Goal: Information Seeking & Learning: Learn about a topic

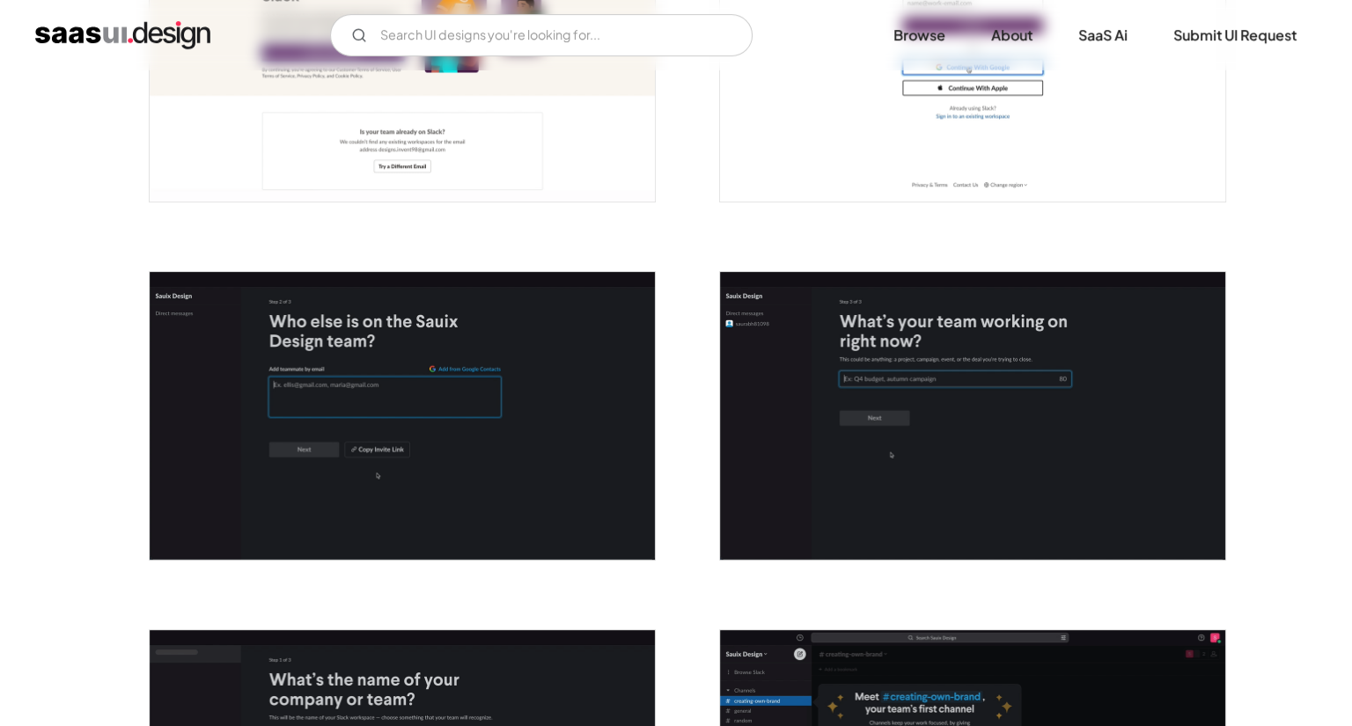
scroll to position [690, 0]
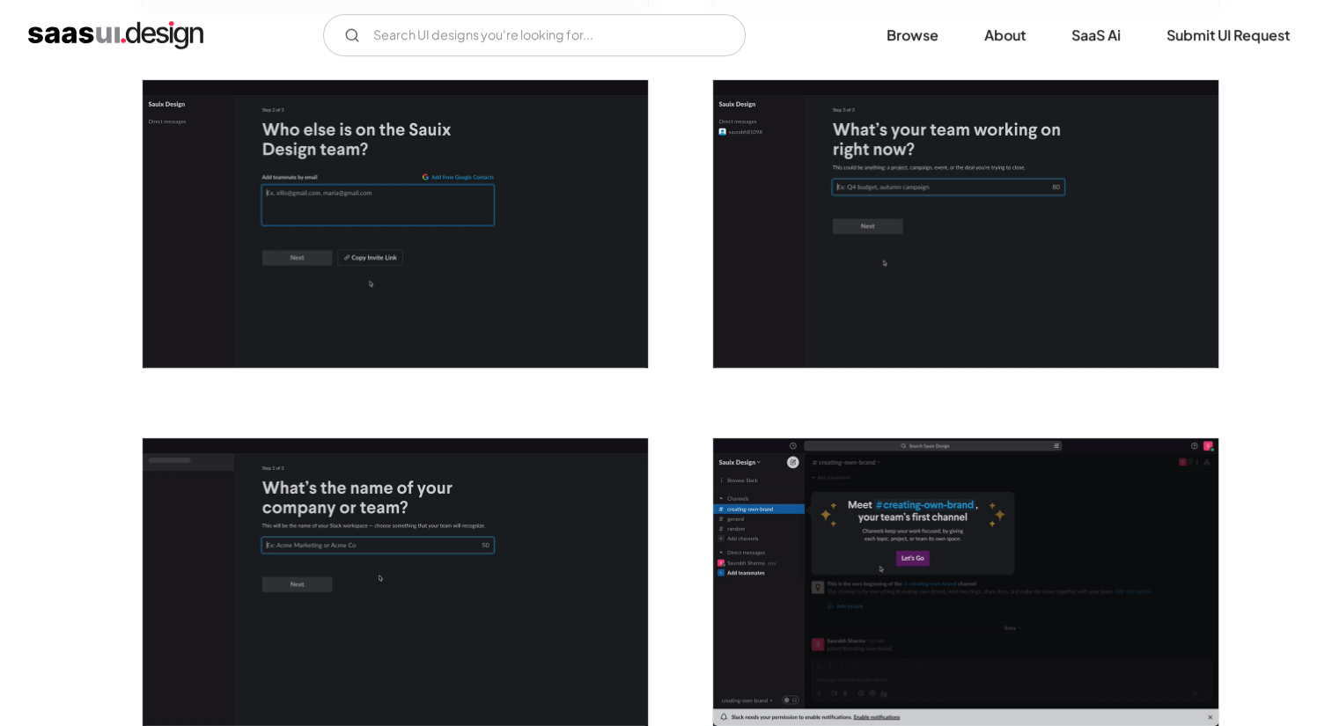
click at [420, 221] on img "open lightbox" at bounding box center [395, 224] width 505 height 288
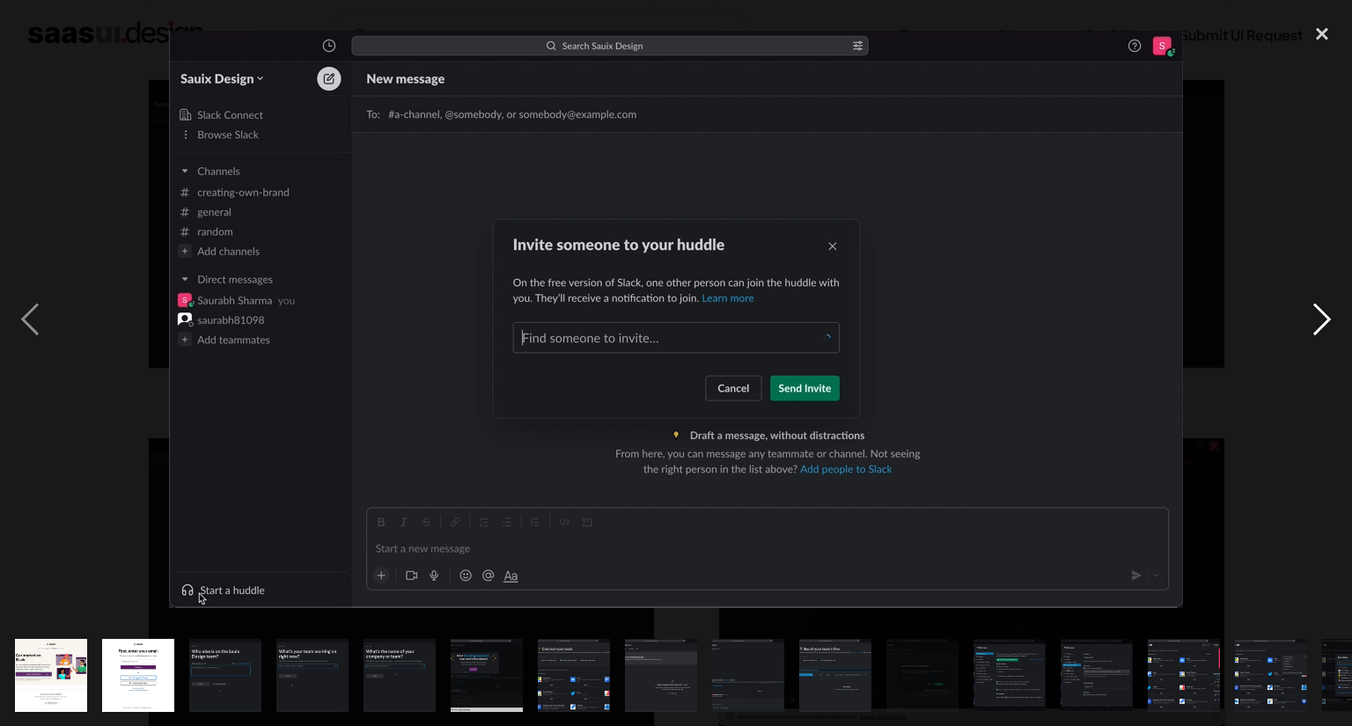
click at [1336, 318] on div "next image" at bounding box center [1322, 320] width 60 height 610
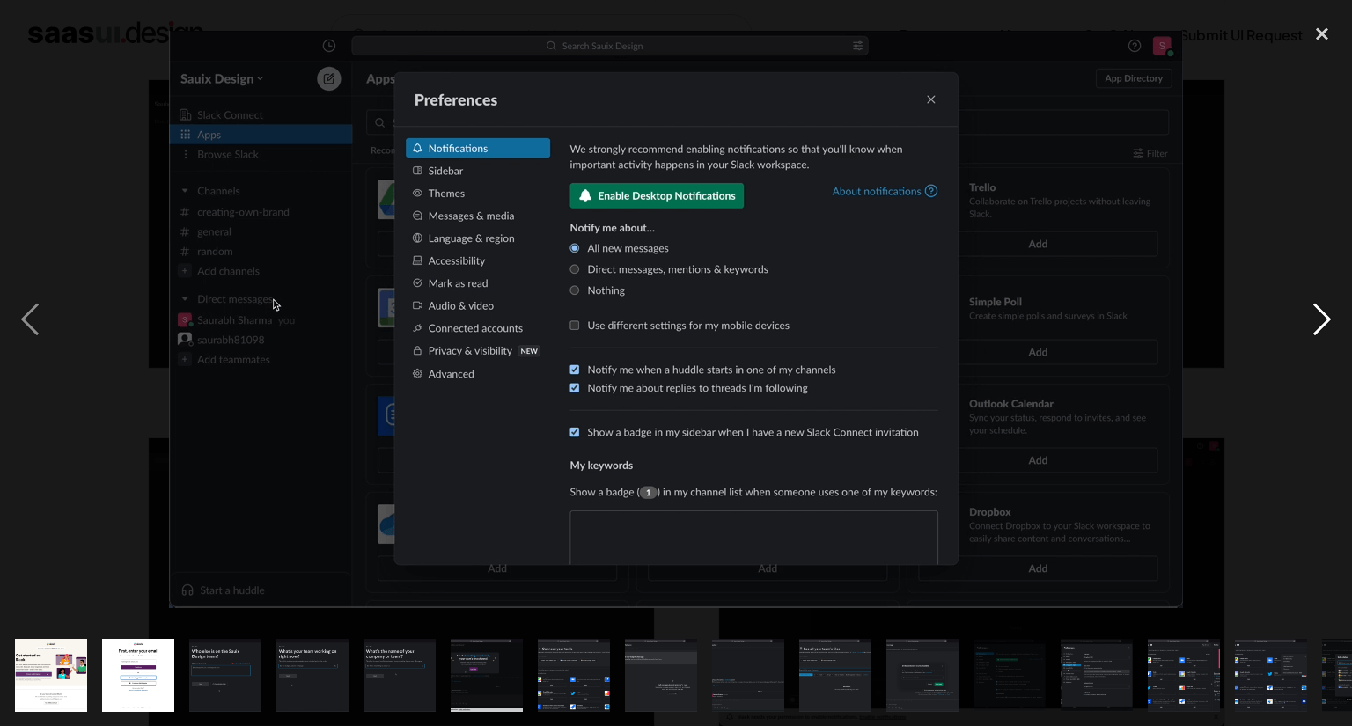
click at [1332, 318] on div "next image" at bounding box center [1322, 320] width 60 height 610
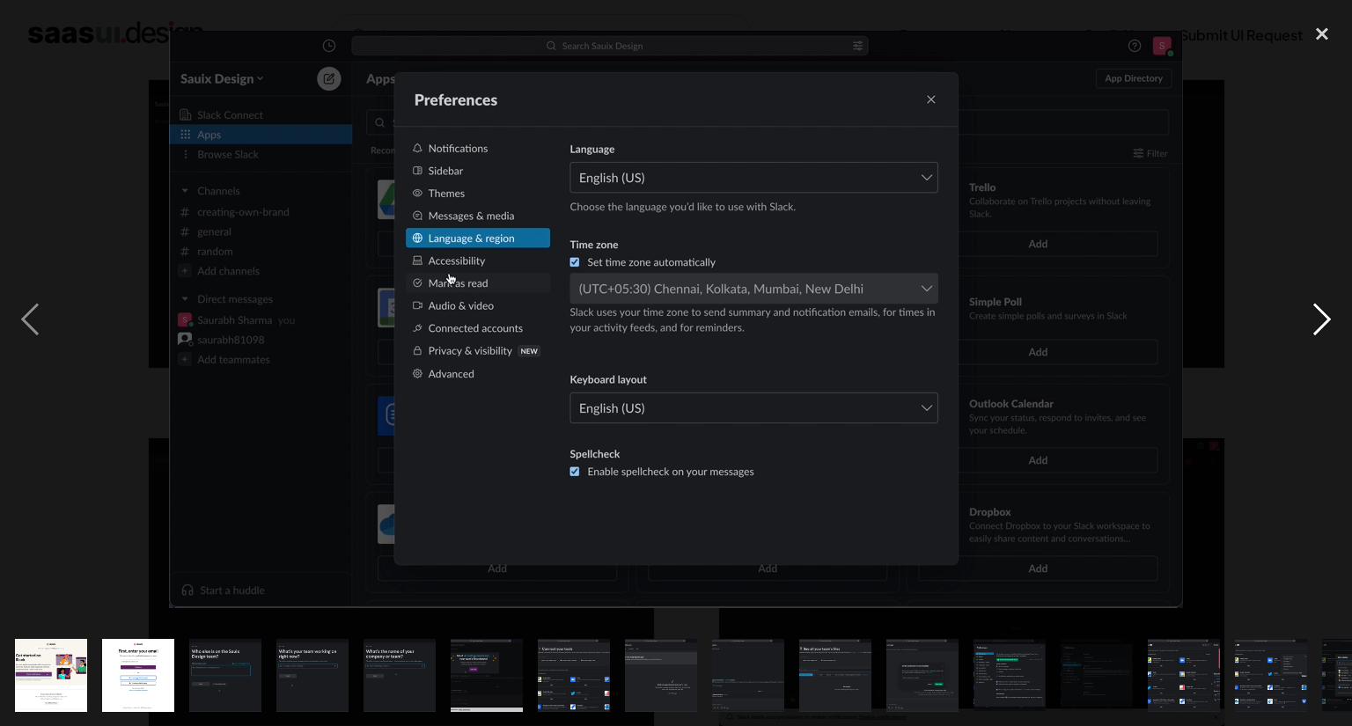
click at [1332, 318] on div "next image" at bounding box center [1322, 320] width 60 height 610
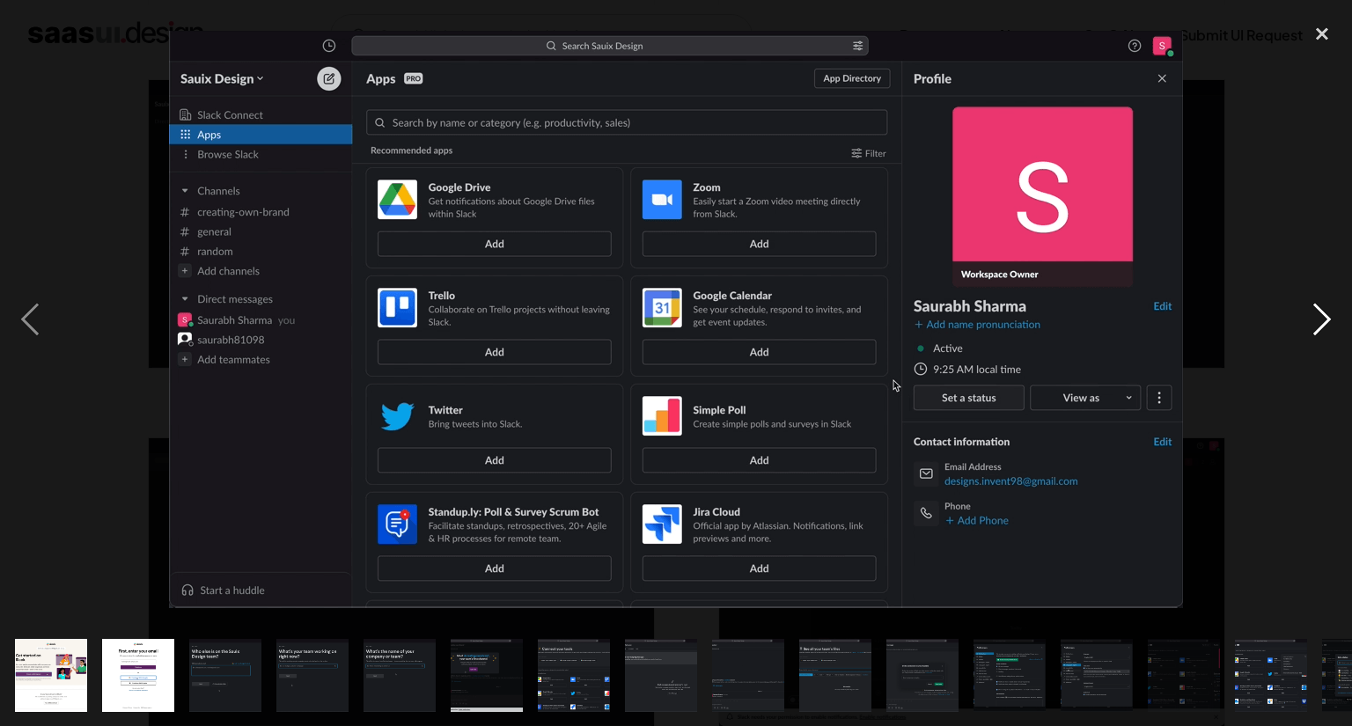
click at [1313, 340] on div "next image" at bounding box center [1322, 320] width 60 height 610
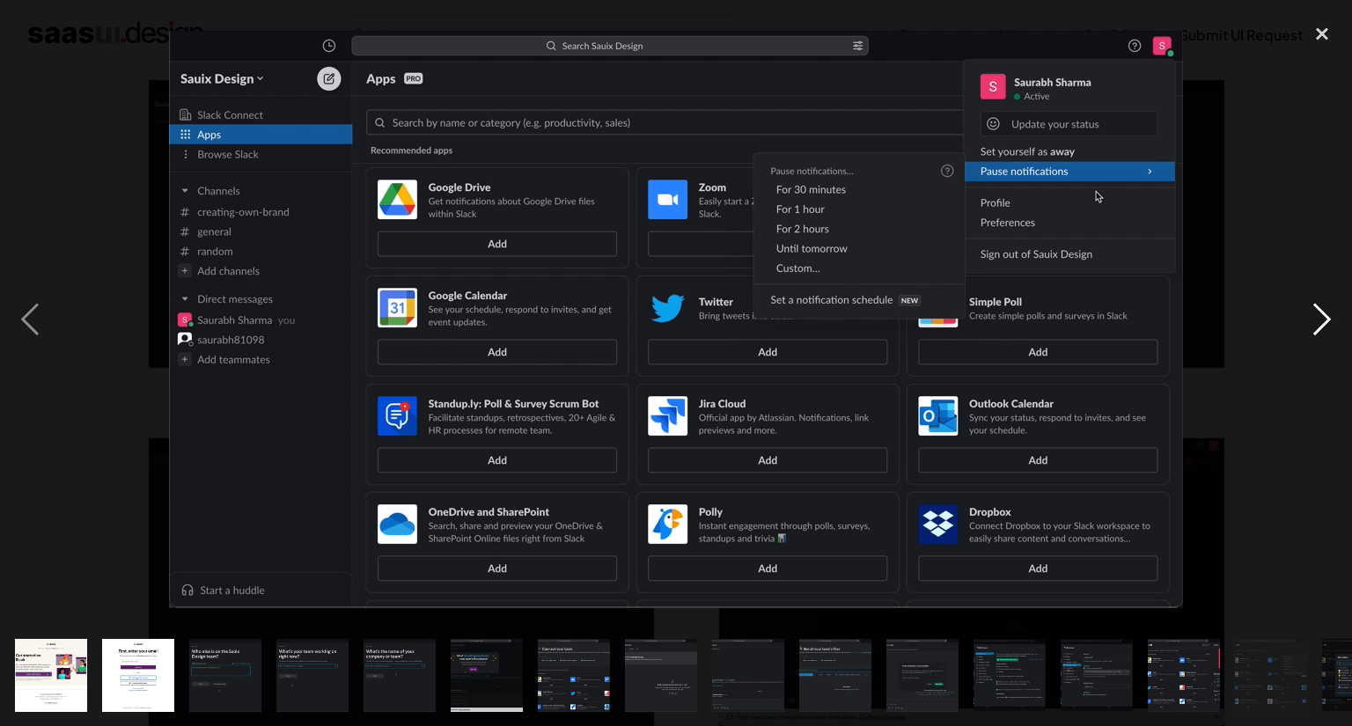
click at [1313, 337] on div "next image" at bounding box center [1322, 320] width 60 height 610
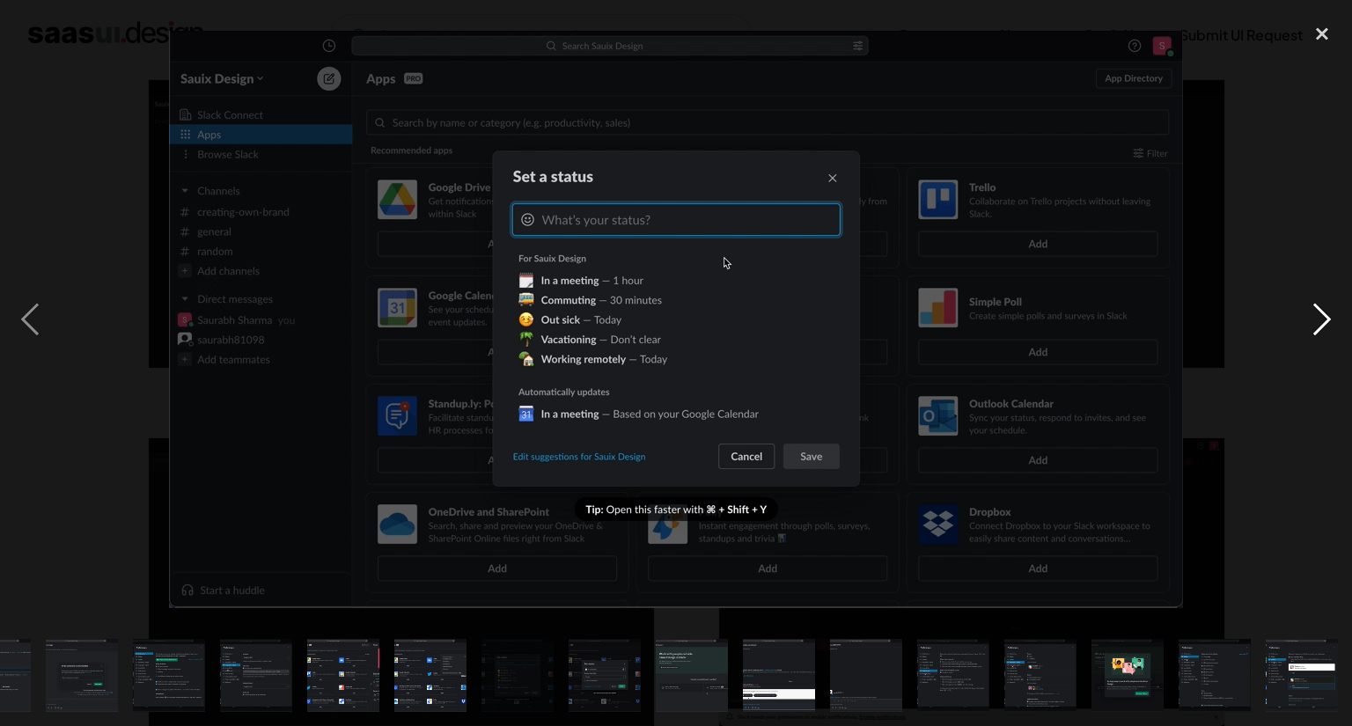
scroll to position [0, 842]
click at [1313, 337] on div "next image" at bounding box center [1322, 320] width 60 height 610
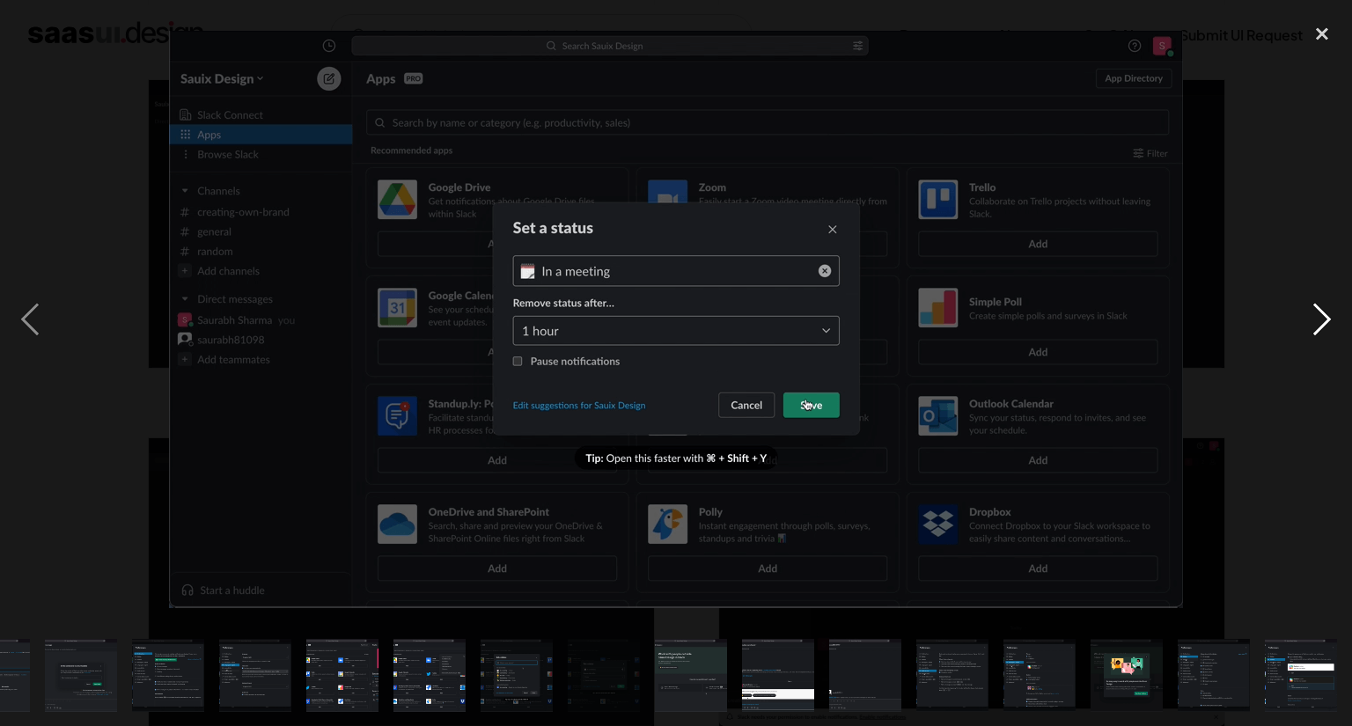
click at [1326, 313] on div "next image" at bounding box center [1322, 320] width 60 height 610
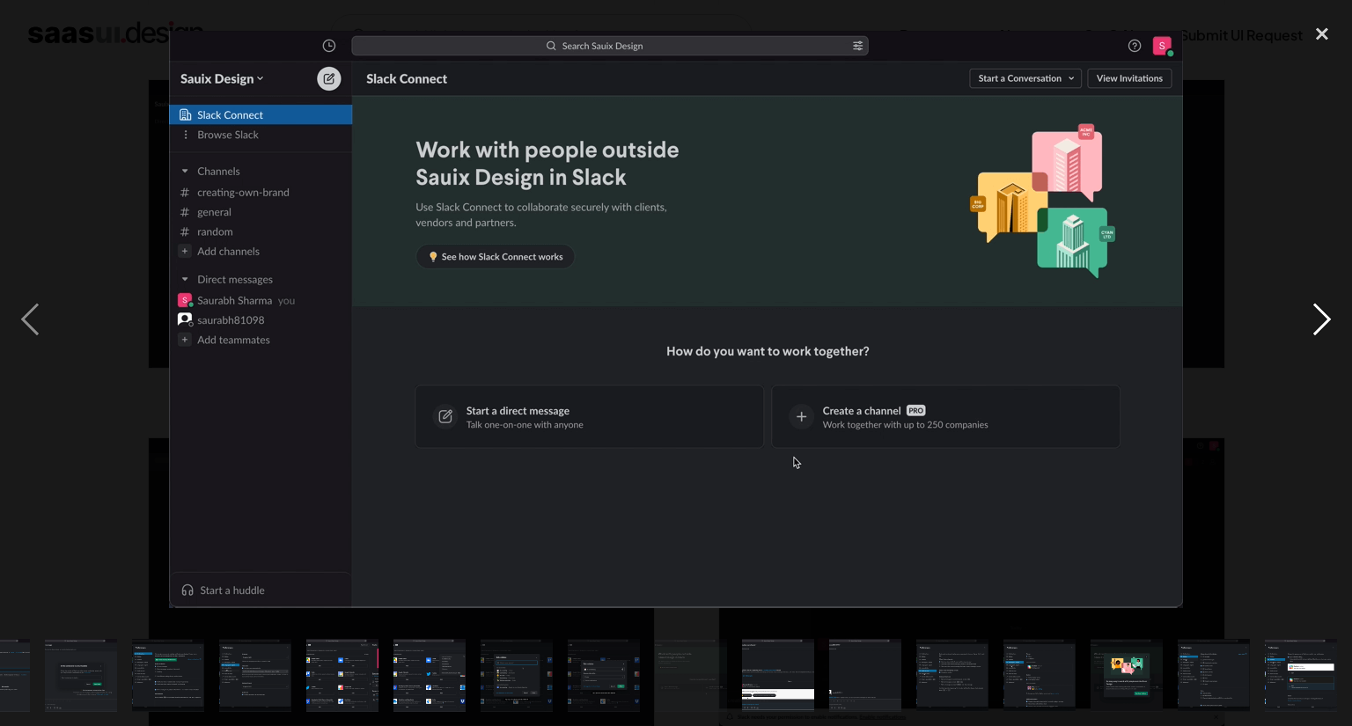
click at [1326, 313] on div "next image" at bounding box center [1322, 320] width 60 height 610
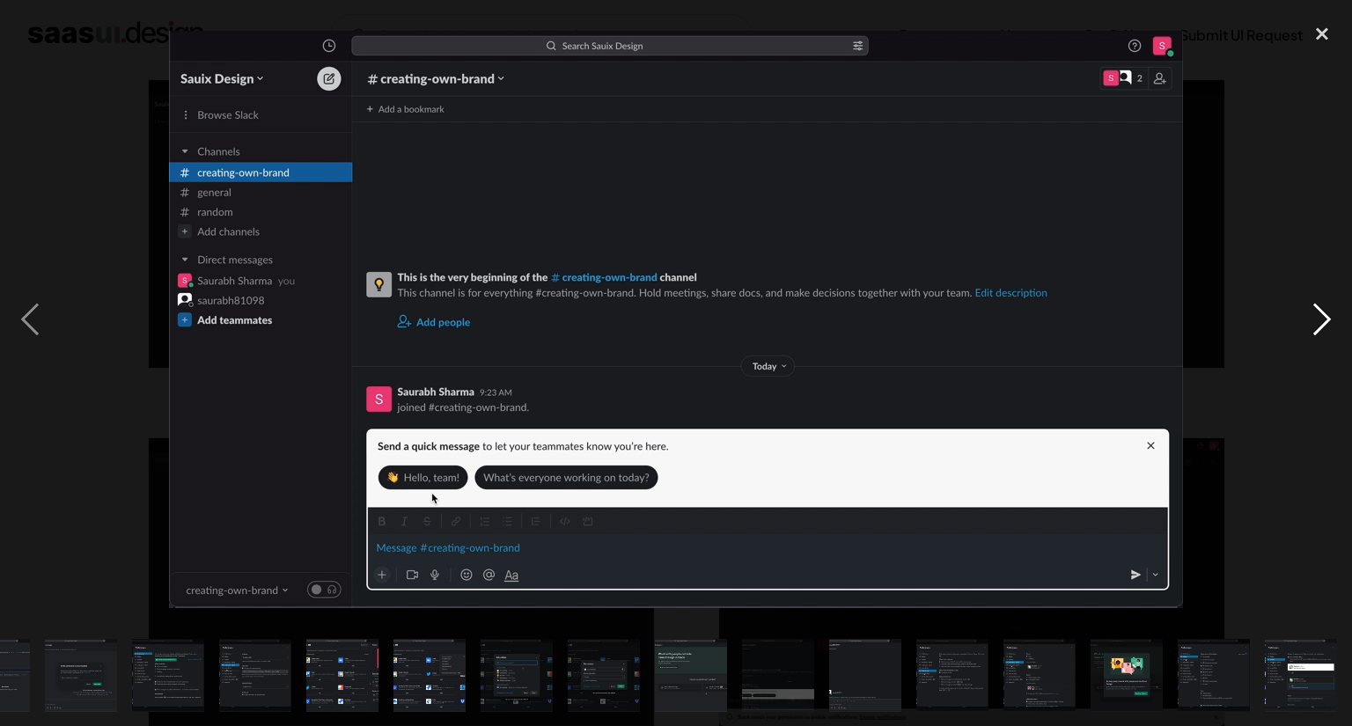
click at [1328, 330] on div "next image" at bounding box center [1322, 320] width 60 height 610
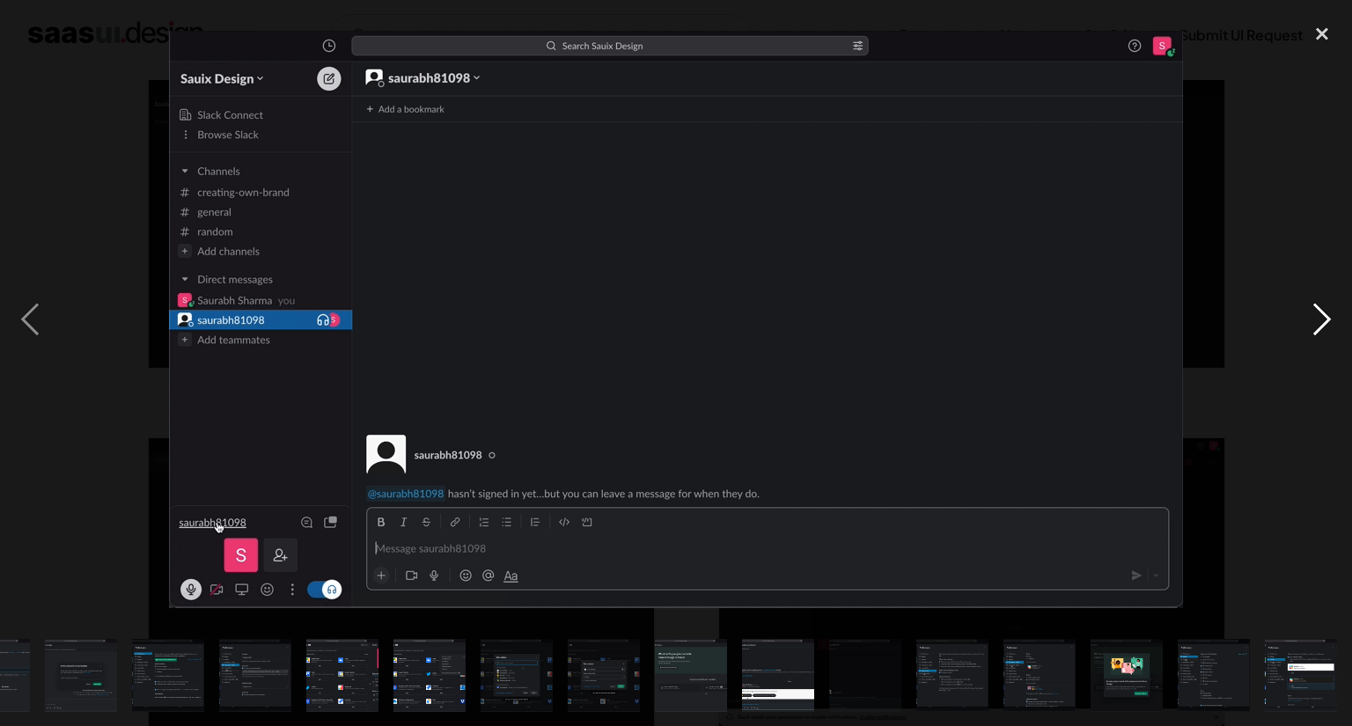
click at [1328, 329] on div "next image" at bounding box center [1322, 320] width 60 height 610
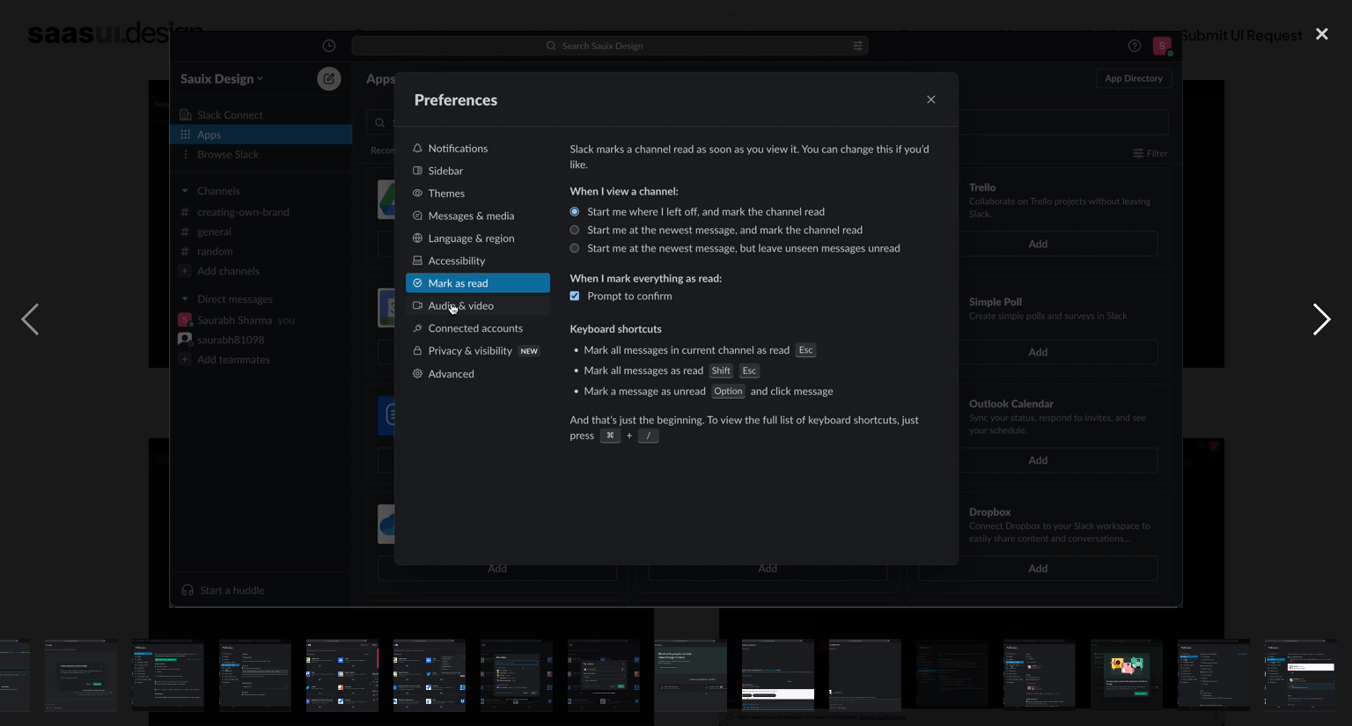
click at [1328, 328] on div "next image" at bounding box center [1322, 320] width 60 height 610
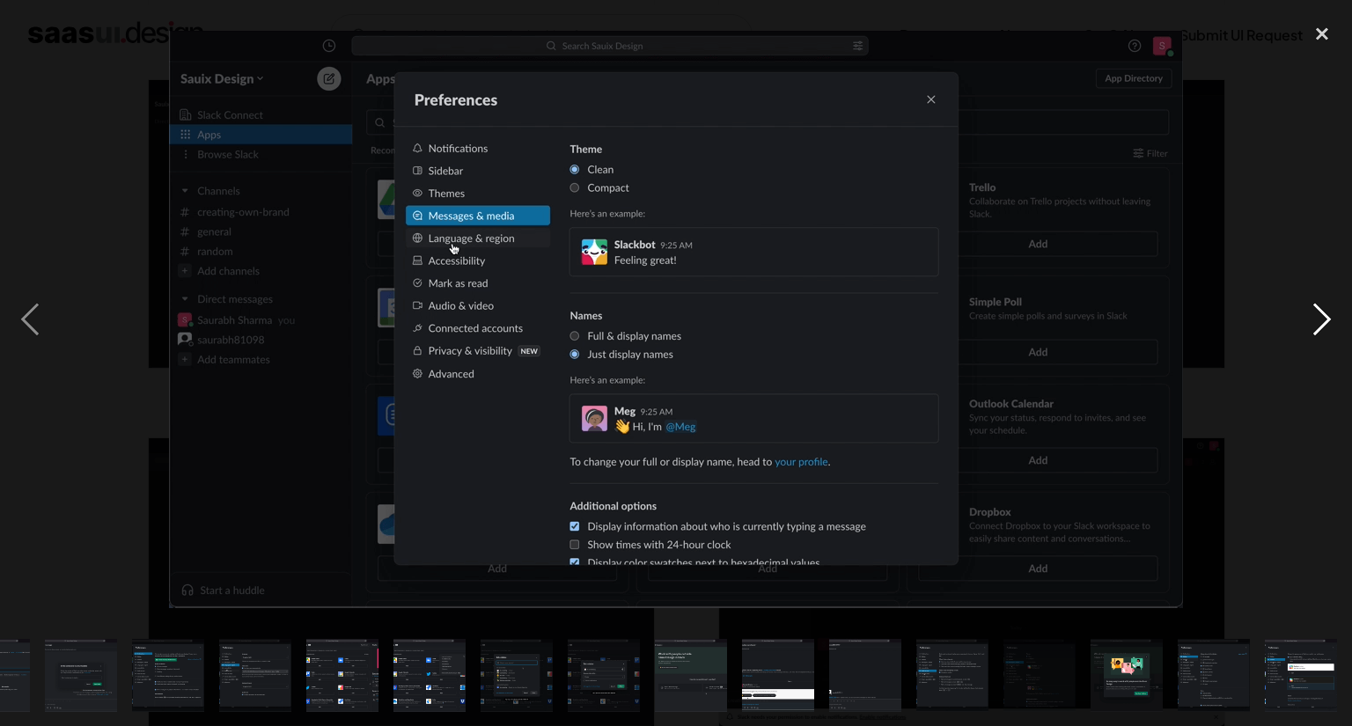
click at [1328, 328] on div "next image" at bounding box center [1322, 320] width 60 height 610
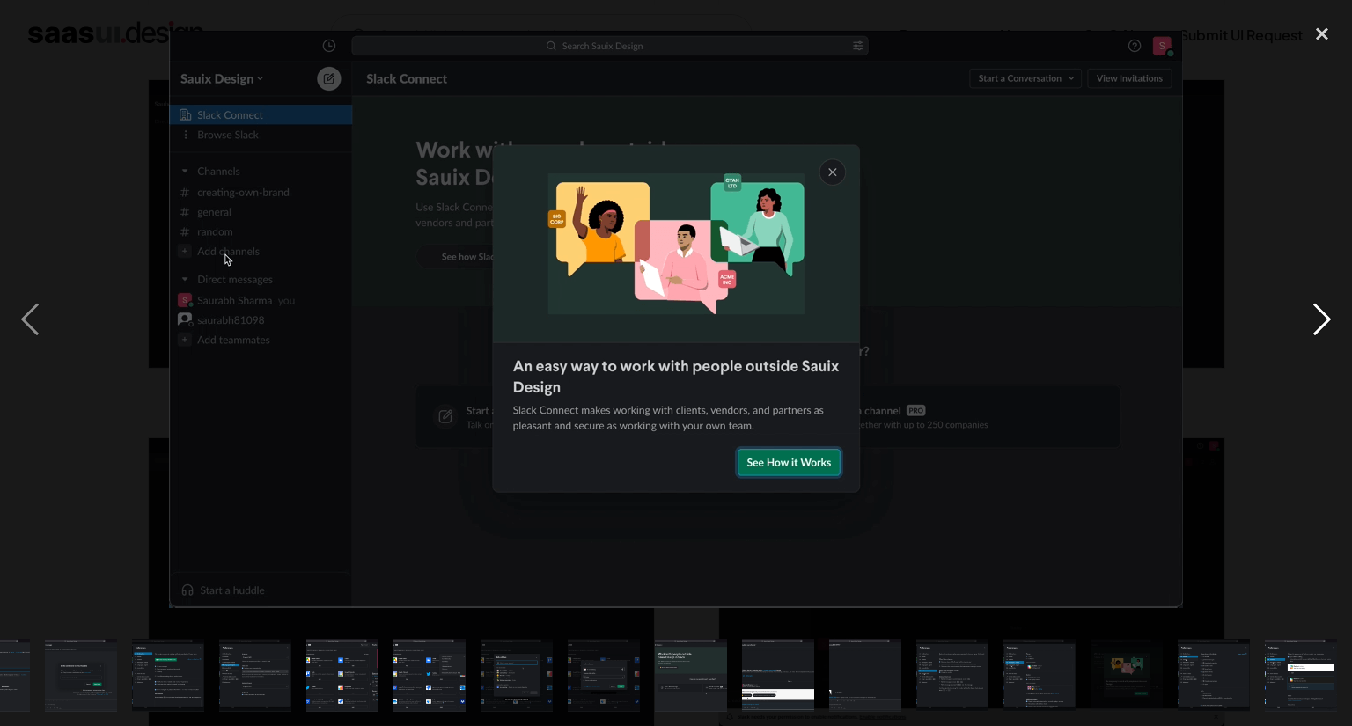
click at [1328, 326] on div "next image" at bounding box center [1322, 320] width 60 height 610
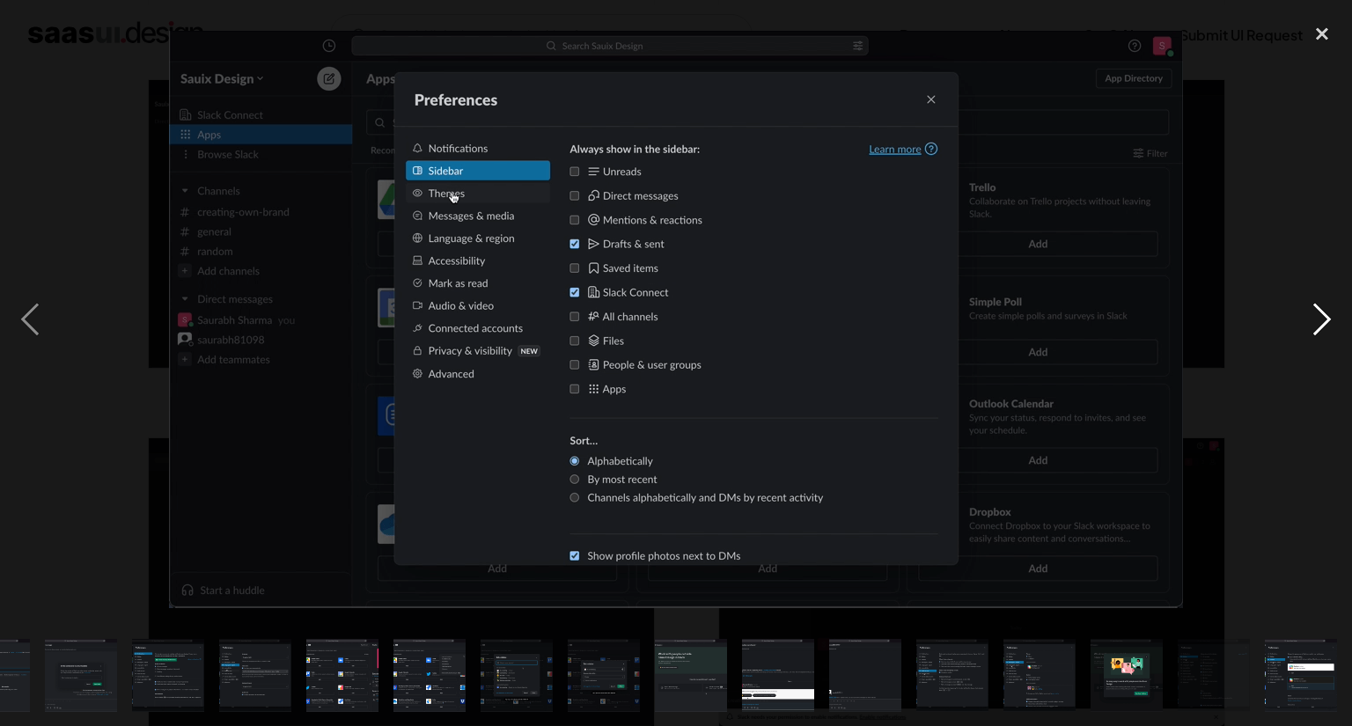
click at [1328, 326] on div "next image" at bounding box center [1322, 320] width 60 height 610
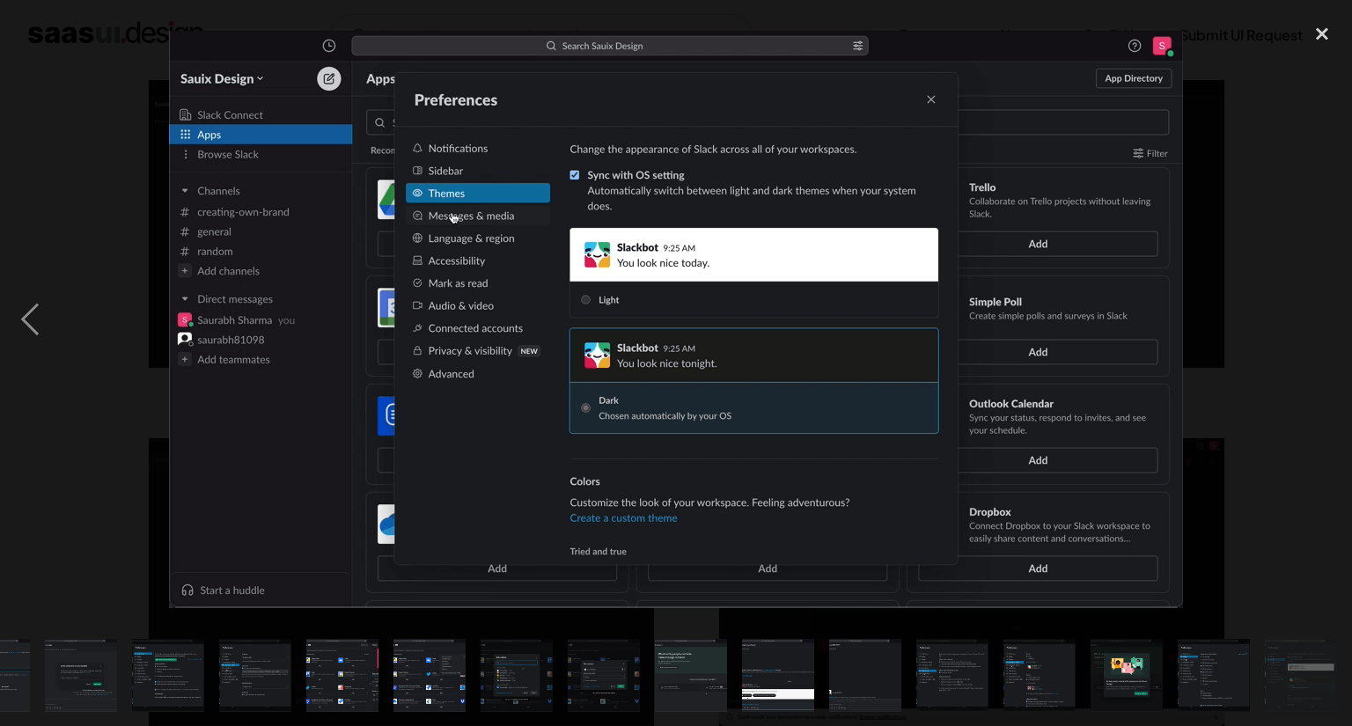
click at [1328, 326] on div "next image" at bounding box center [1322, 320] width 60 height 610
click at [33, 317] on div "previous image" at bounding box center [30, 320] width 60 height 610
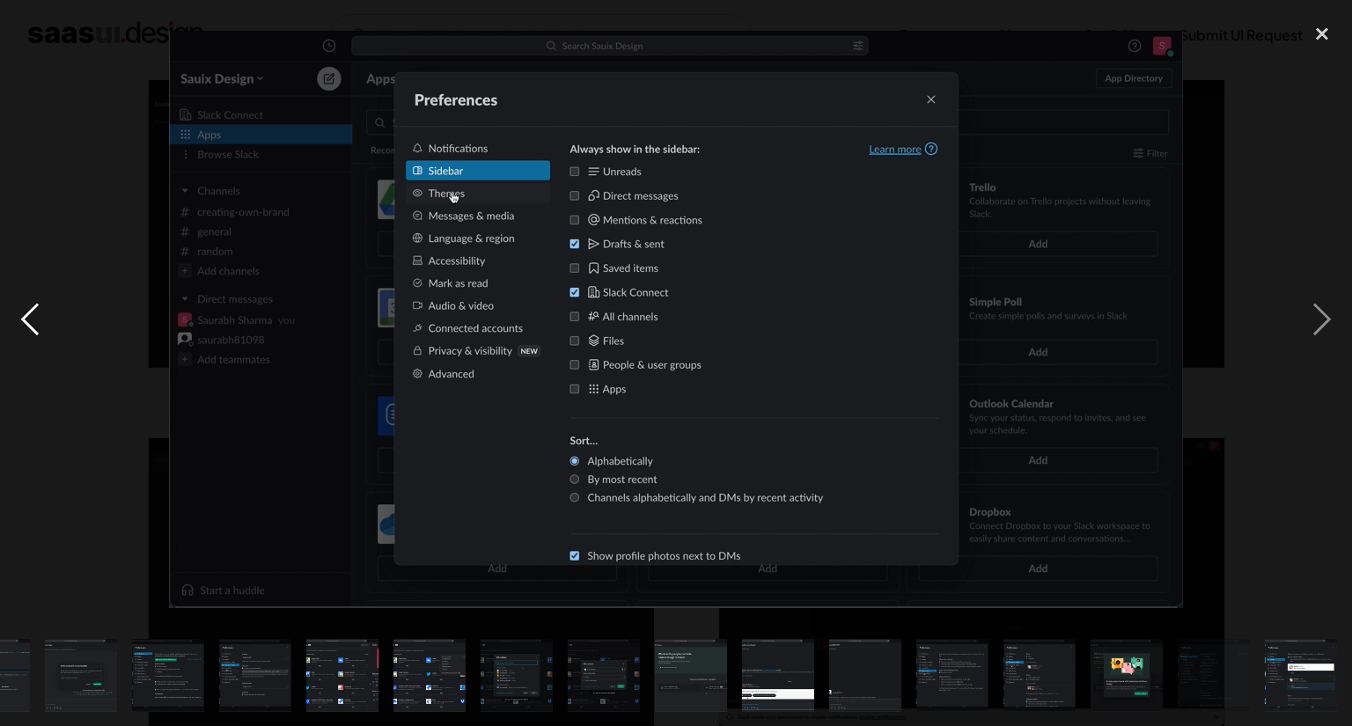
click at [33, 316] on div "previous image" at bounding box center [30, 320] width 60 height 610
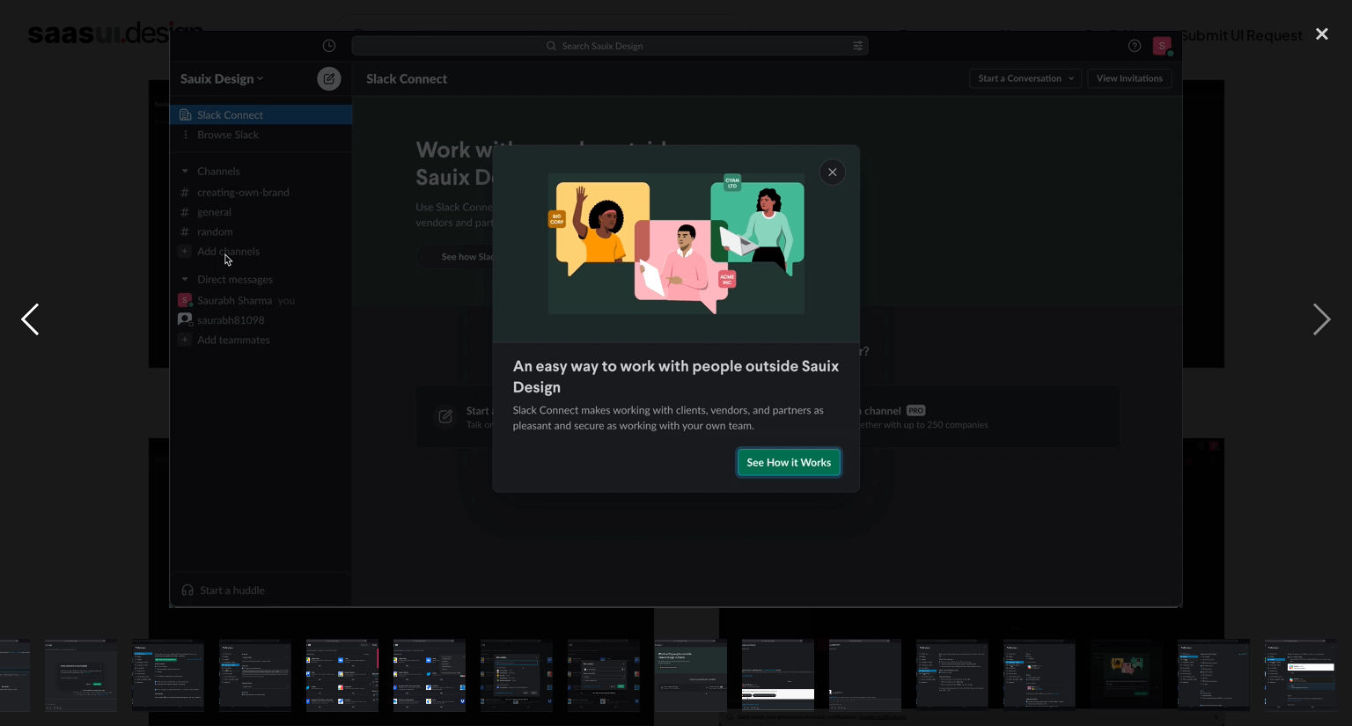
click at [33, 316] on div "previous image" at bounding box center [30, 320] width 60 height 610
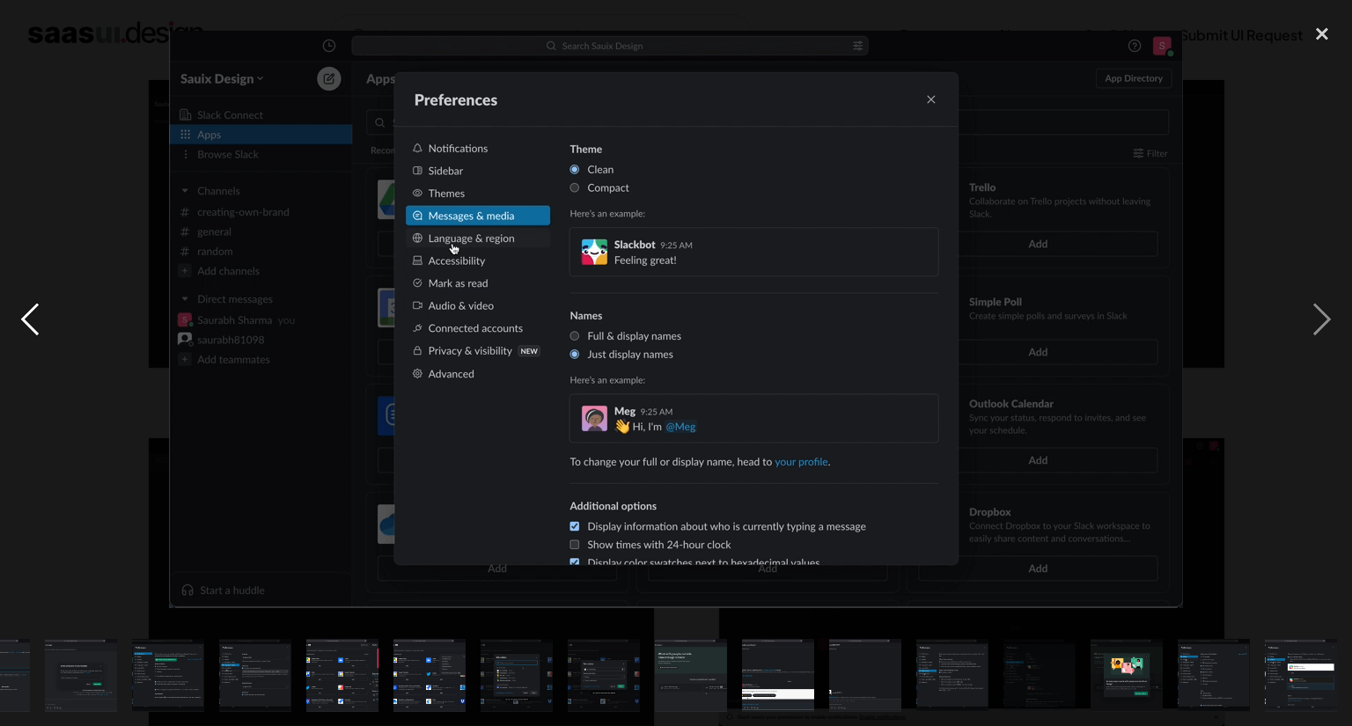
click at [33, 316] on div "previous image" at bounding box center [30, 320] width 60 height 610
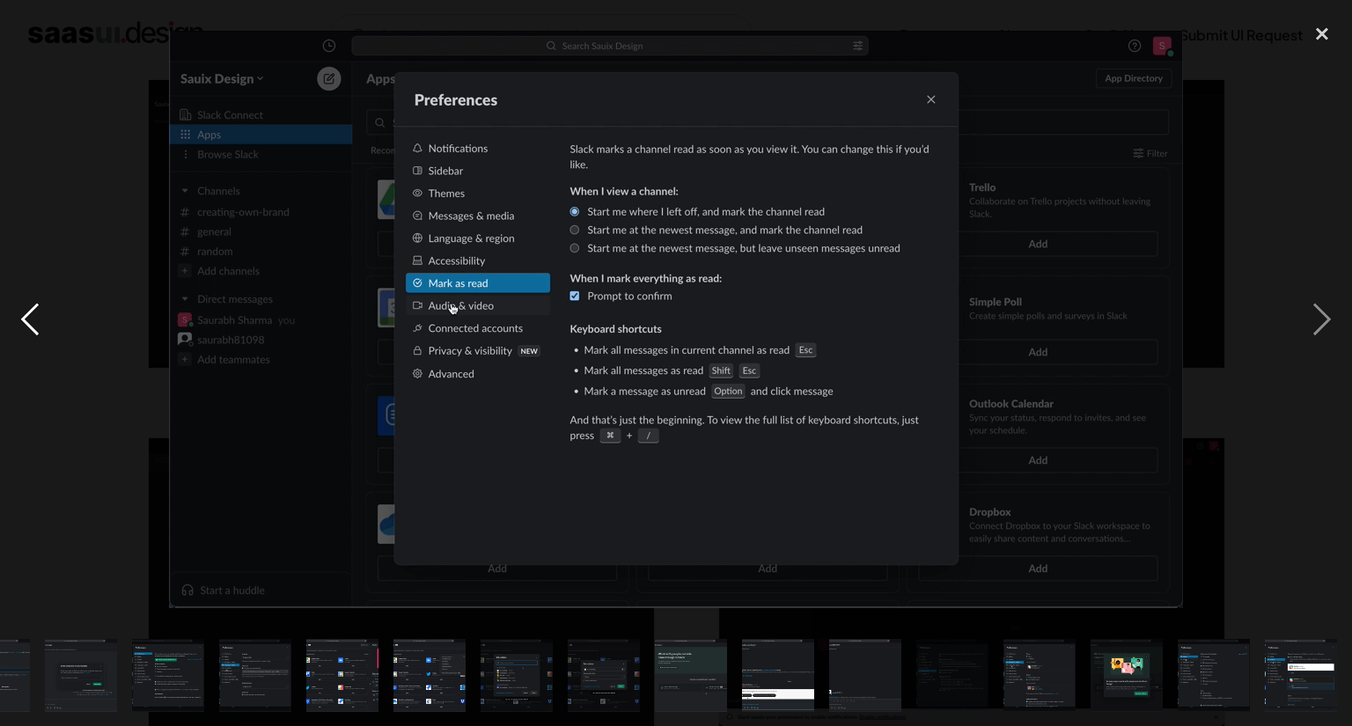
click at [33, 316] on div "previous image" at bounding box center [30, 320] width 60 height 610
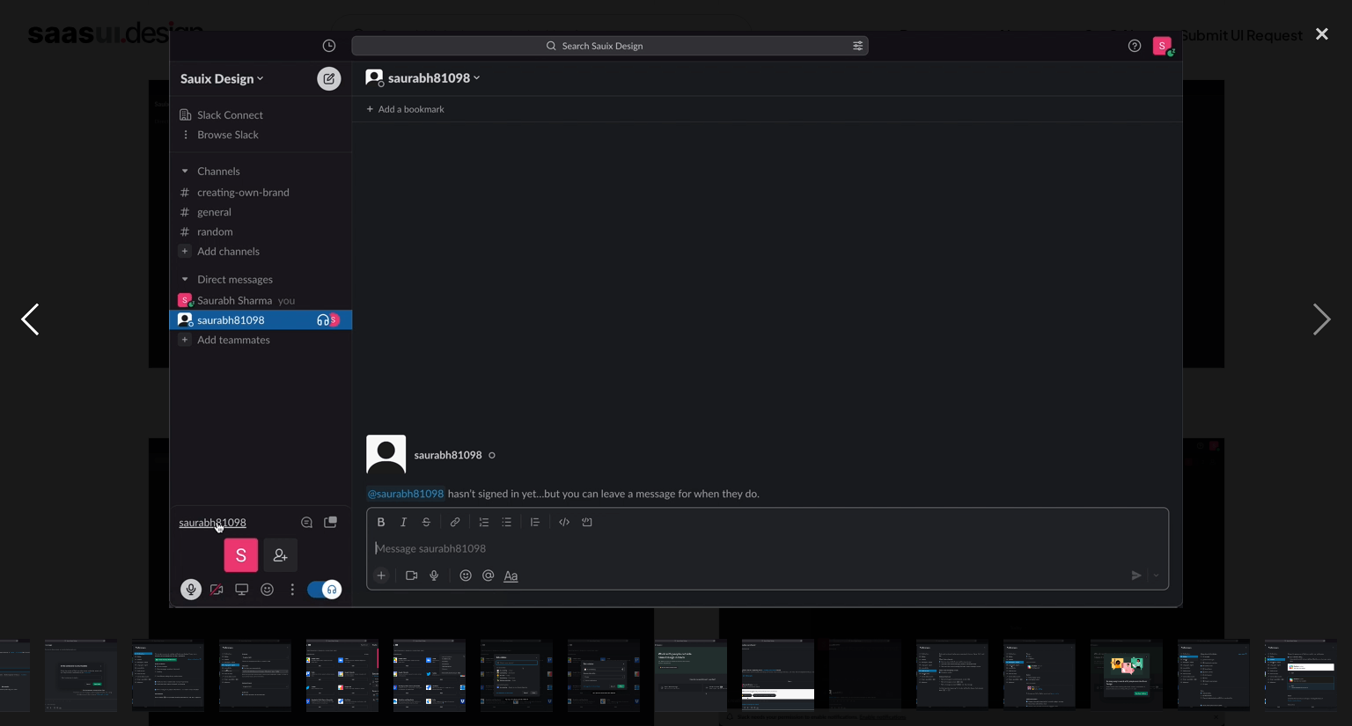
click at [33, 316] on div "previous image" at bounding box center [30, 320] width 60 height 610
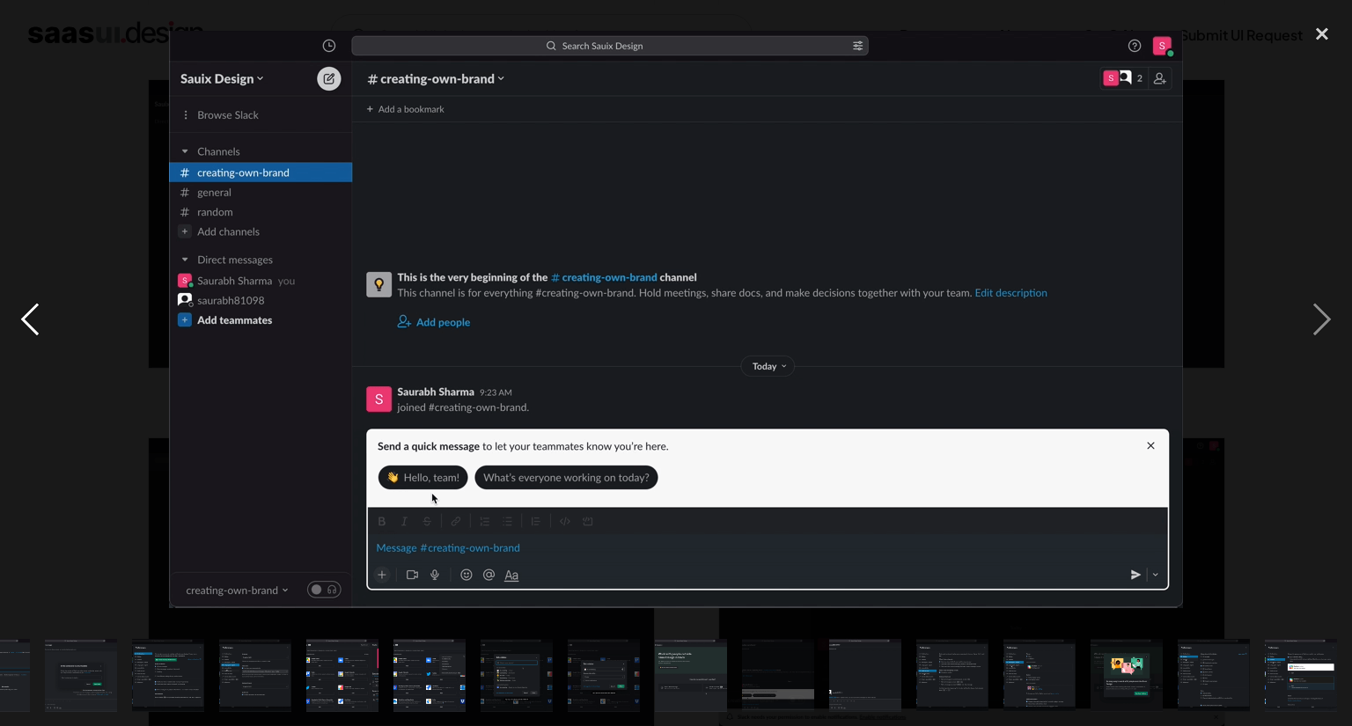
click at [33, 316] on div "previous image" at bounding box center [30, 320] width 60 height 610
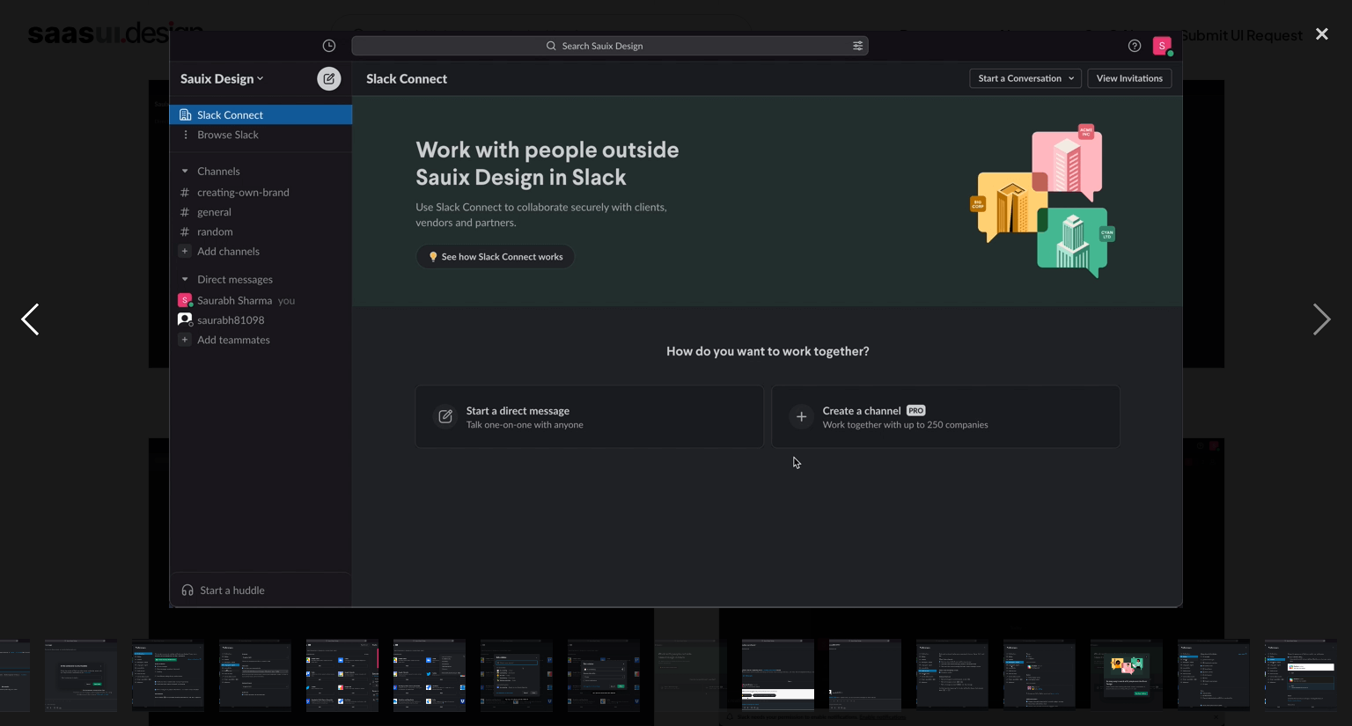
click at [33, 316] on div "previous image" at bounding box center [30, 320] width 60 height 610
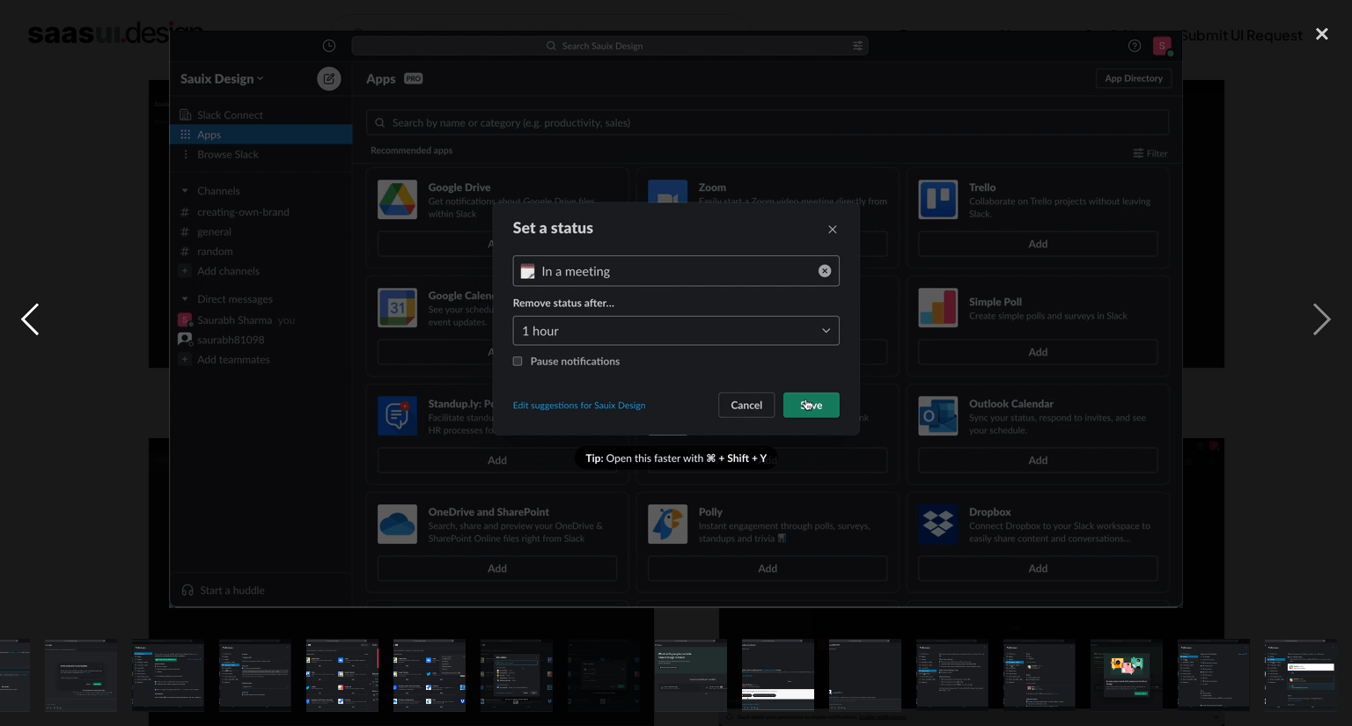
click at [33, 316] on div "previous image" at bounding box center [30, 320] width 60 height 610
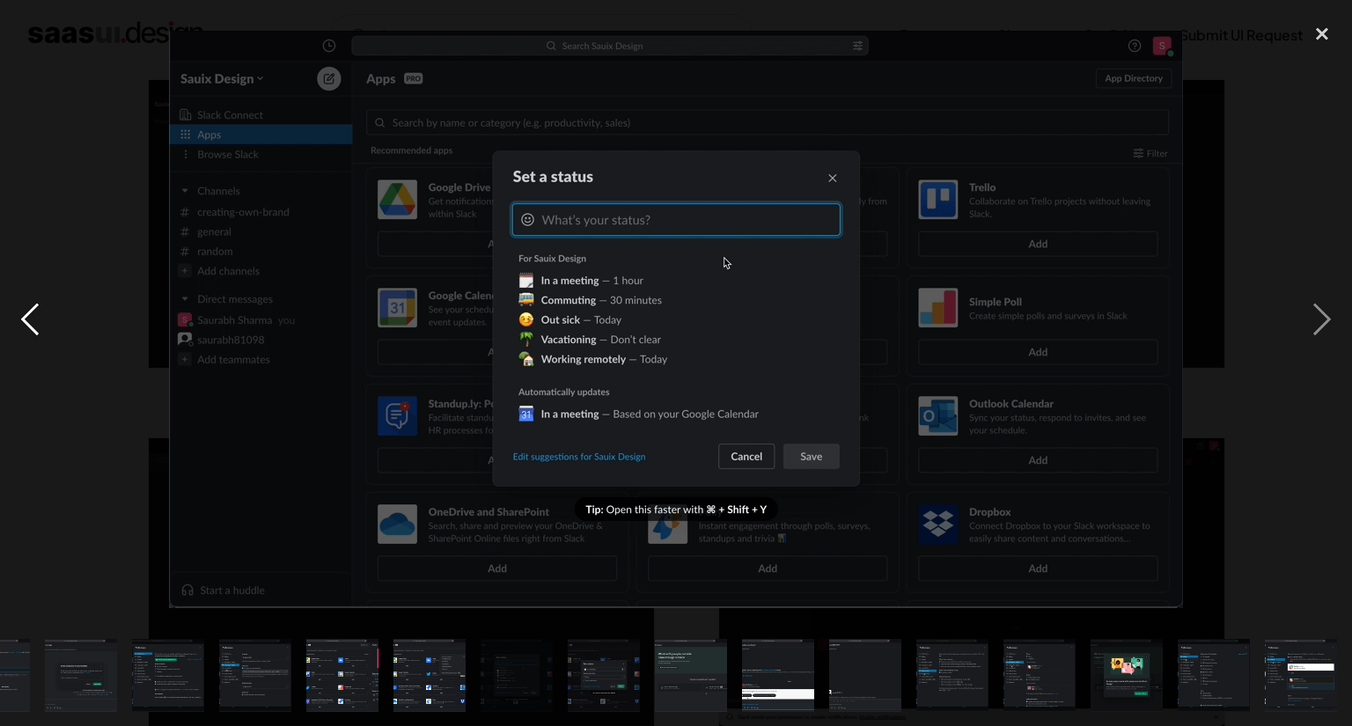
click at [33, 316] on div "previous image" at bounding box center [30, 320] width 60 height 610
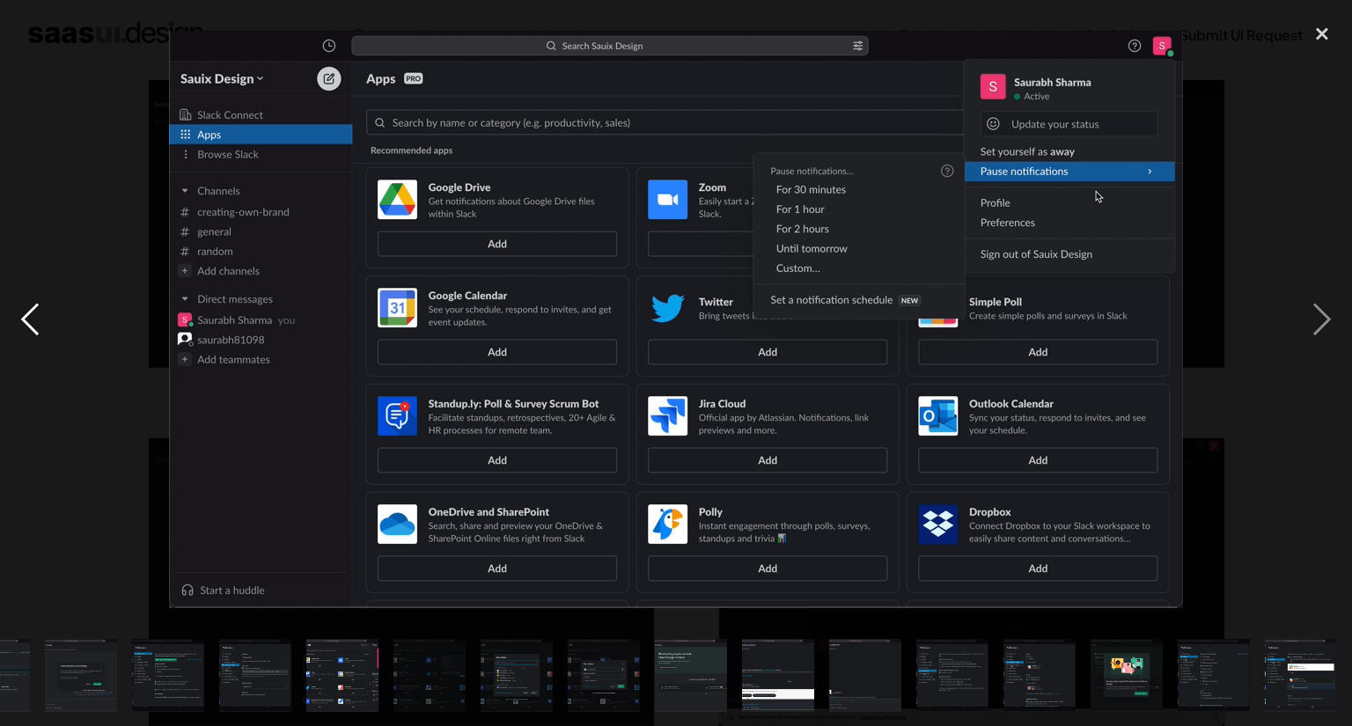
click at [33, 316] on div "previous image" at bounding box center [30, 320] width 60 height 610
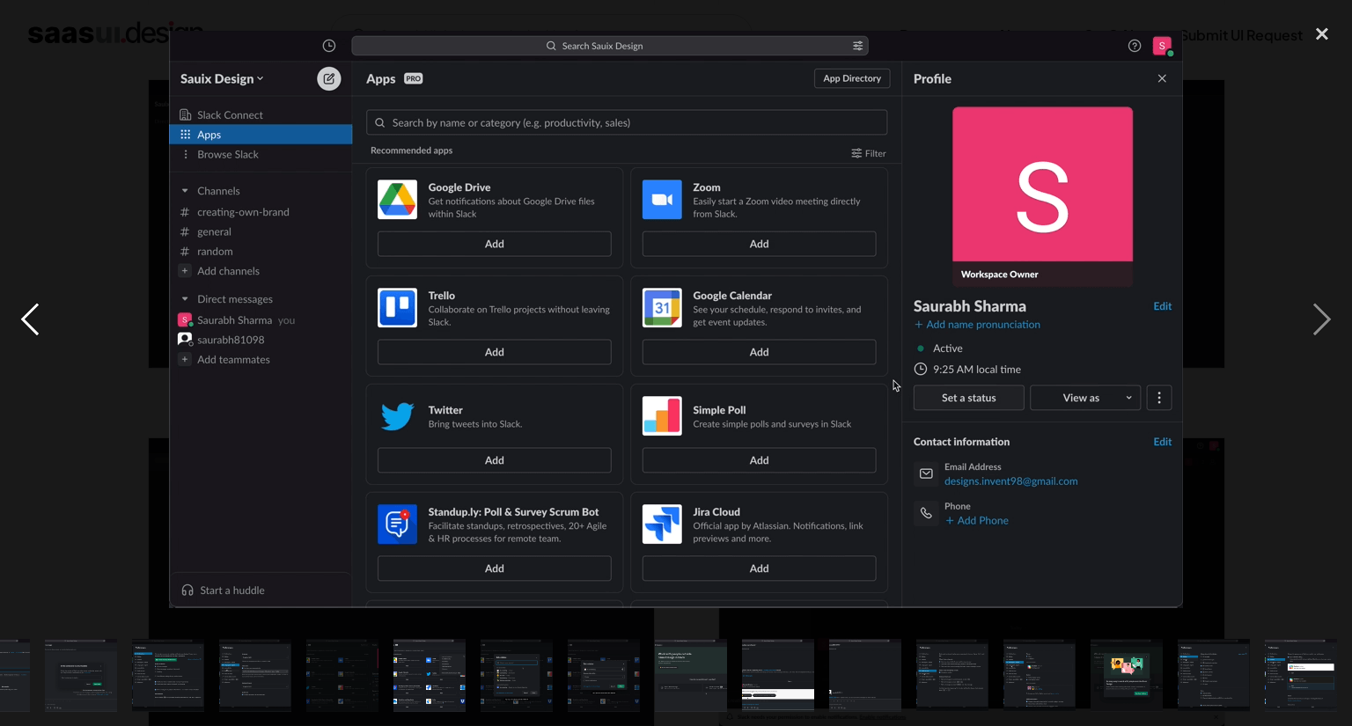
click at [33, 316] on div "previous image" at bounding box center [30, 320] width 60 height 610
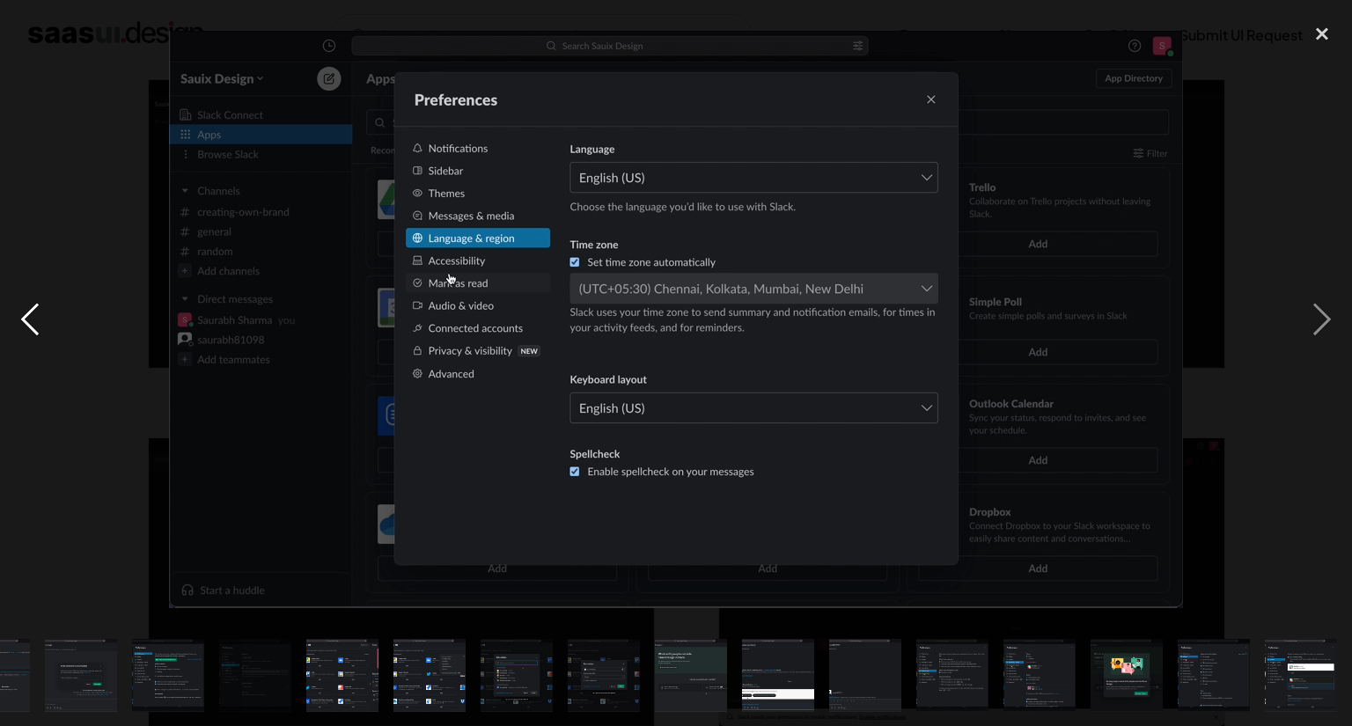
click at [33, 316] on div "previous image" at bounding box center [30, 320] width 60 height 610
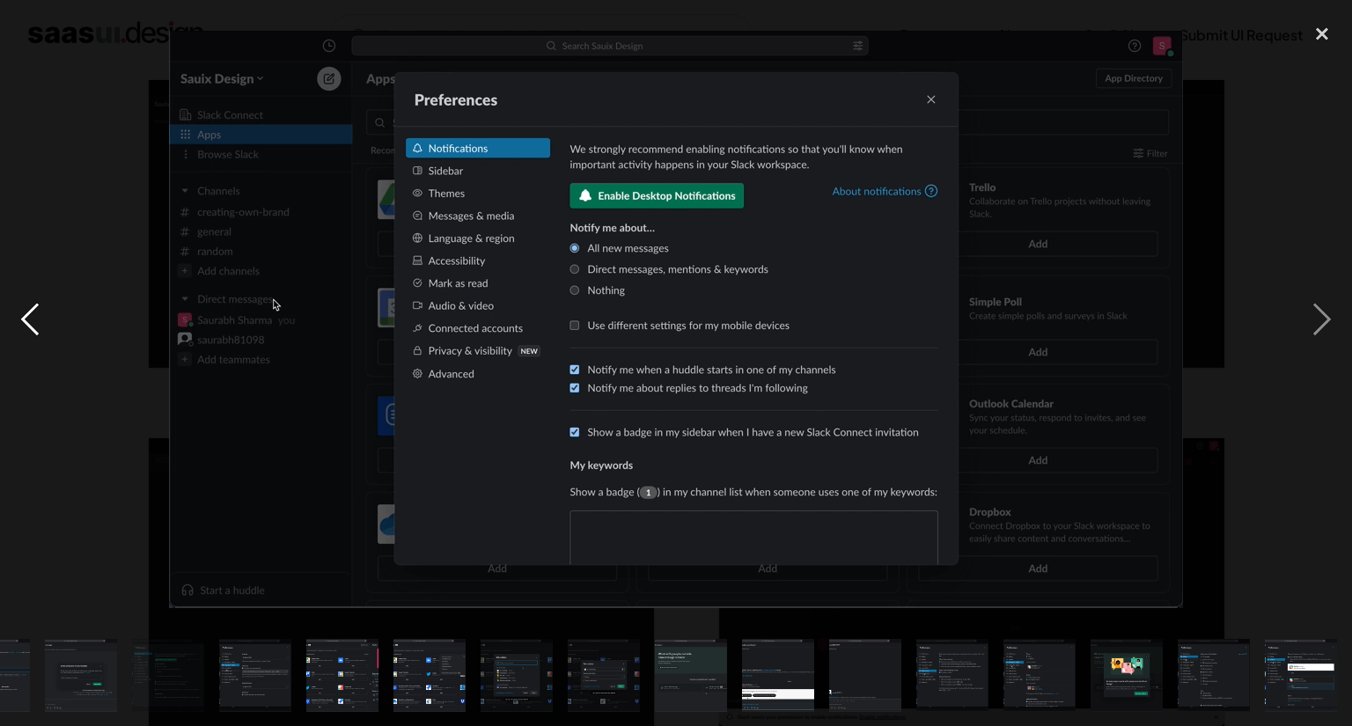
click at [33, 316] on div "previous image" at bounding box center [30, 320] width 60 height 610
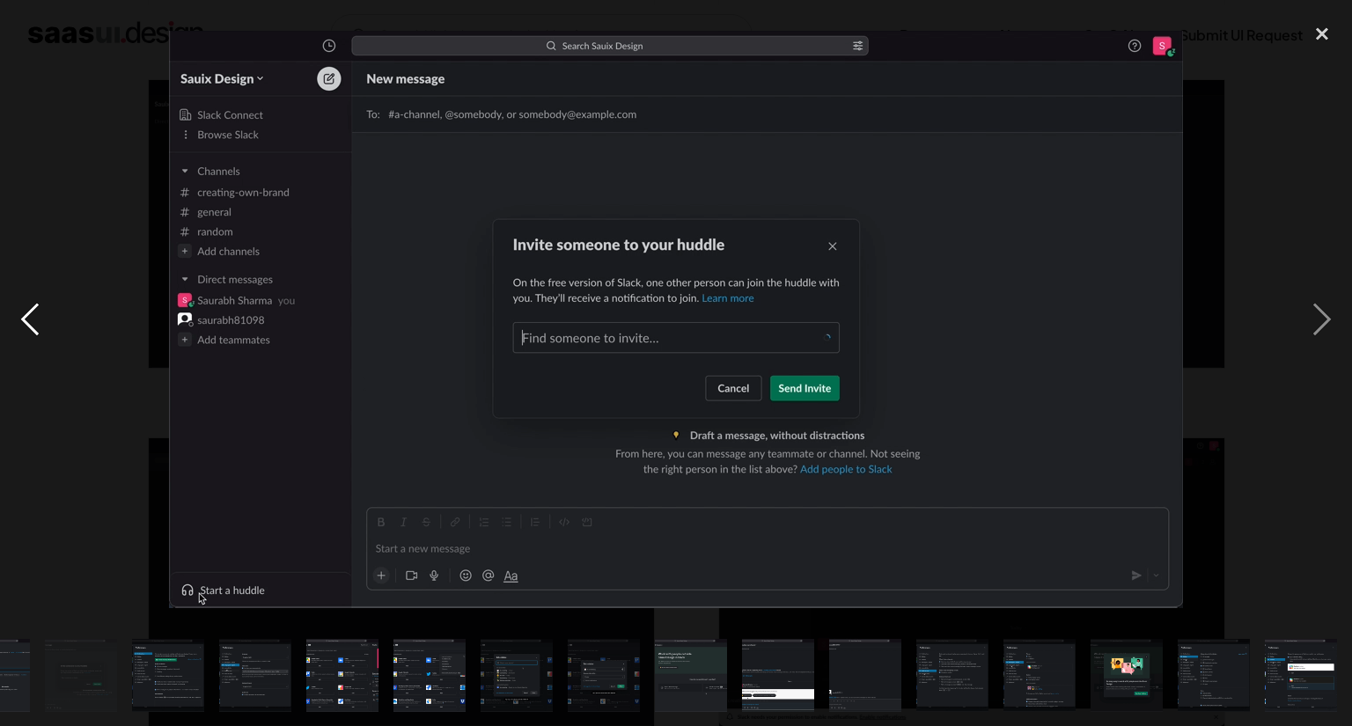
click at [33, 316] on div "previous image" at bounding box center [30, 320] width 60 height 610
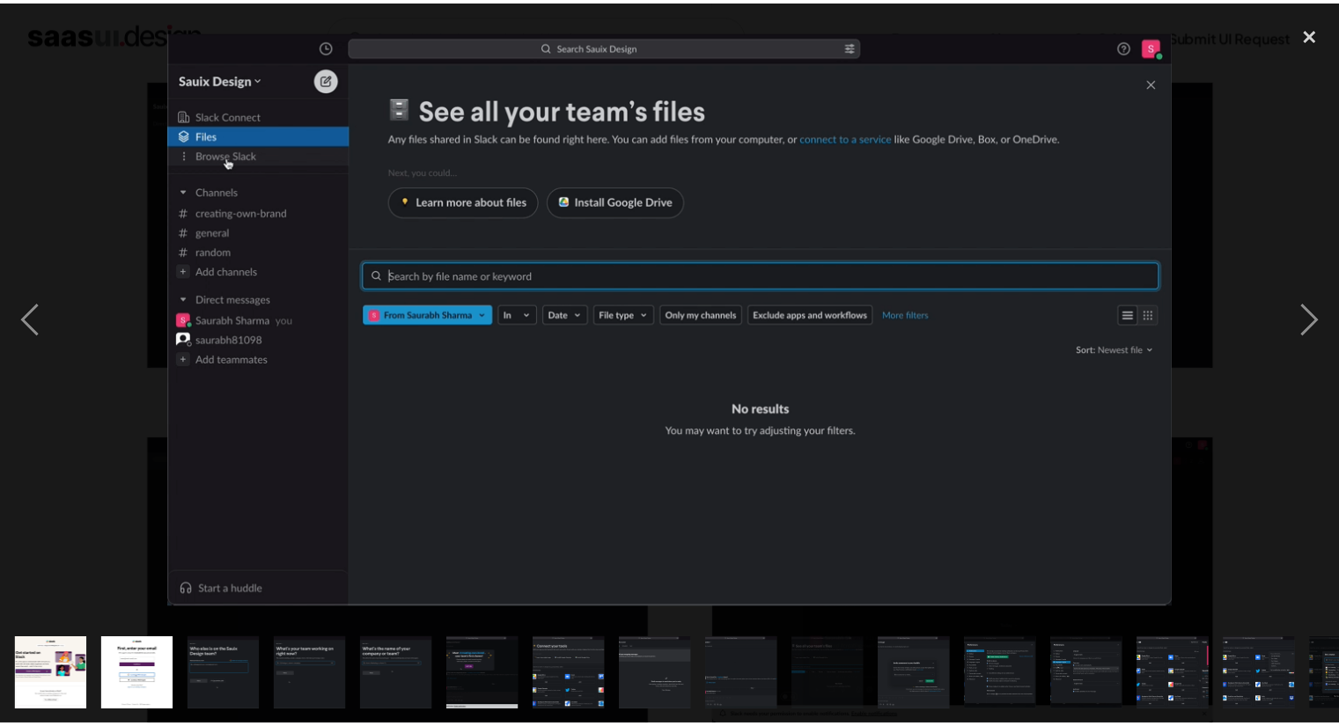
scroll to position [0, 0]
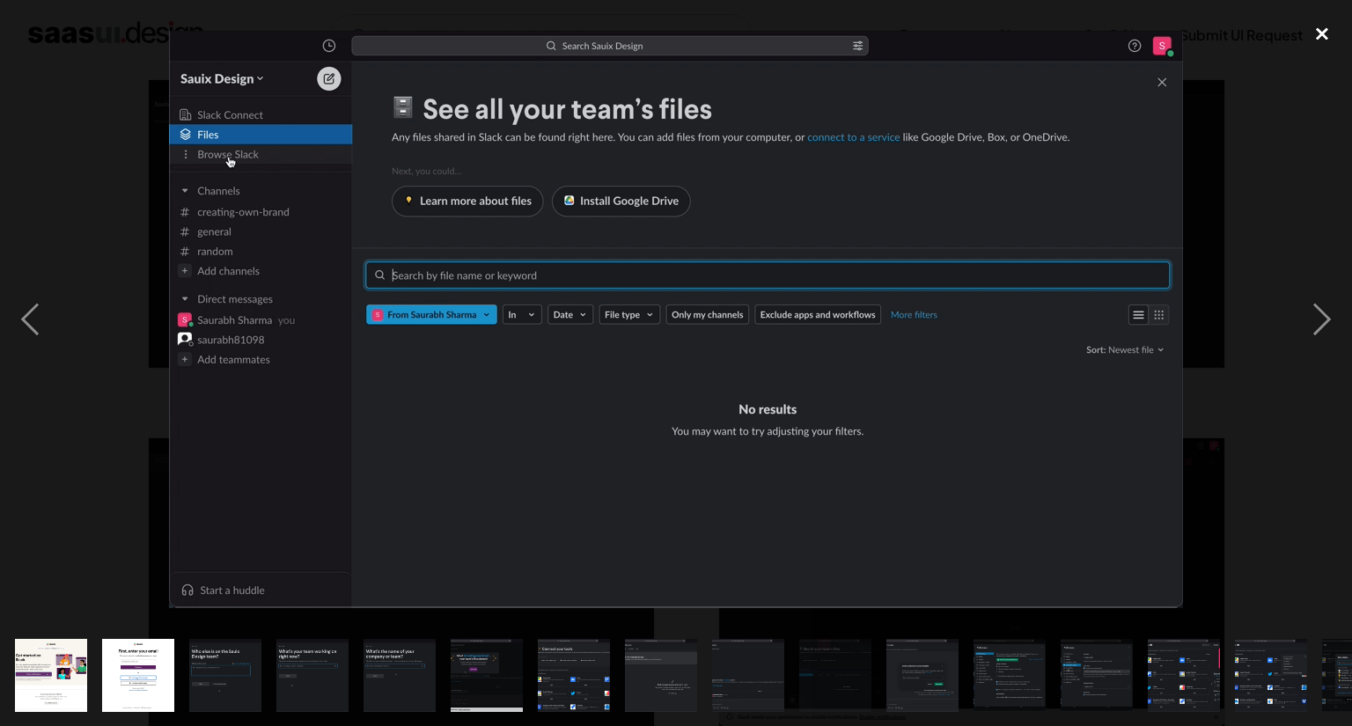
click at [1316, 45] on div "close lightbox" at bounding box center [1322, 34] width 60 height 39
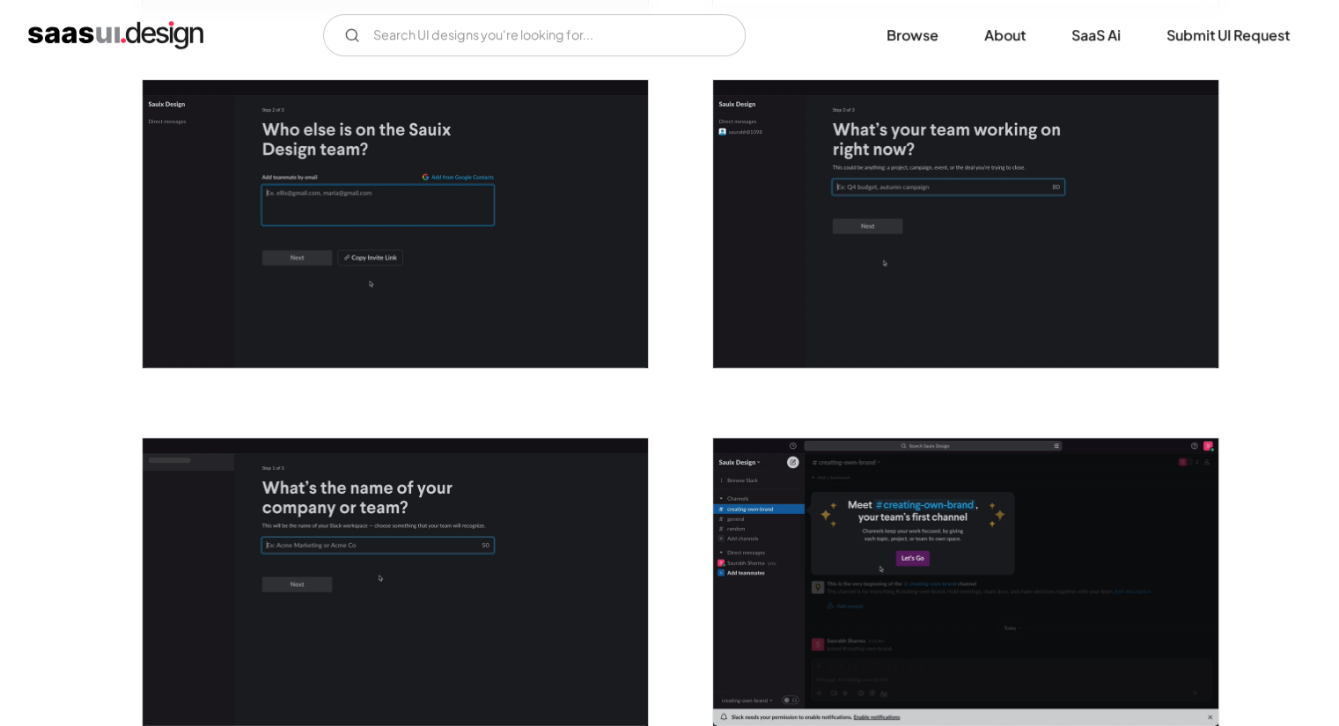
click at [157, 21] on img "home" at bounding box center [115, 35] width 175 height 28
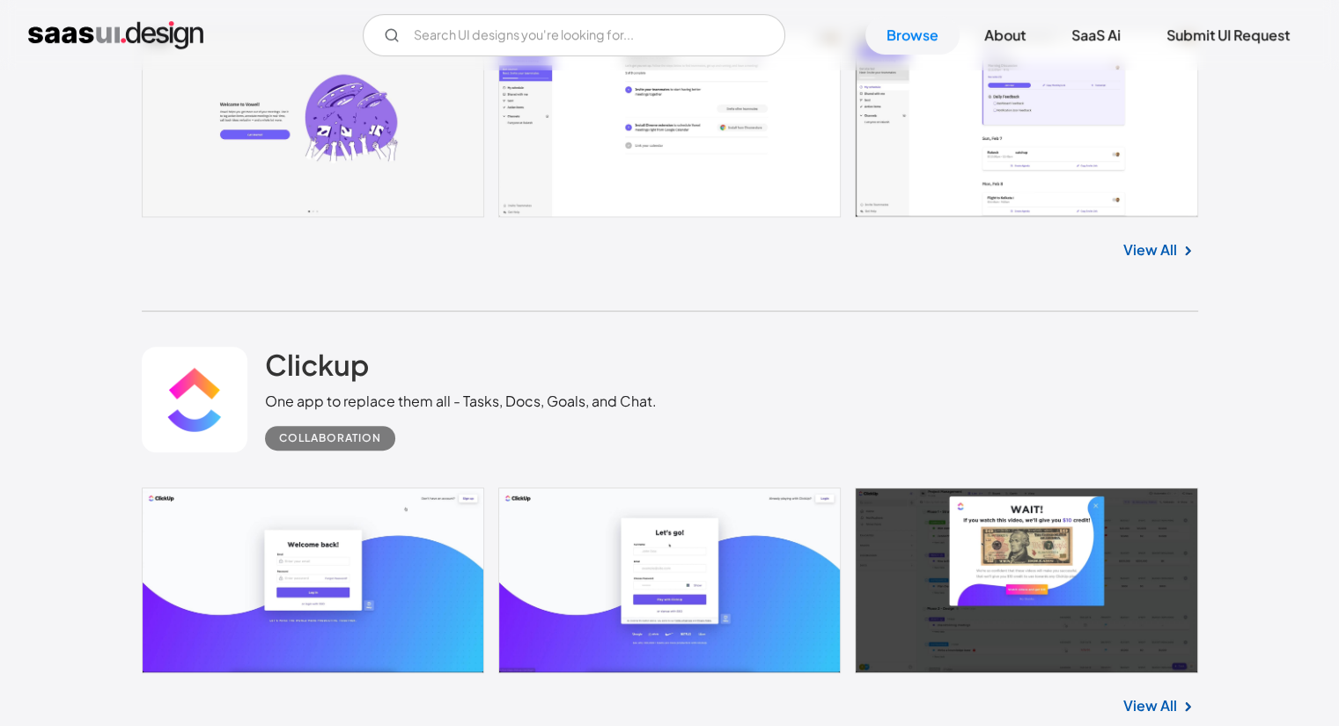
scroll to position [704, 0]
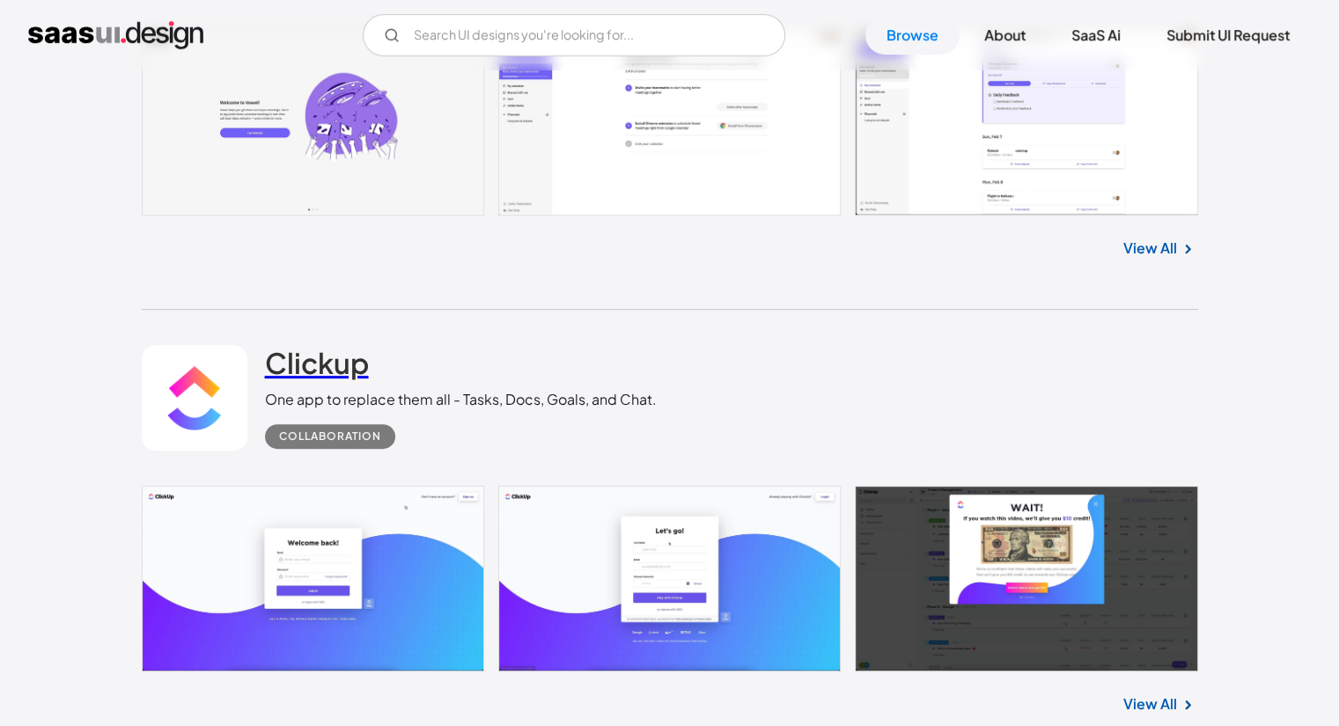
click at [303, 379] on h2 "Clickup" at bounding box center [317, 362] width 104 height 35
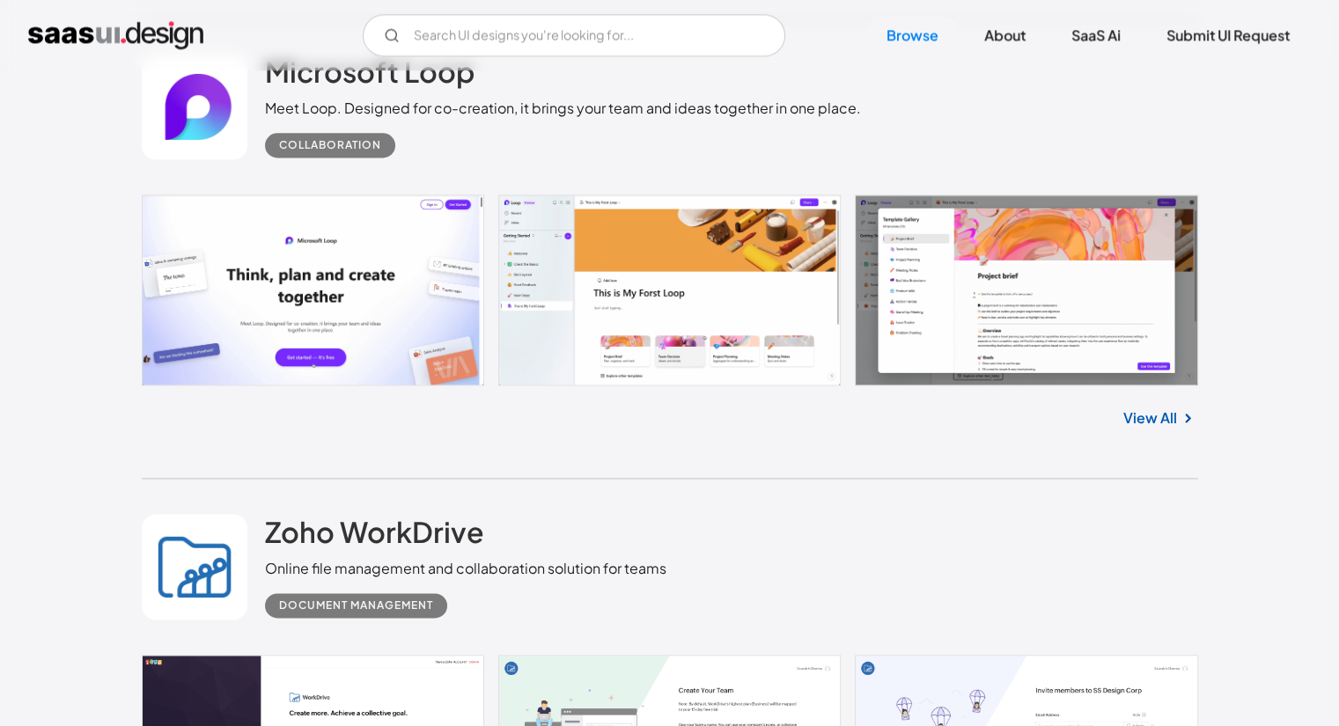
scroll to position [2351, 0]
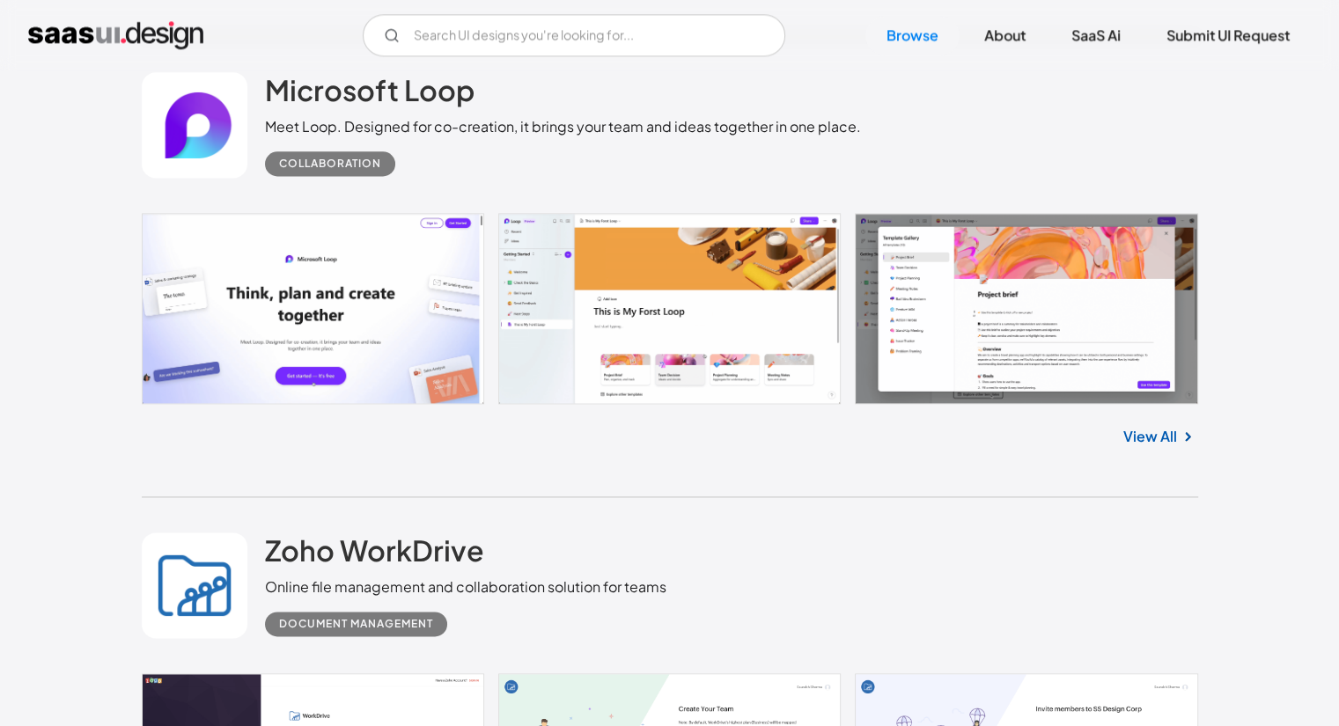
click at [326, 282] on link at bounding box center [670, 308] width 1056 height 190
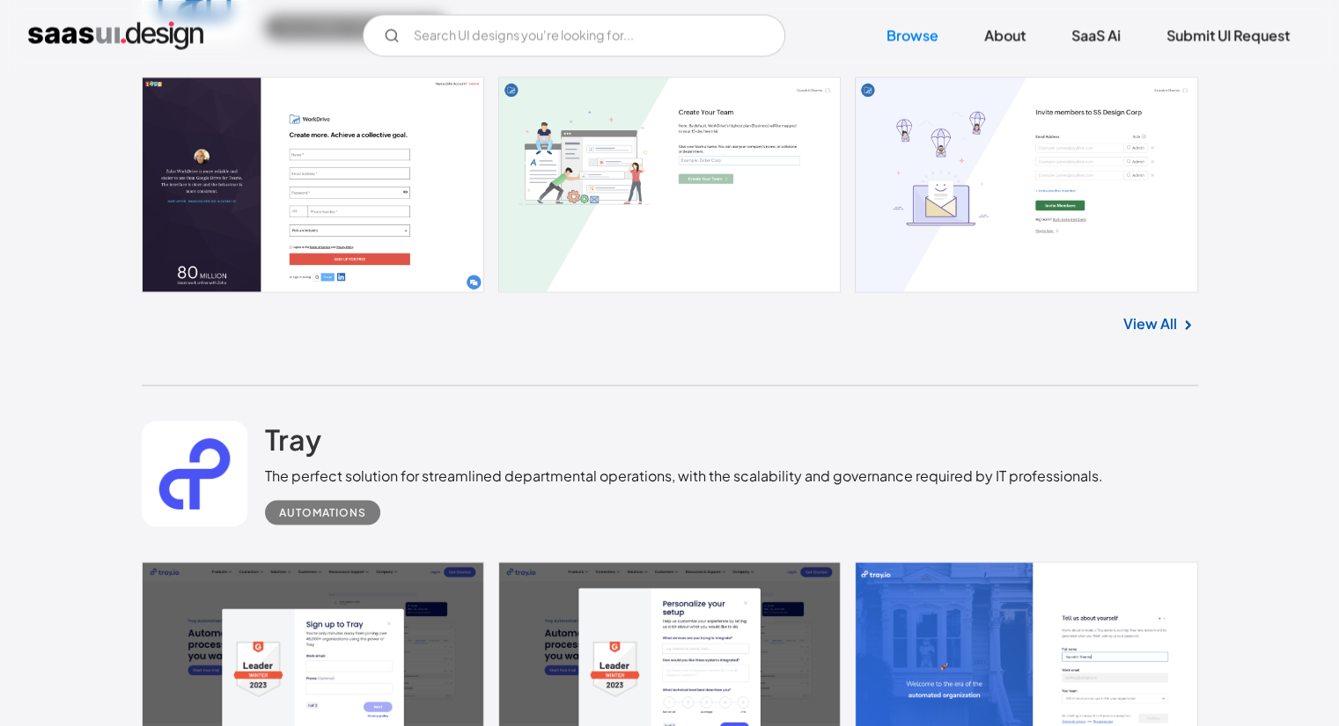
scroll to position [2947, 0]
click at [421, 172] on link at bounding box center [670, 184] width 1056 height 215
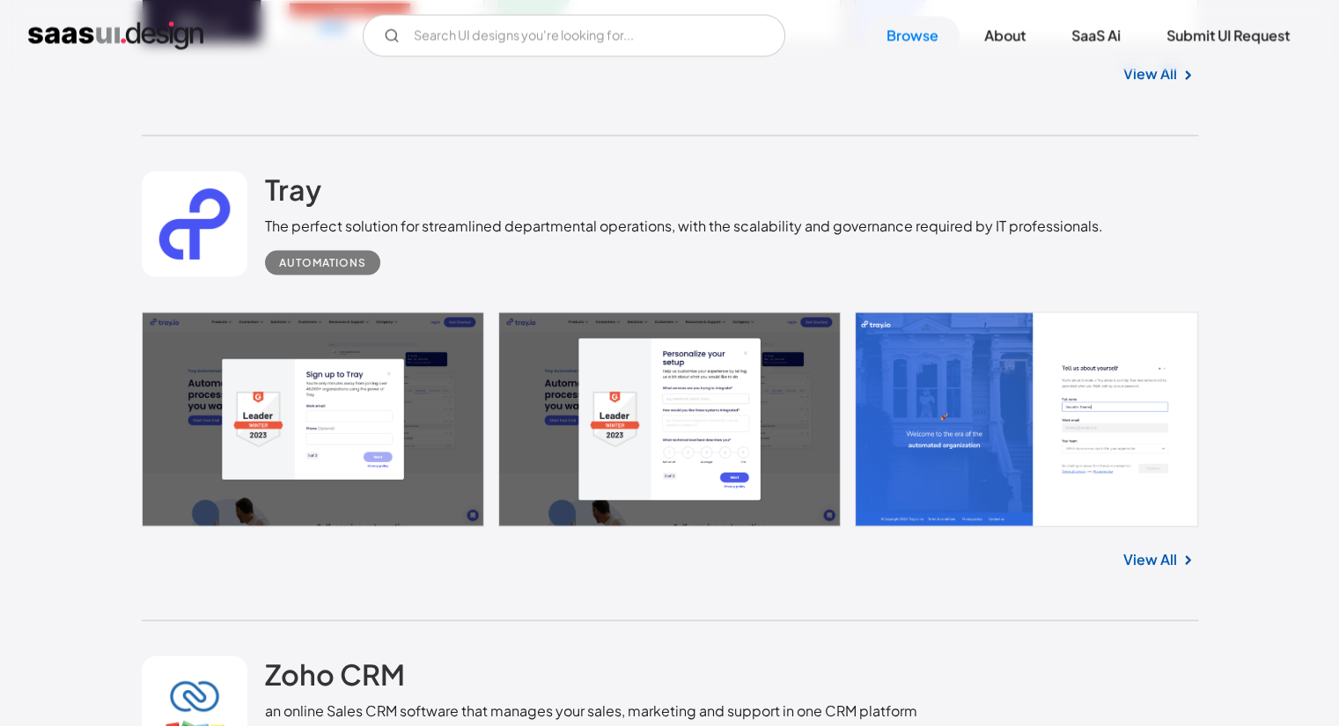
scroll to position [3224, 0]
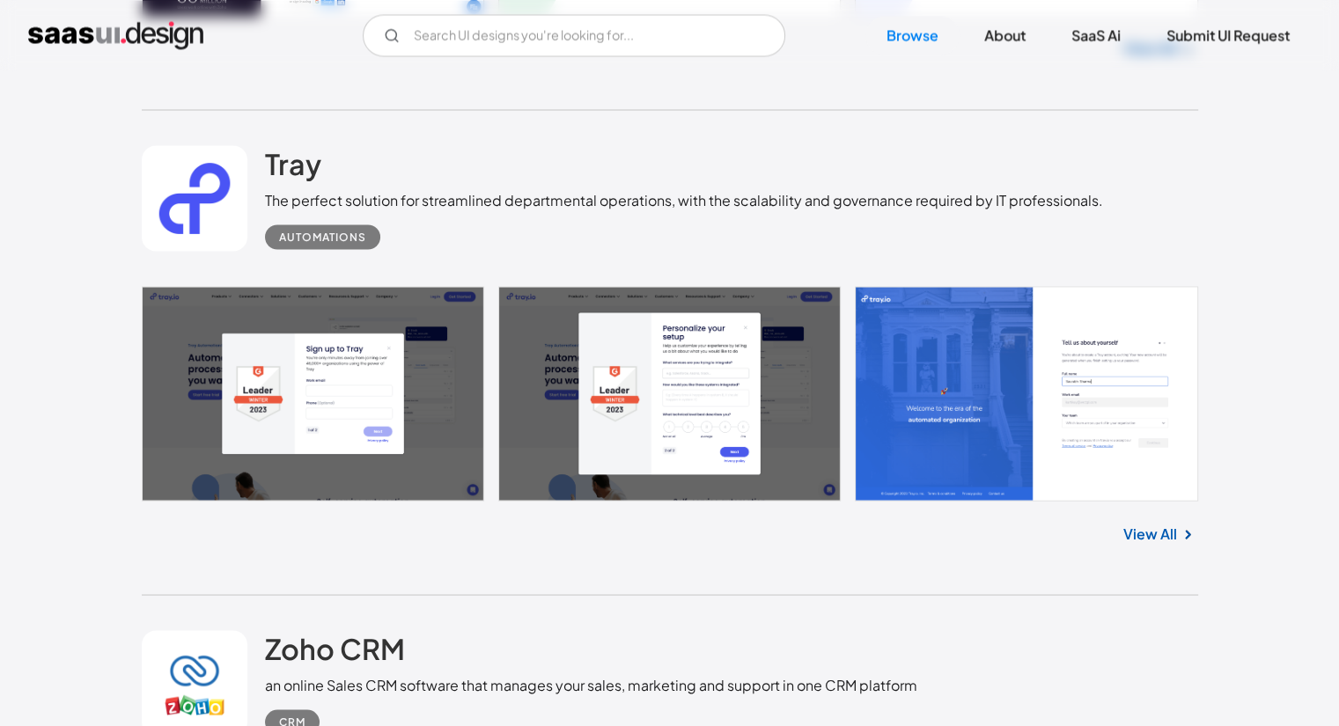
click at [392, 423] on link at bounding box center [670, 393] width 1056 height 215
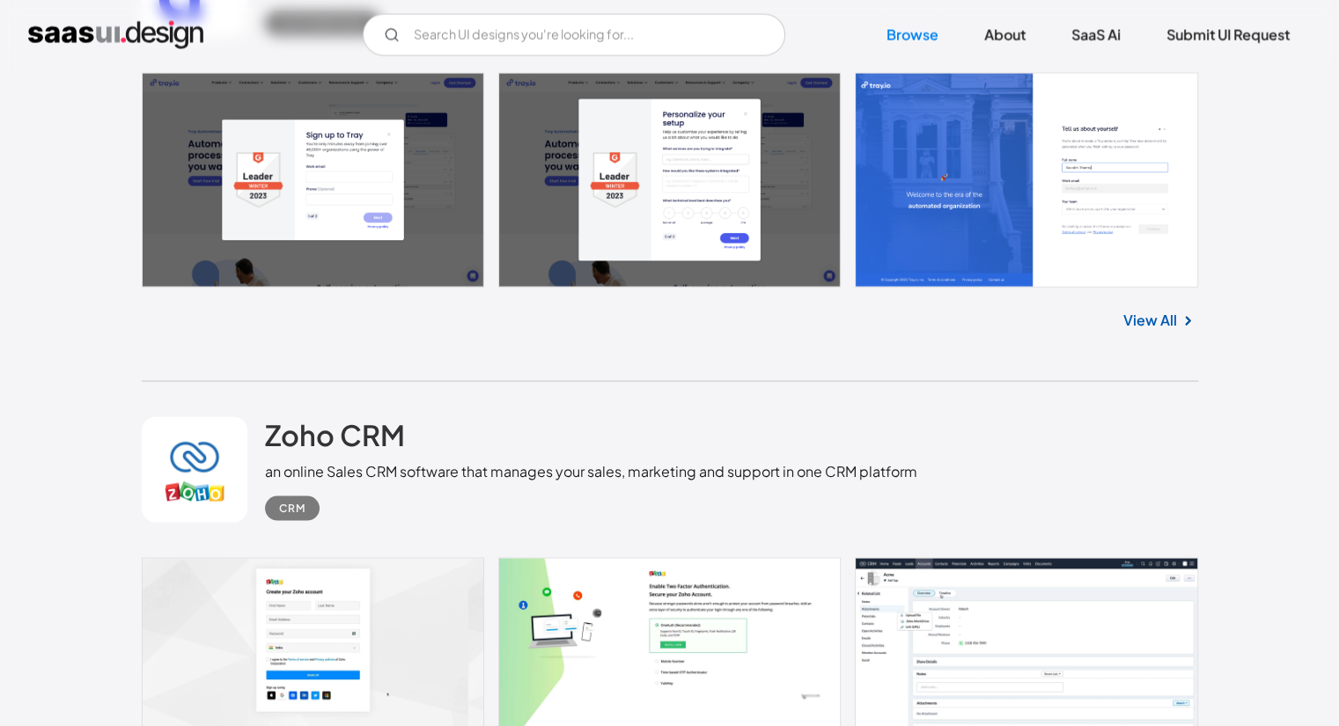
scroll to position [3576, 0]
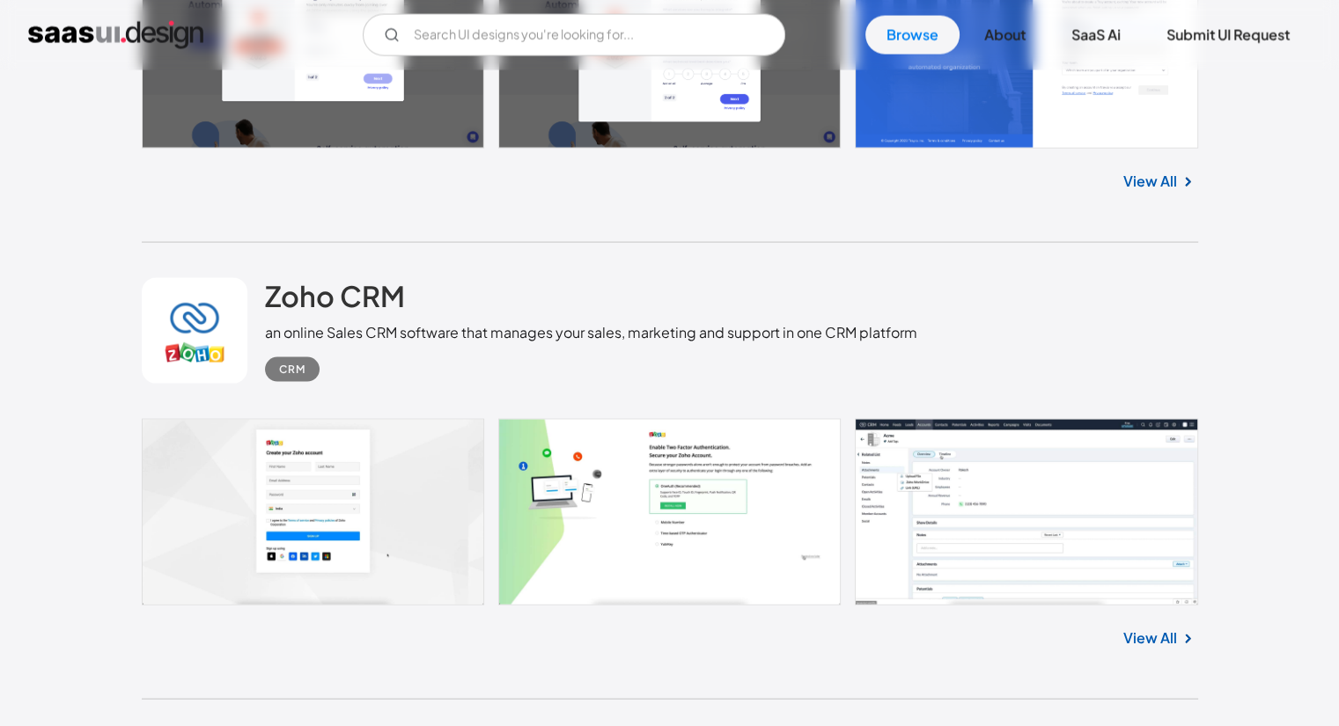
click at [402, 512] on link at bounding box center [670, 512] width 1056 height 187
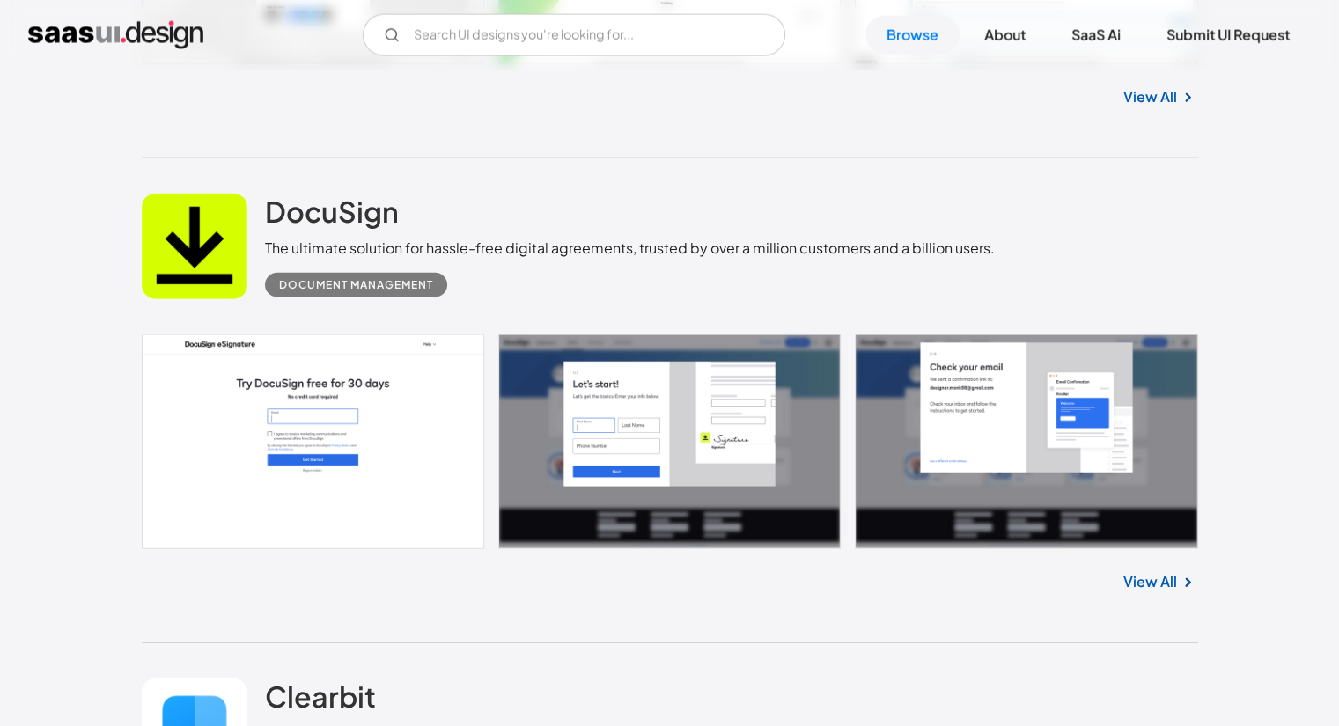
scroll to position [4147, 0]
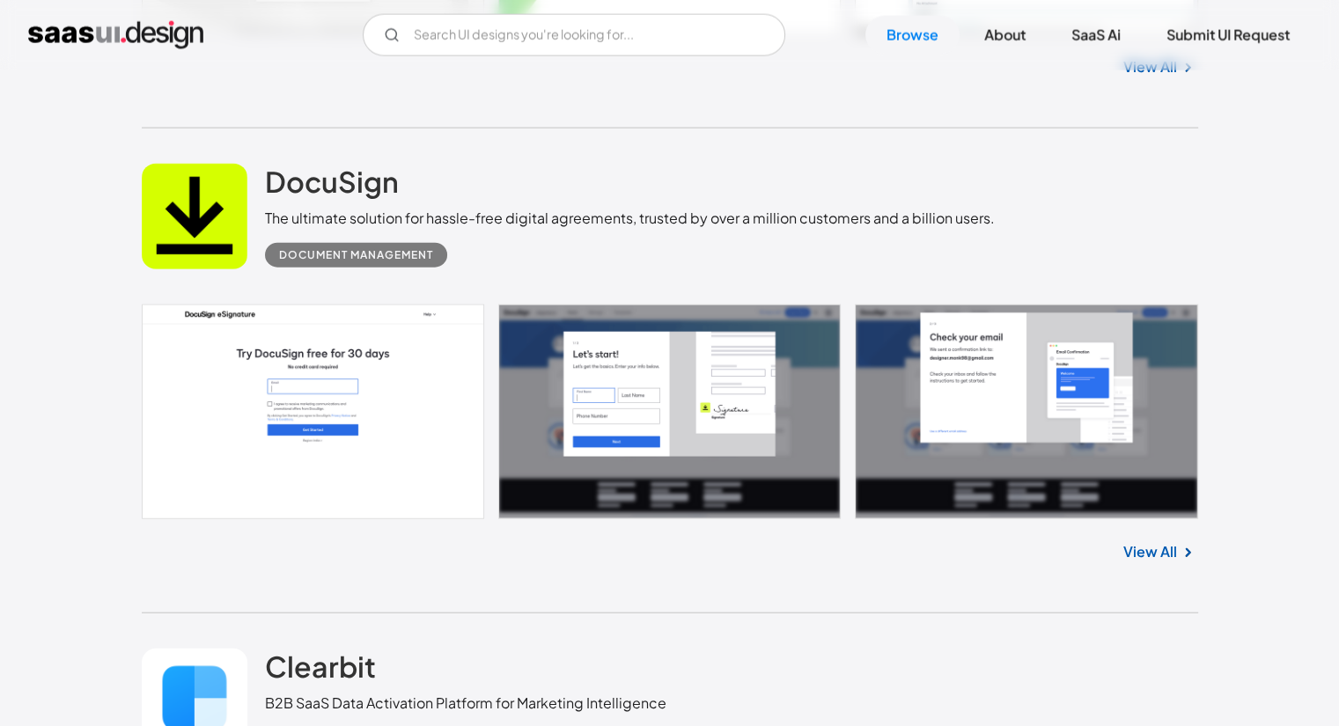
click at [689, 419] on link at bounding box center [670, 412] width 1056 height 215
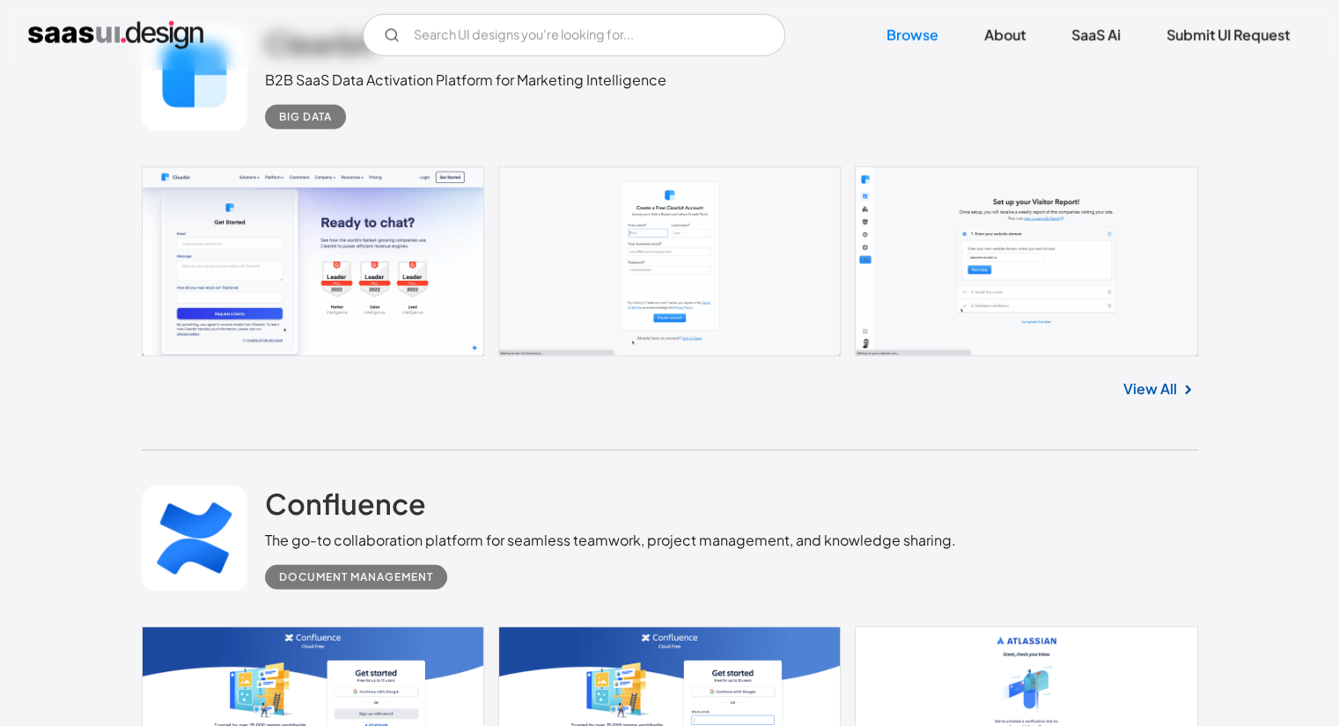
scroll to position [4940, 0]
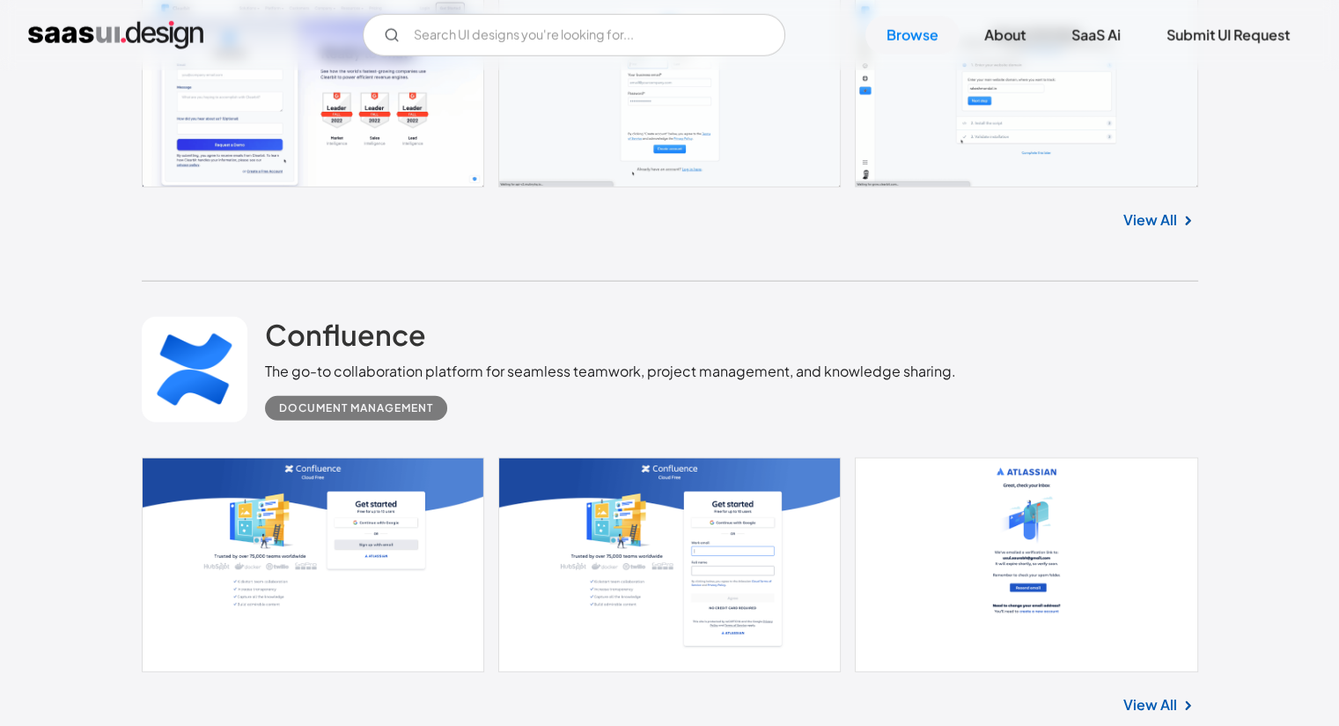
click at [400, 564] on link at bounding box center [670, 565] width 1056 height 215
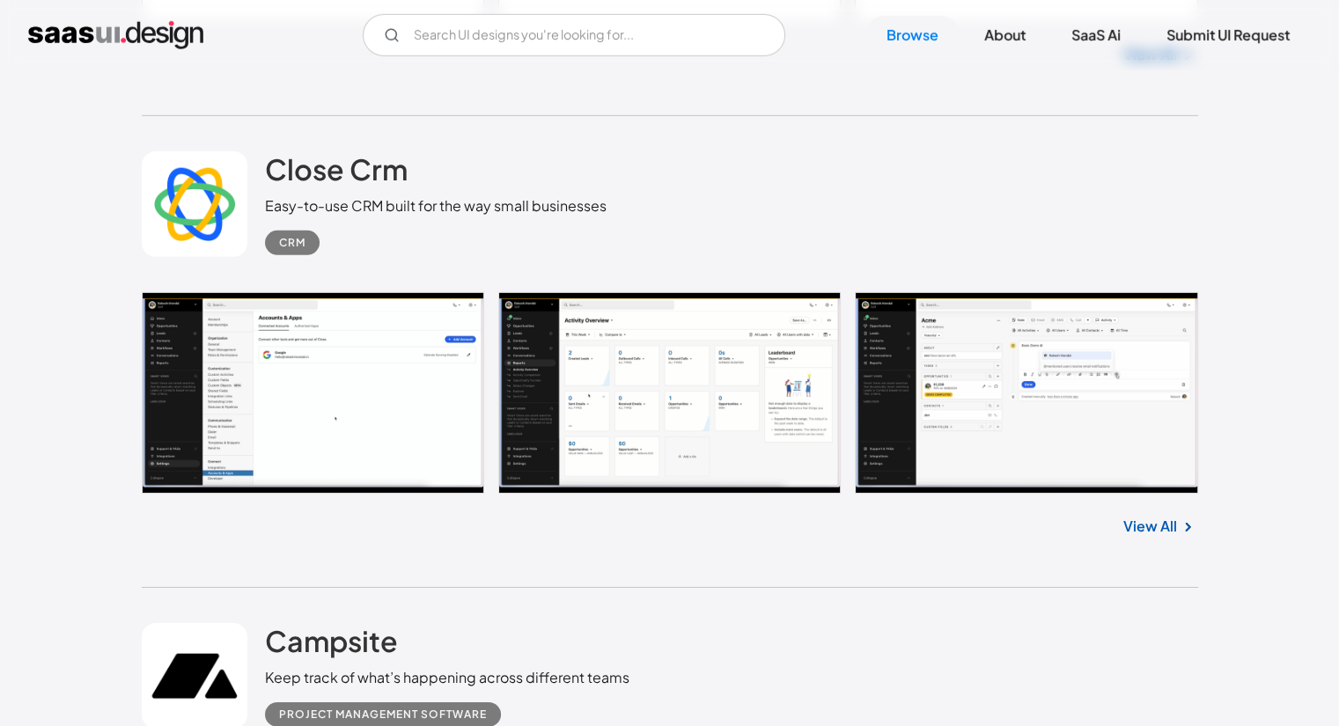
scroll to position [5644, 0]
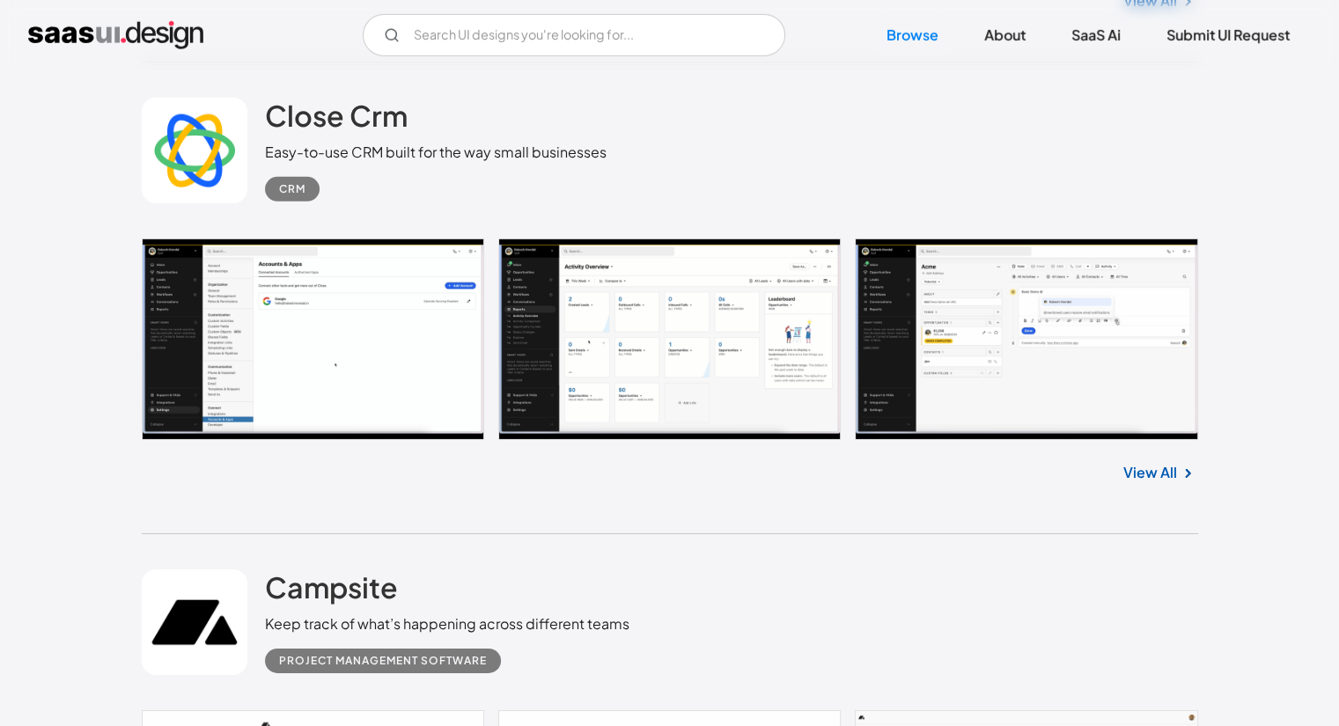
click at [366, 351] on link at bounding box center [670, 340] width 1056 height 202
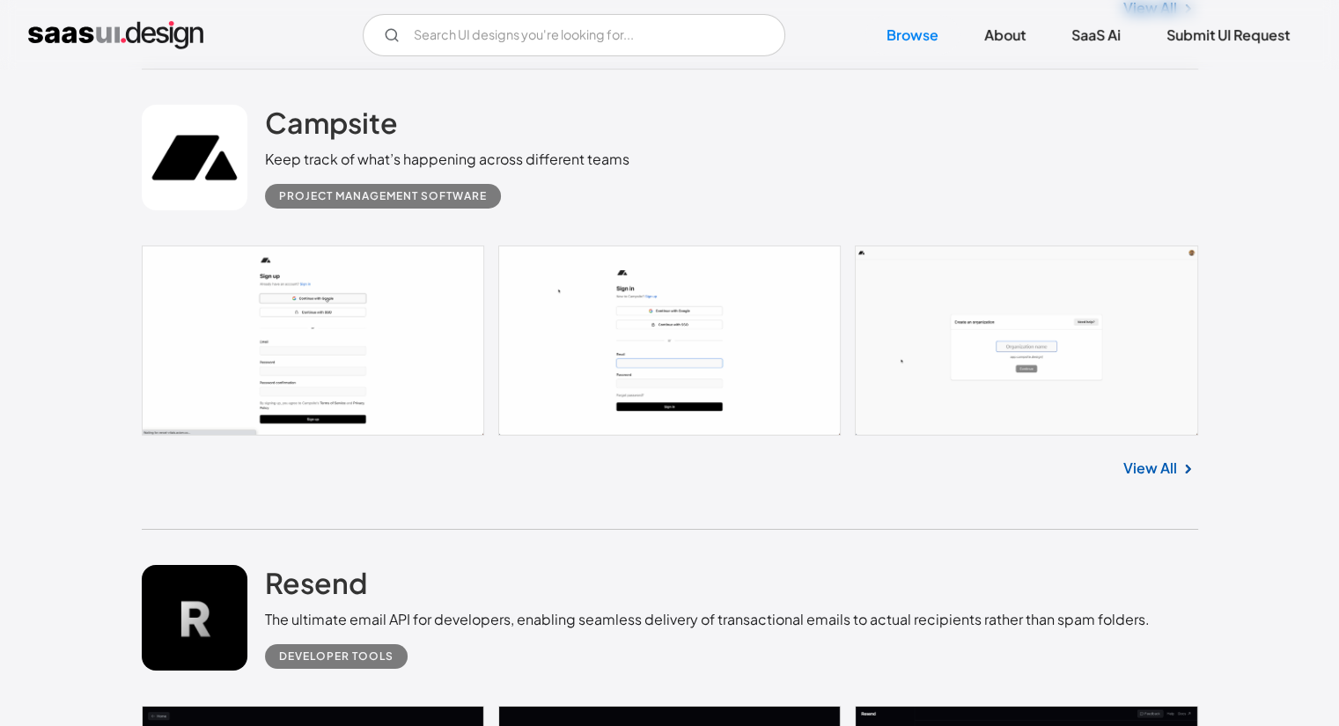
scroll to position [6113, 0]
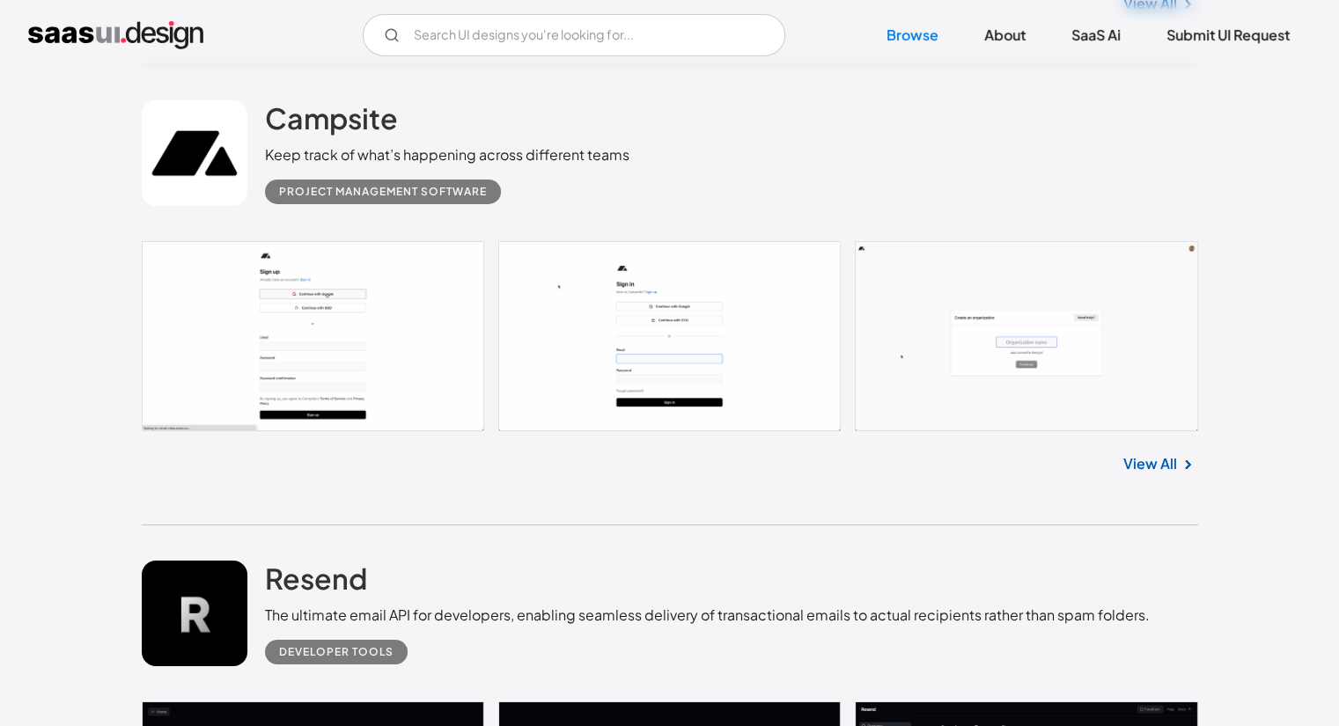
click at [357, 335] on link at bounding box center [670, 336] width 1056 height 190
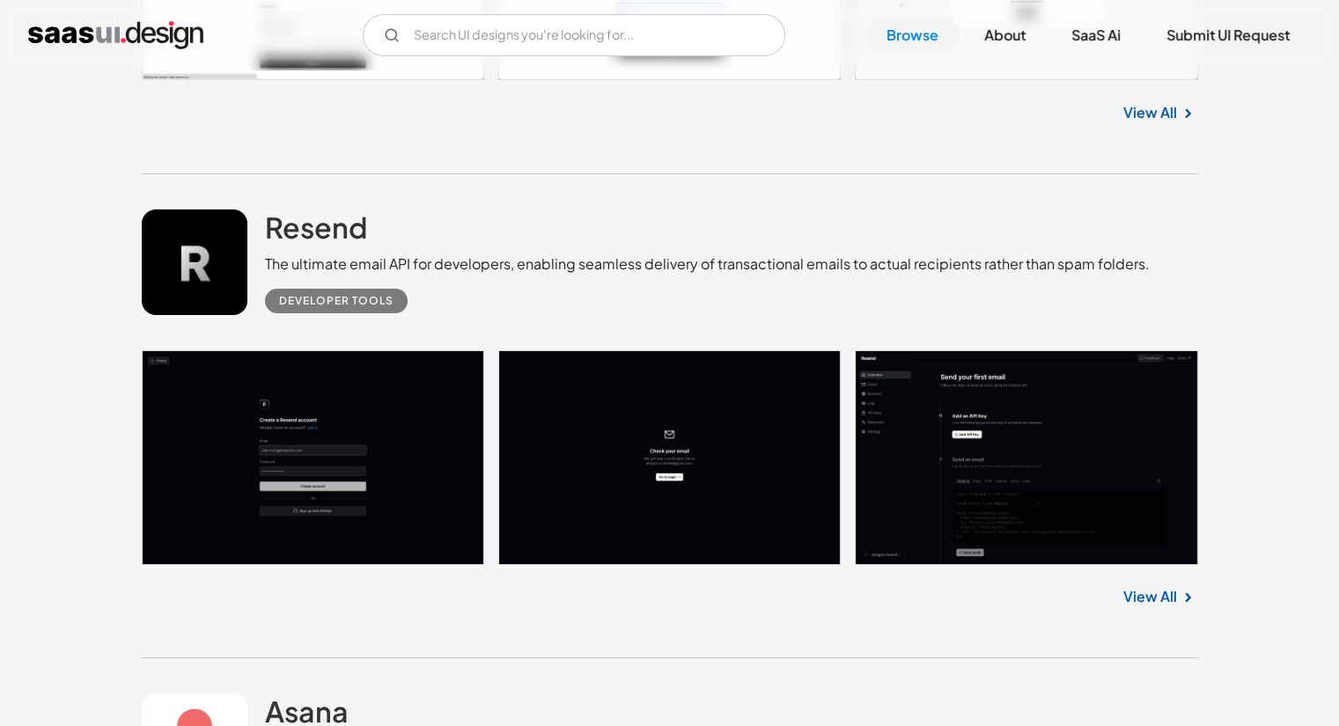
scroll to position [6497, 0]
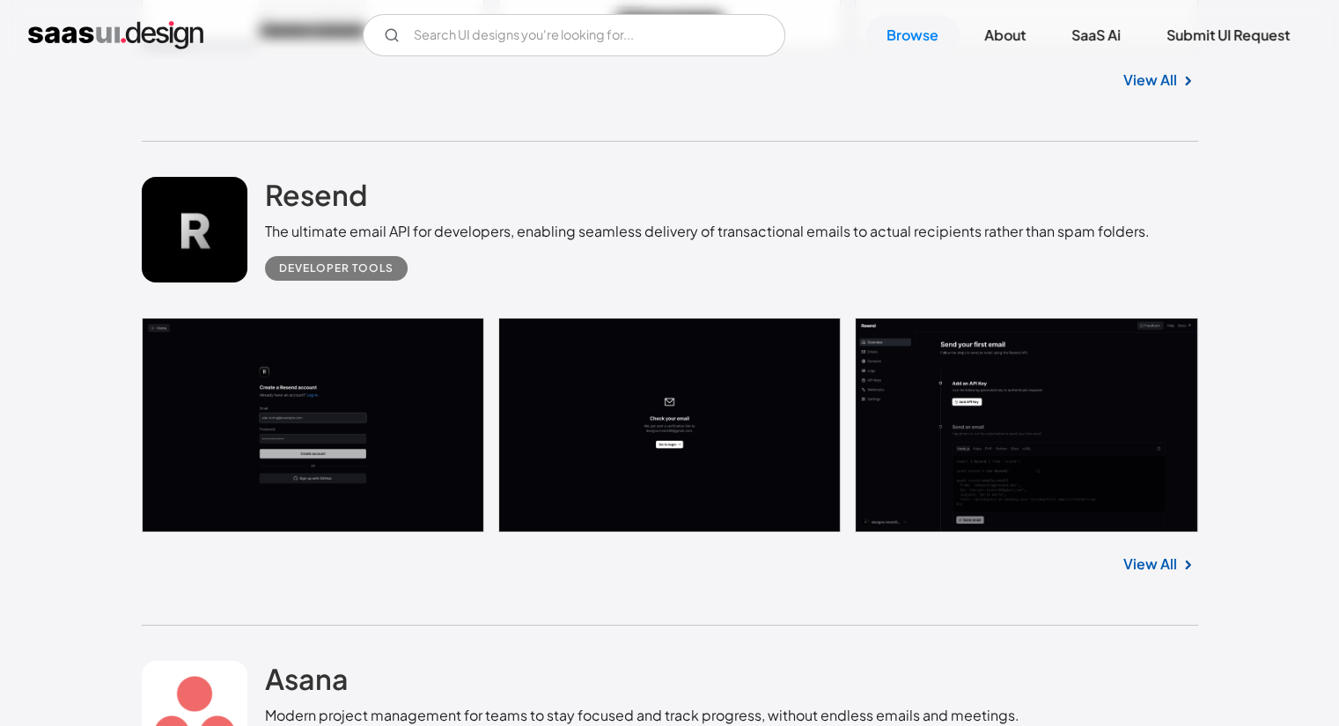
click at [379, 438] on link at bounding box center [670, 425] width 1056 height 215
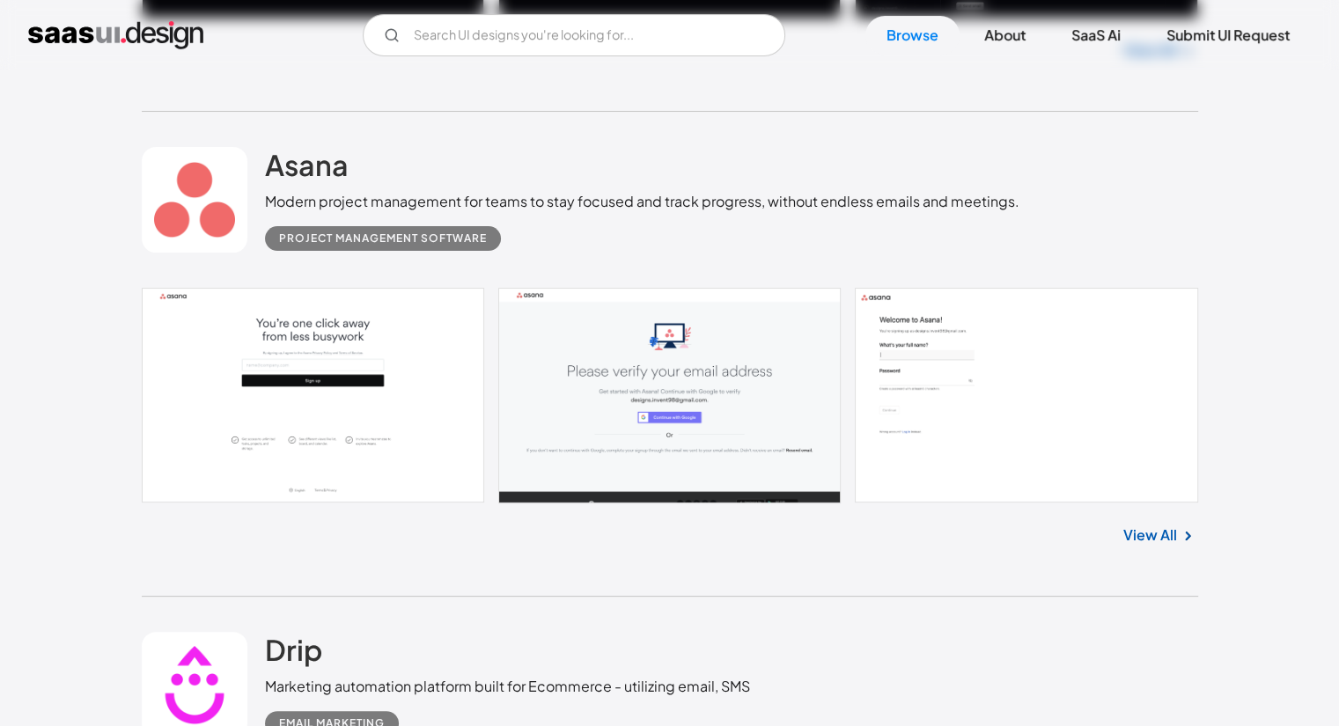
scroll to position [7034, 0]
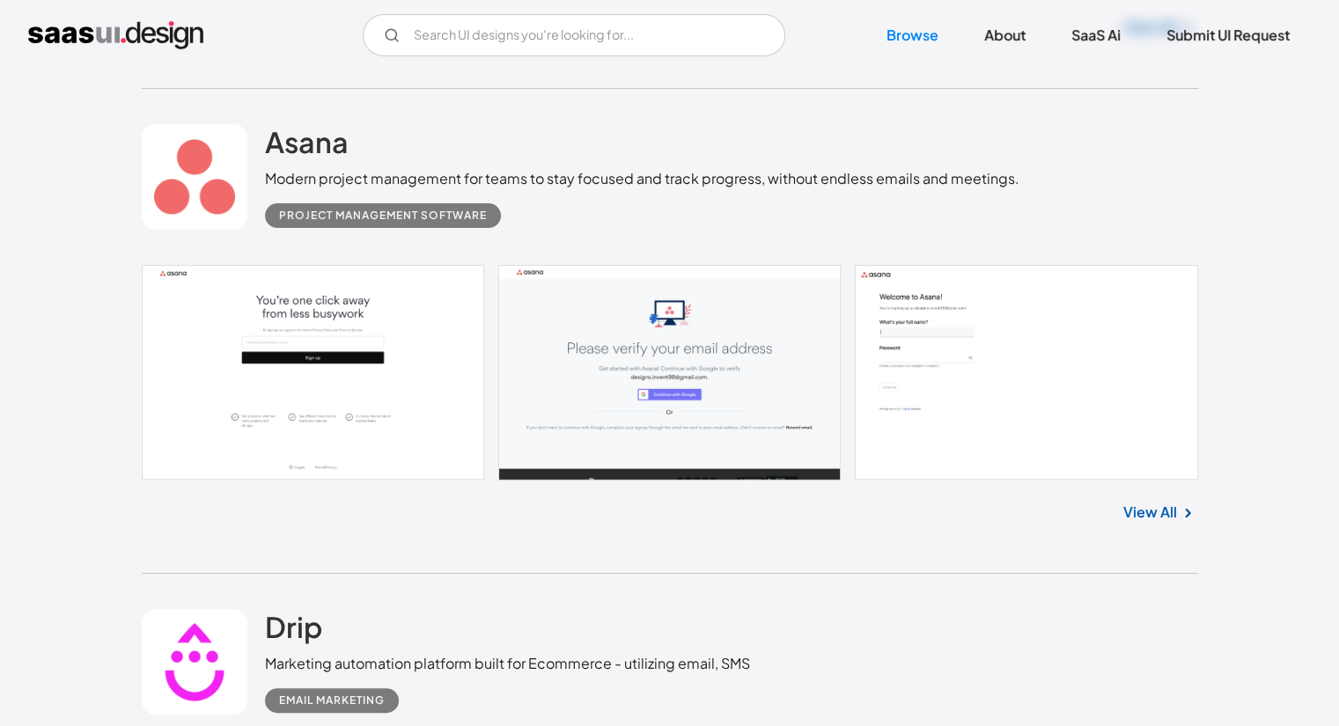
click at [343, 364] on link at bounding box center [670, 372] width 1056 height 215
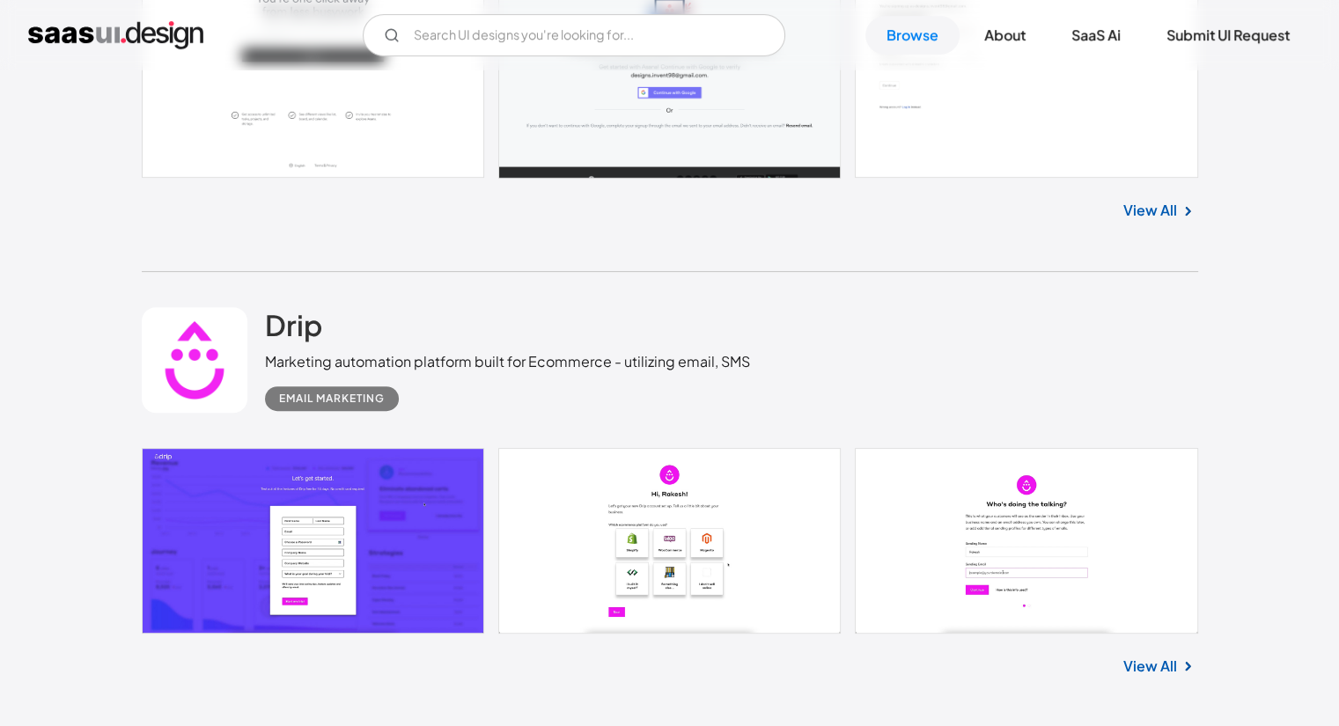
scroll to position [7393, 0]
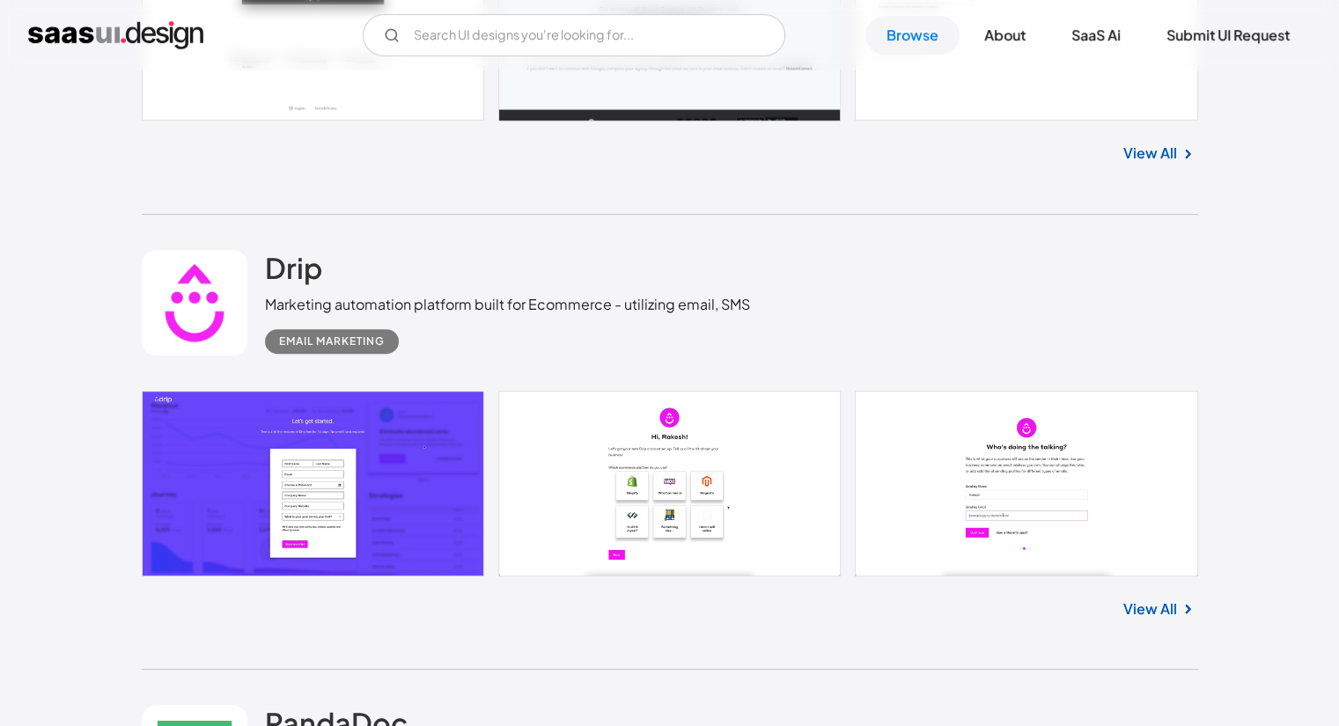
click at [351, 483] on link at bounding box center [670, 483] width 1056 height 185
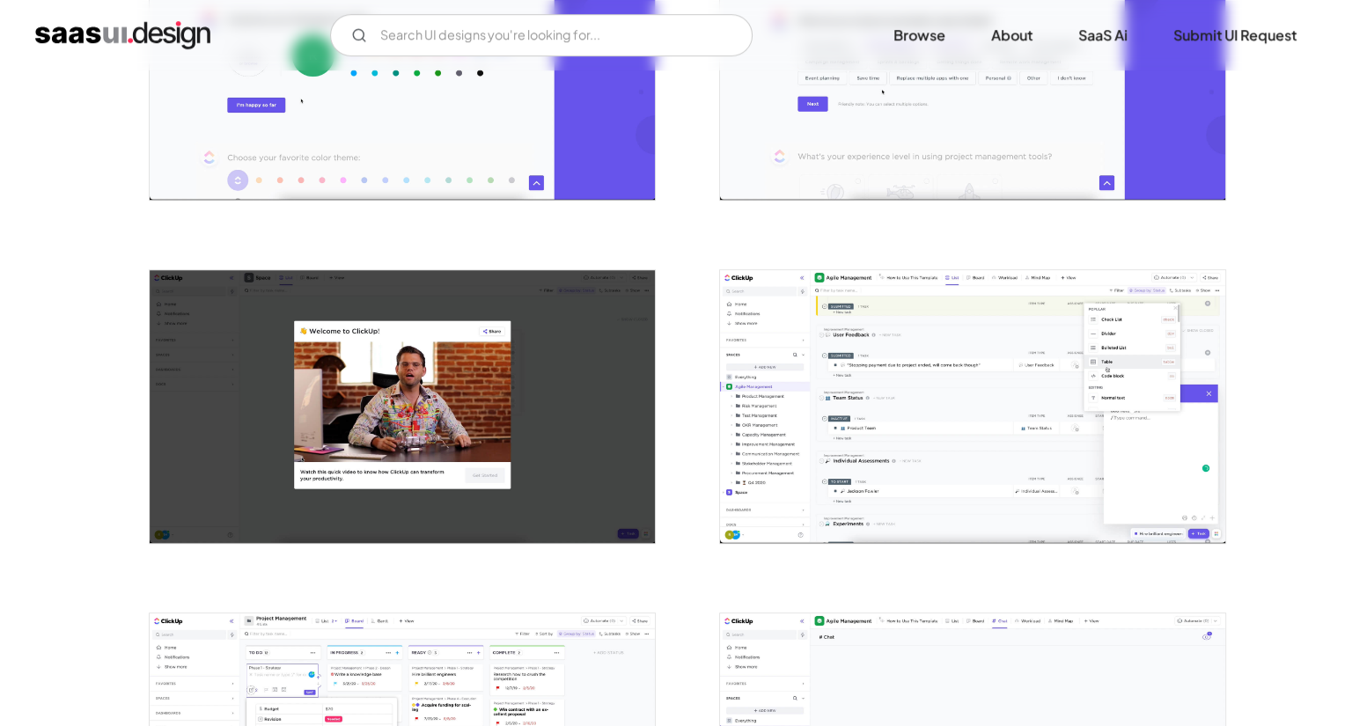
scroll to position [1409, 0]
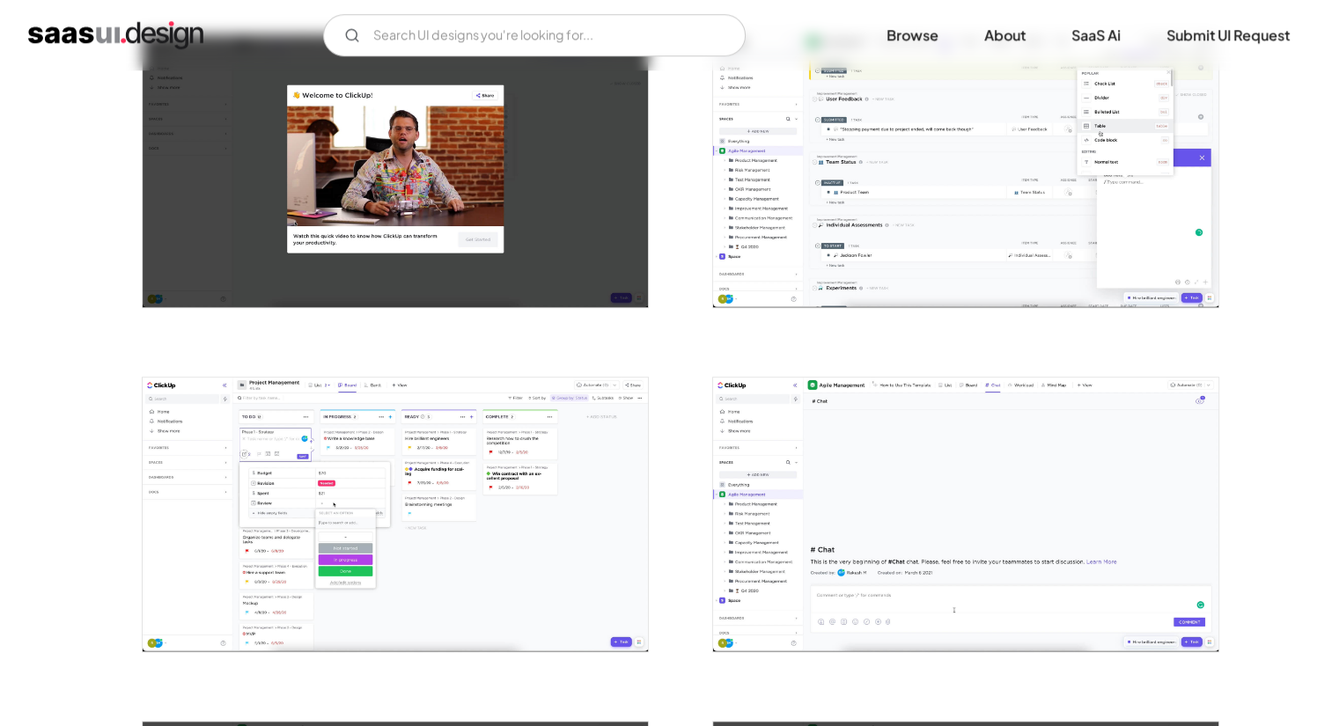
click at [903, 141] on img "open lightbox" at bounding box center [965, 170] width 505 height 273
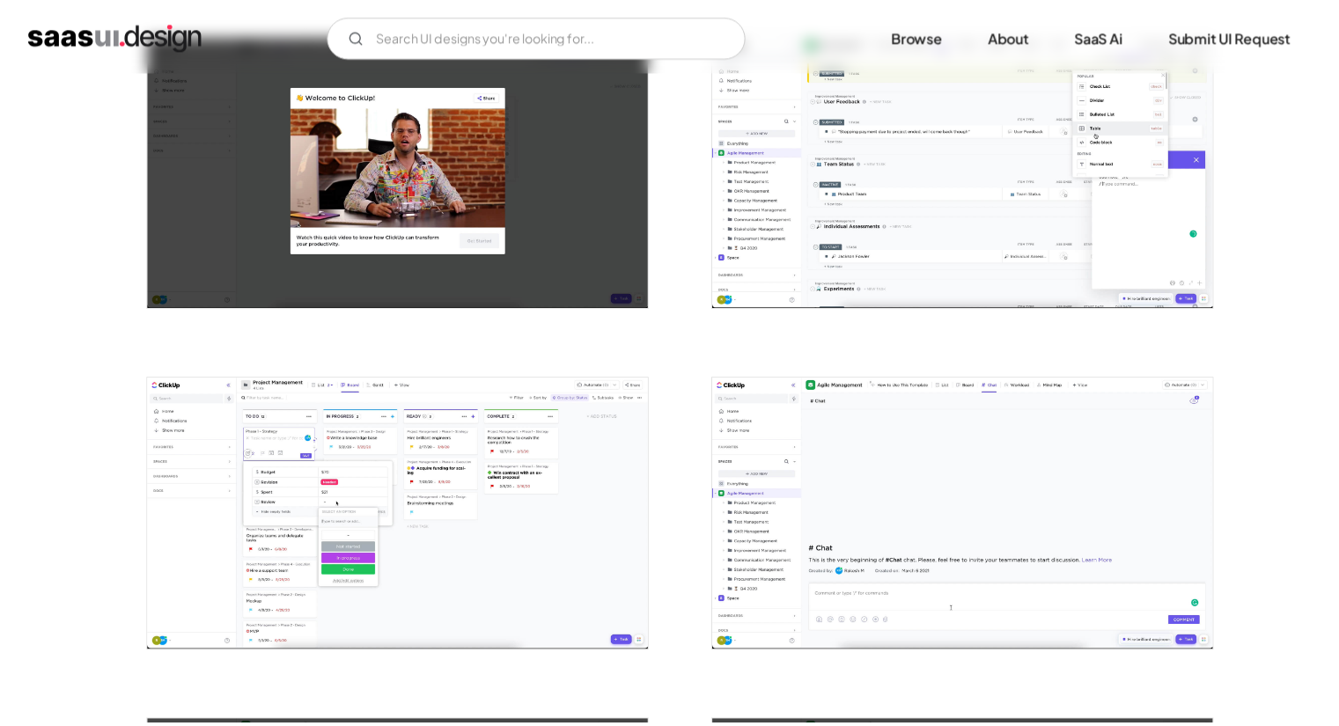
scroll to position [0, 0]
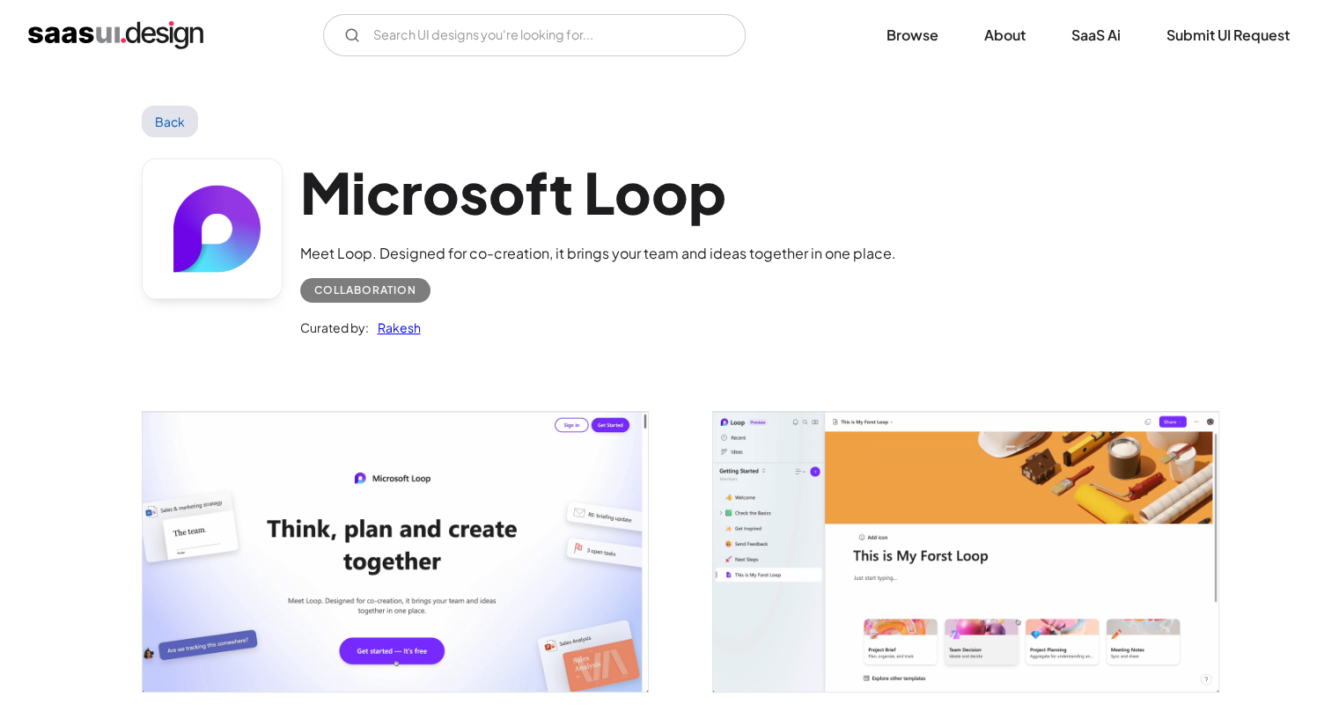
click at [500, 601] on img "open lightbox" at bounding box center [395, 552] width 505 height 280
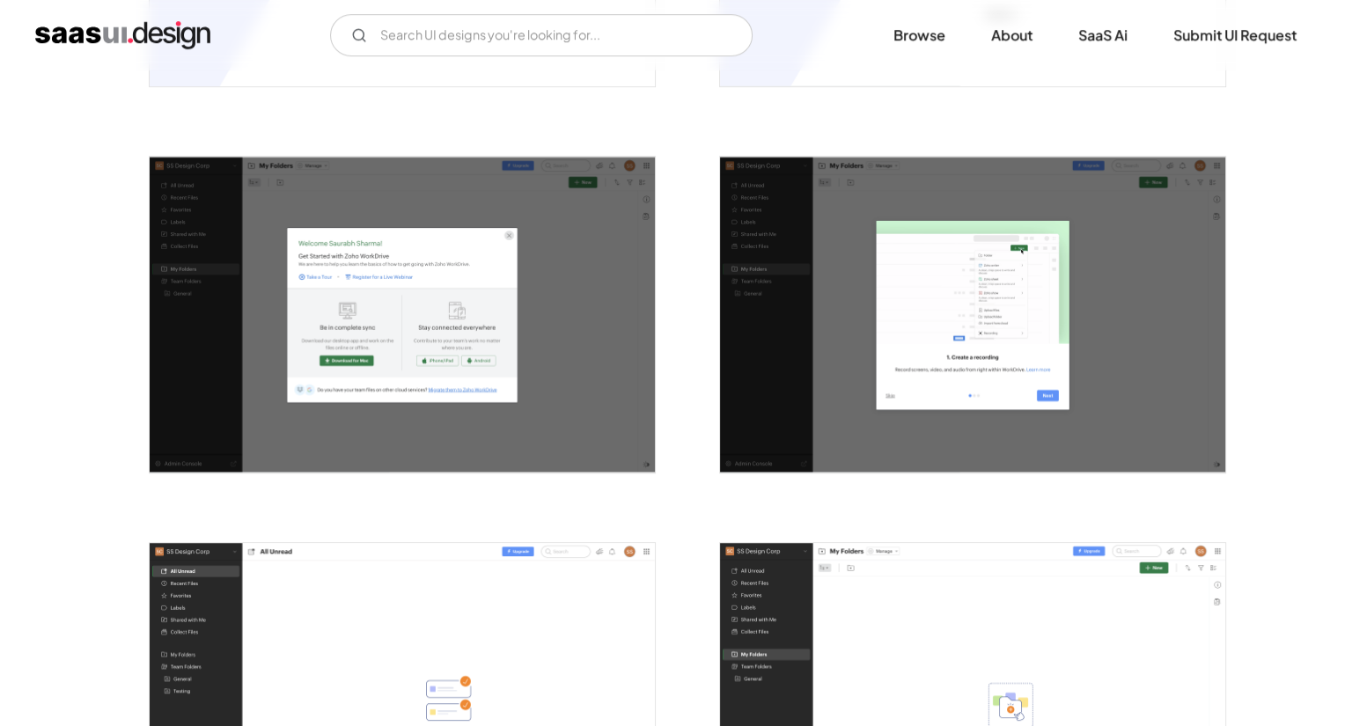
scroll to position [1033, 0]
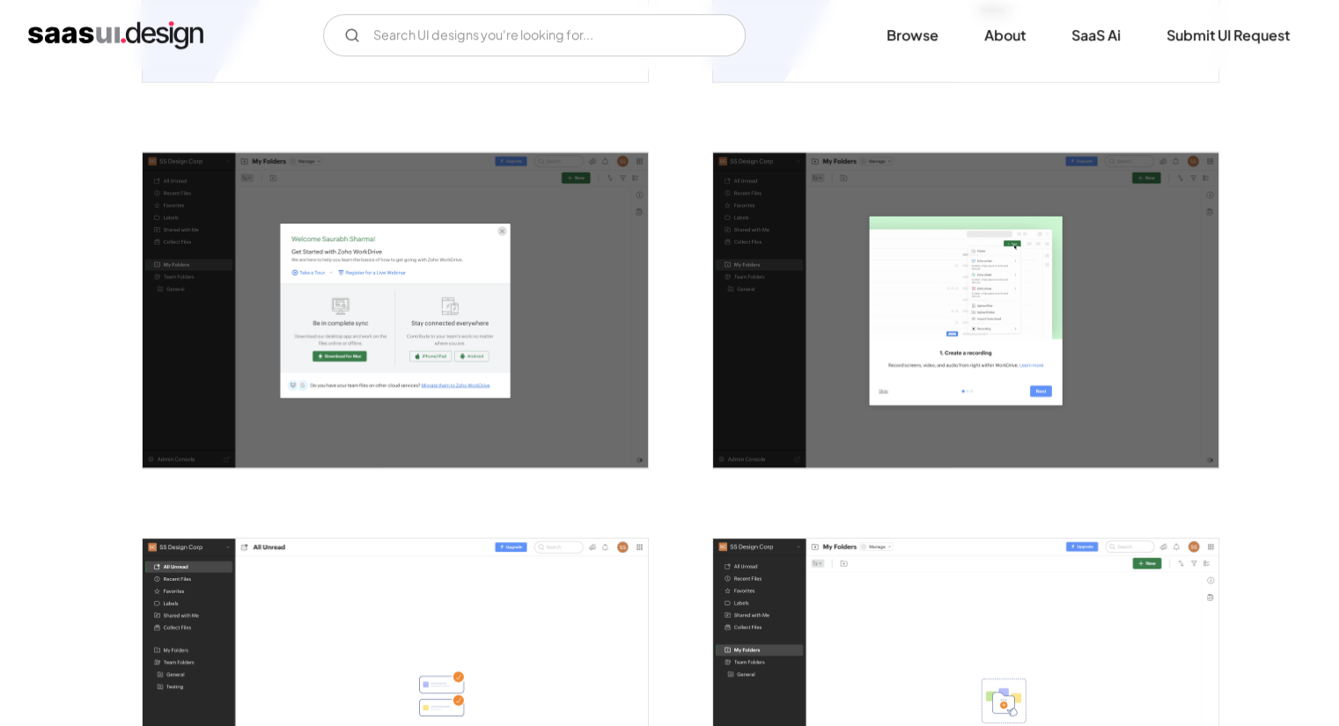
click at [441, 311] on img "open lightbox" at bounding box center [395, 310] width 505 height 316
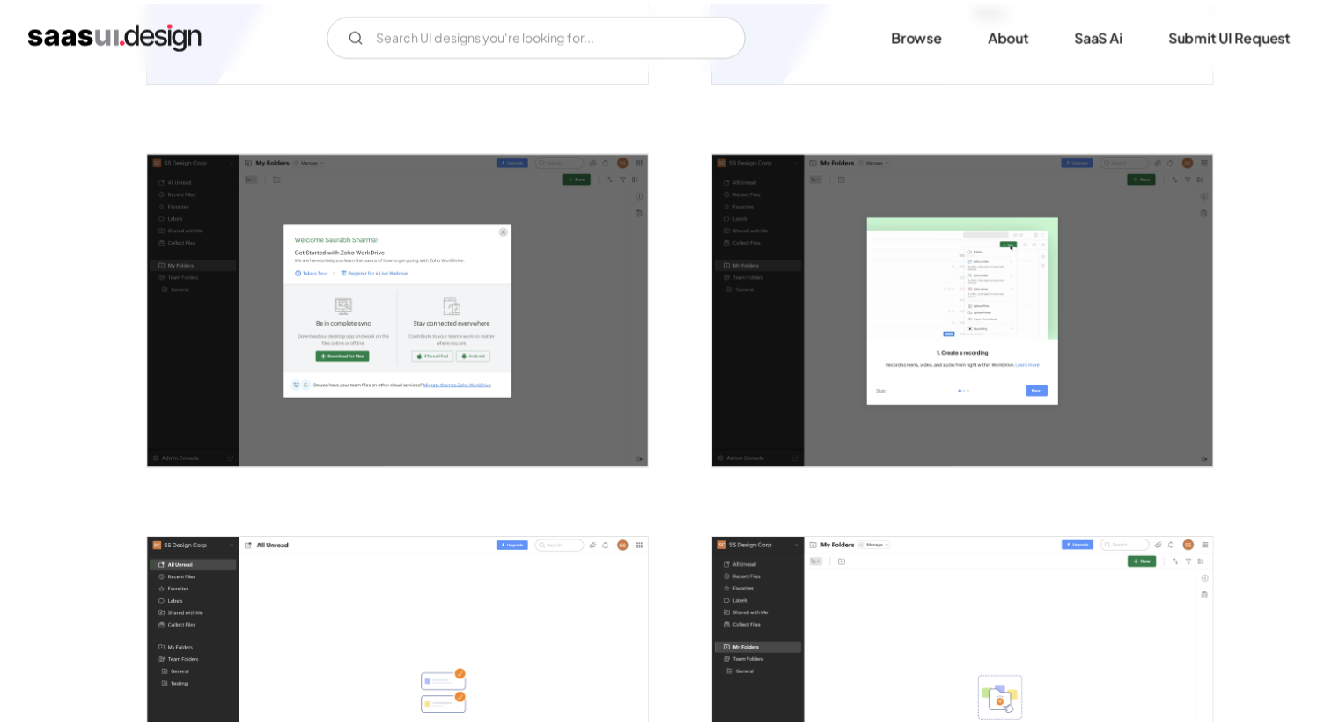
scroll to position [0, 0]
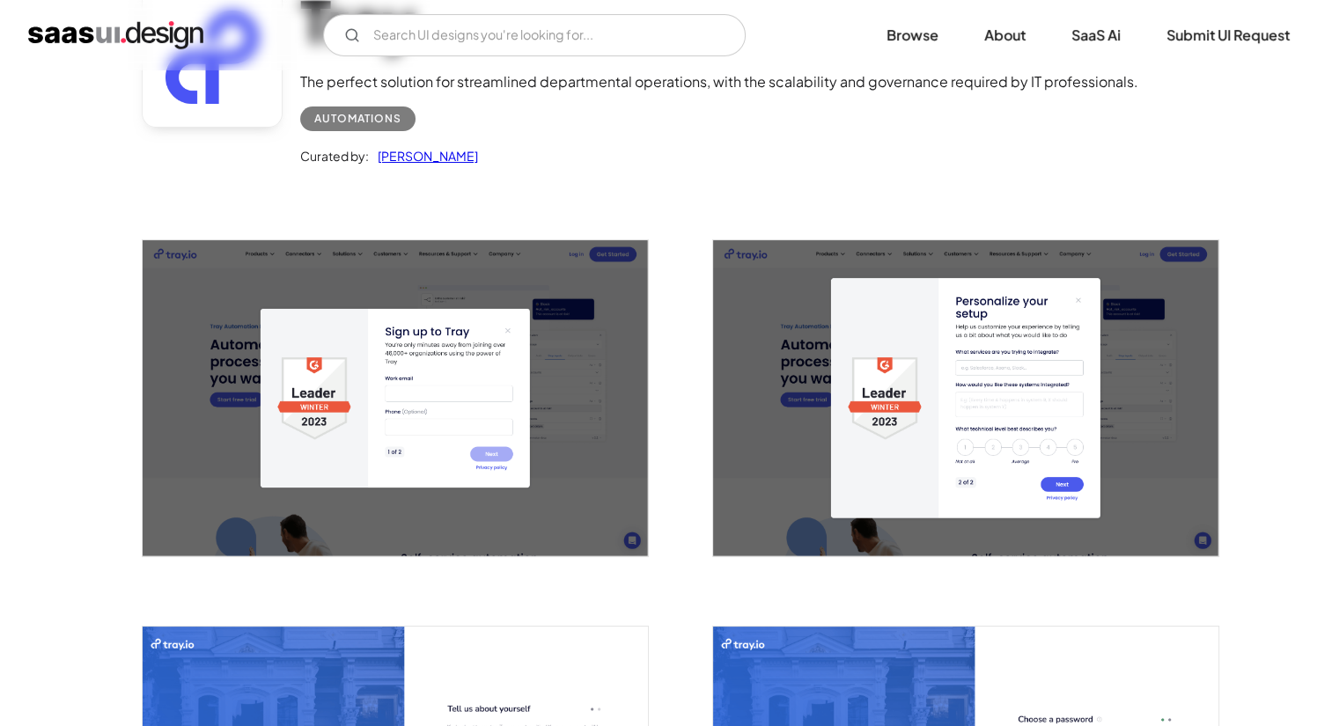
scroll to position [181, 0]
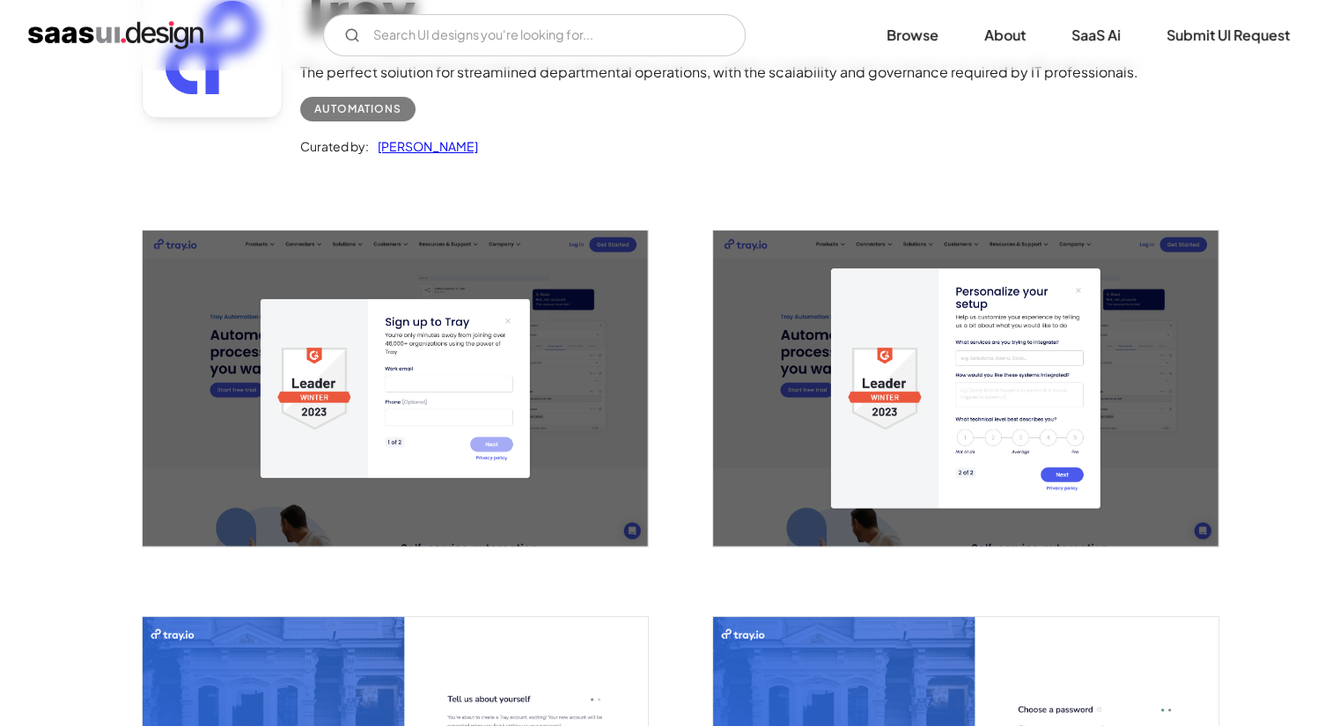
click at [520, 423] on img "open lightbox" at bounding box center [395, 389] width 505 height 316
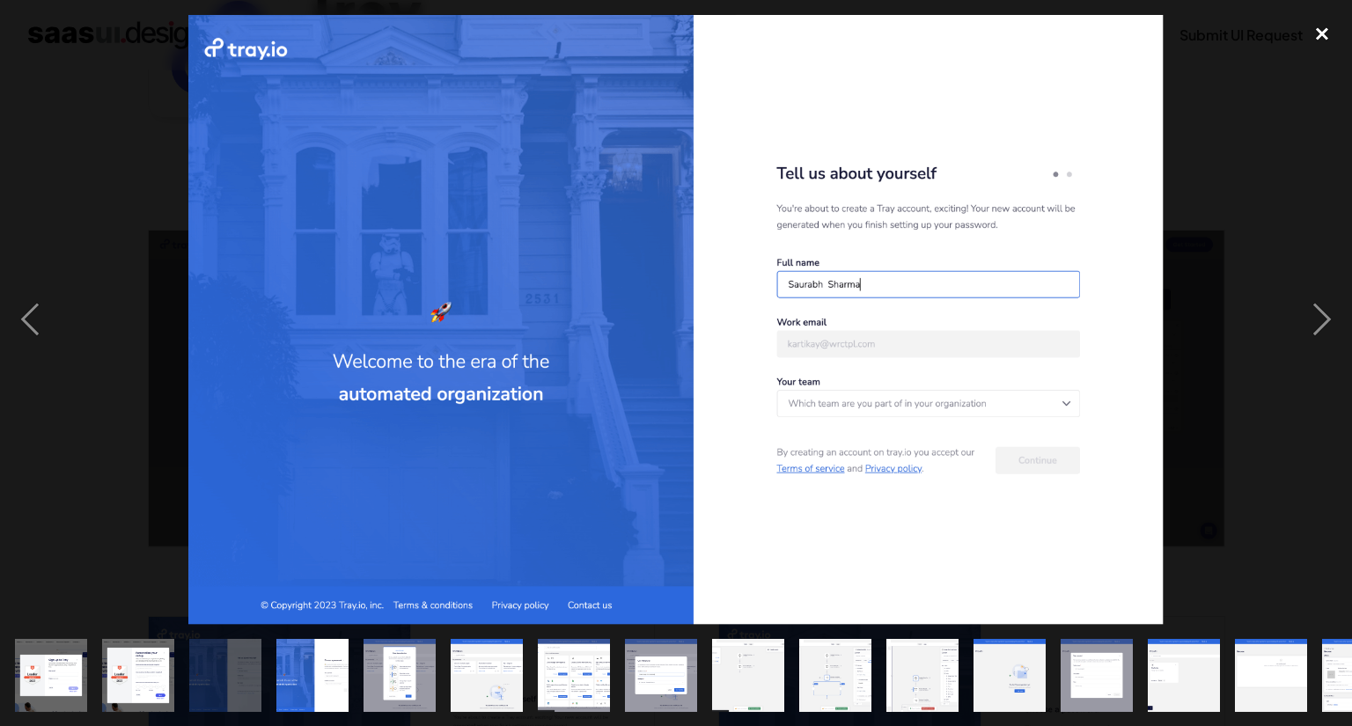
click at [1338, 41] on div "close lightbox" at bounding box center [1322, 34] width 60 height 39
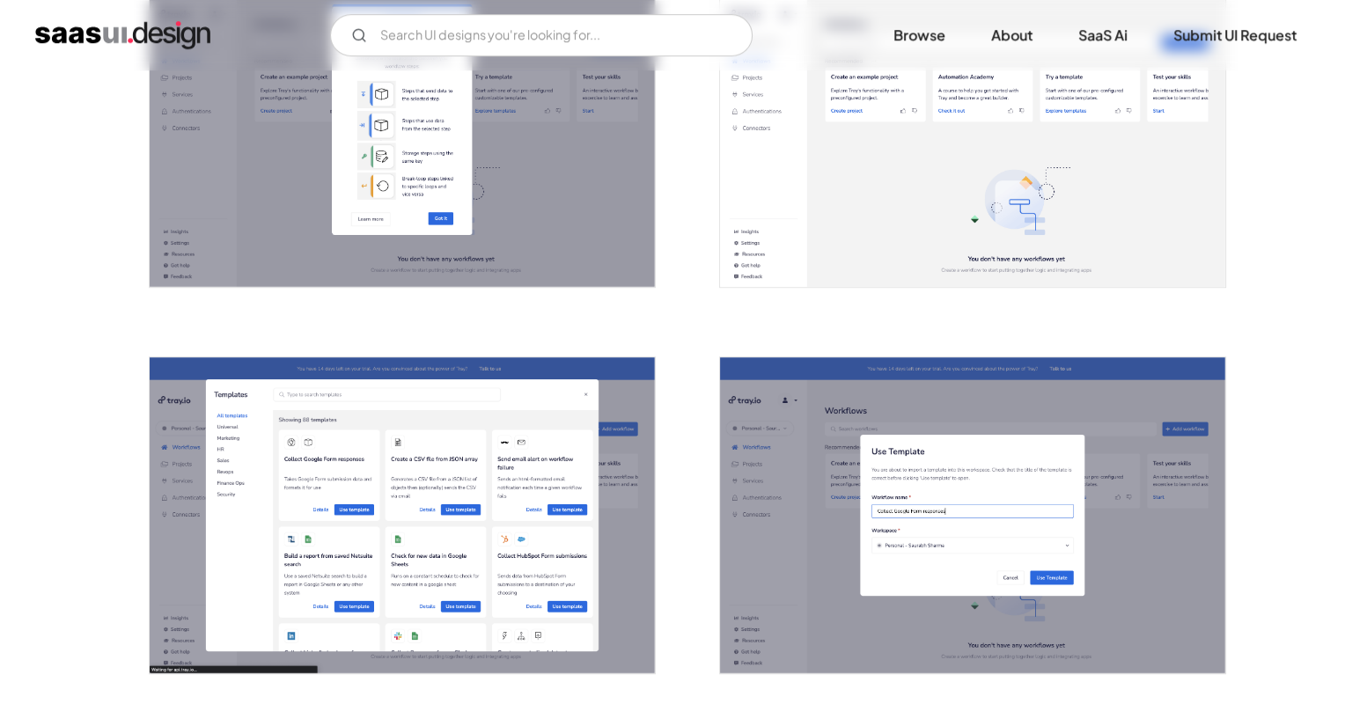
scroll to position [1215, 0]
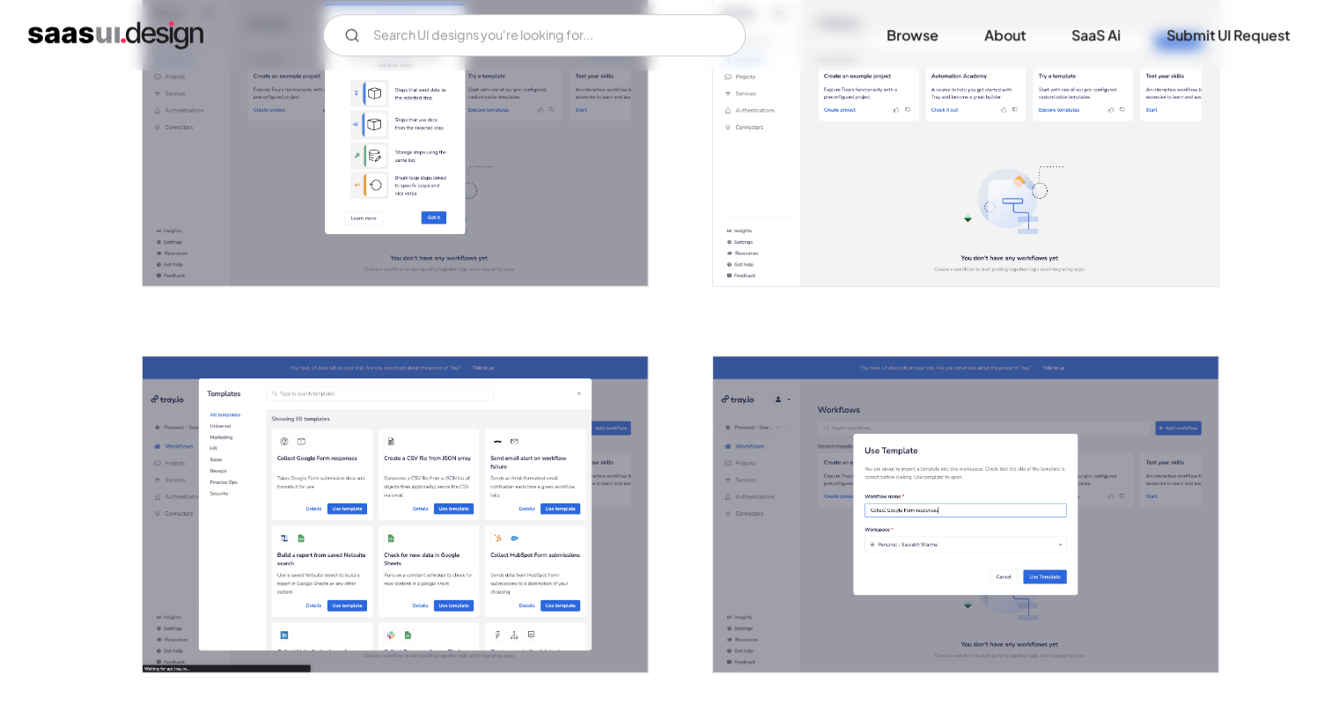
click at [446, 224] on img "open lightbox" at bounding box center [395, 128] width 505 height 316
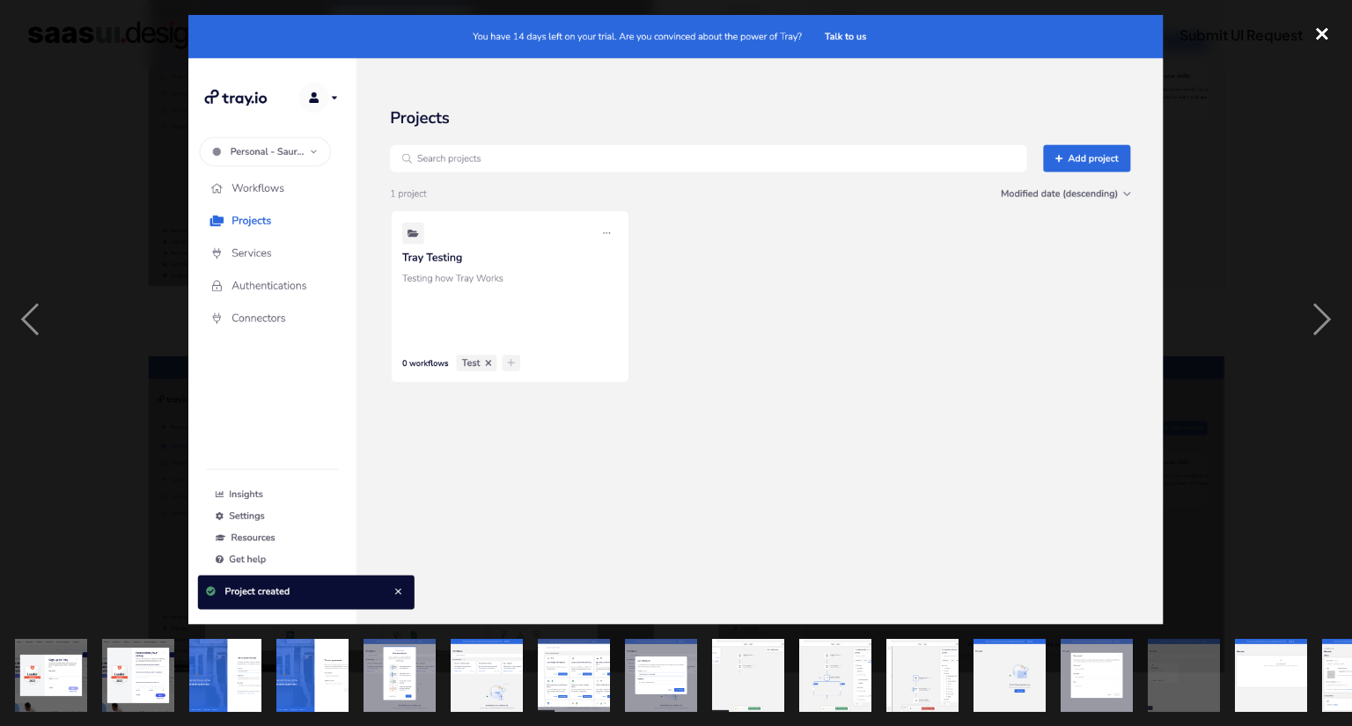
click at [1313, 37] on div "close lightbox" at bounding box center [1322, 34] width 60 height 39
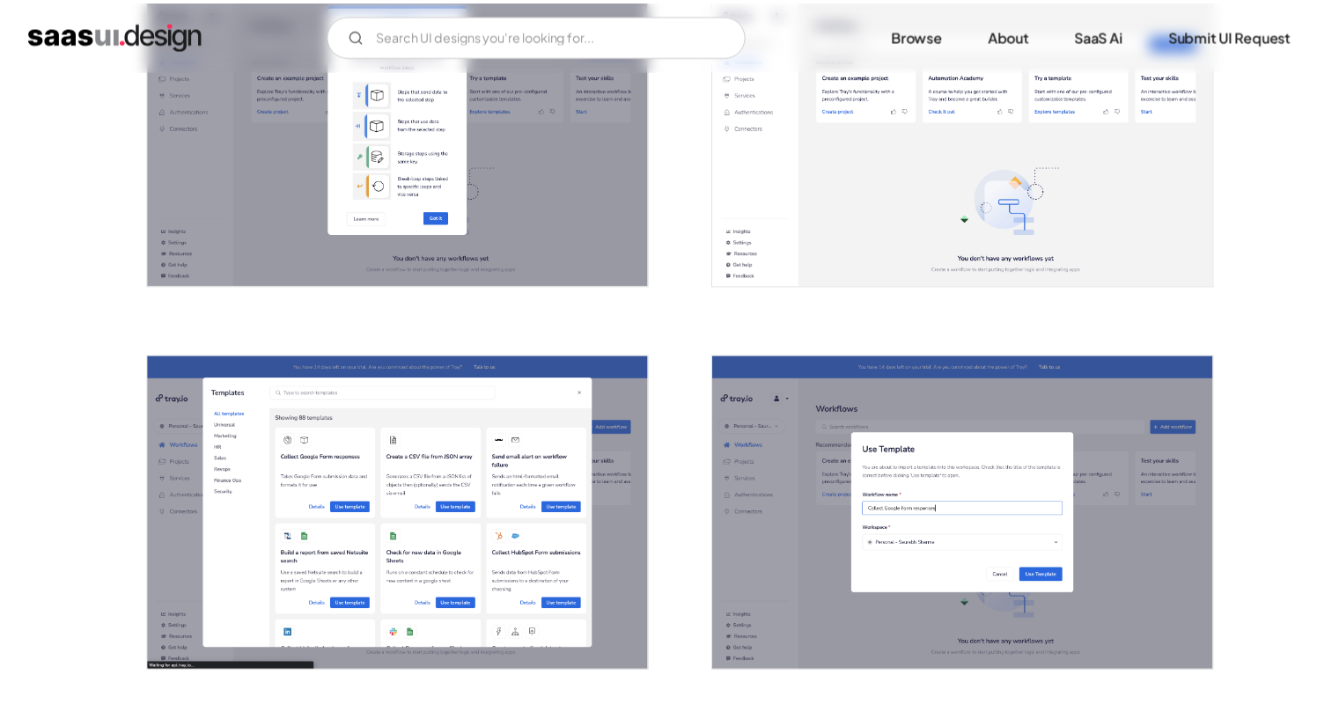
scroll to position [1183, 0]
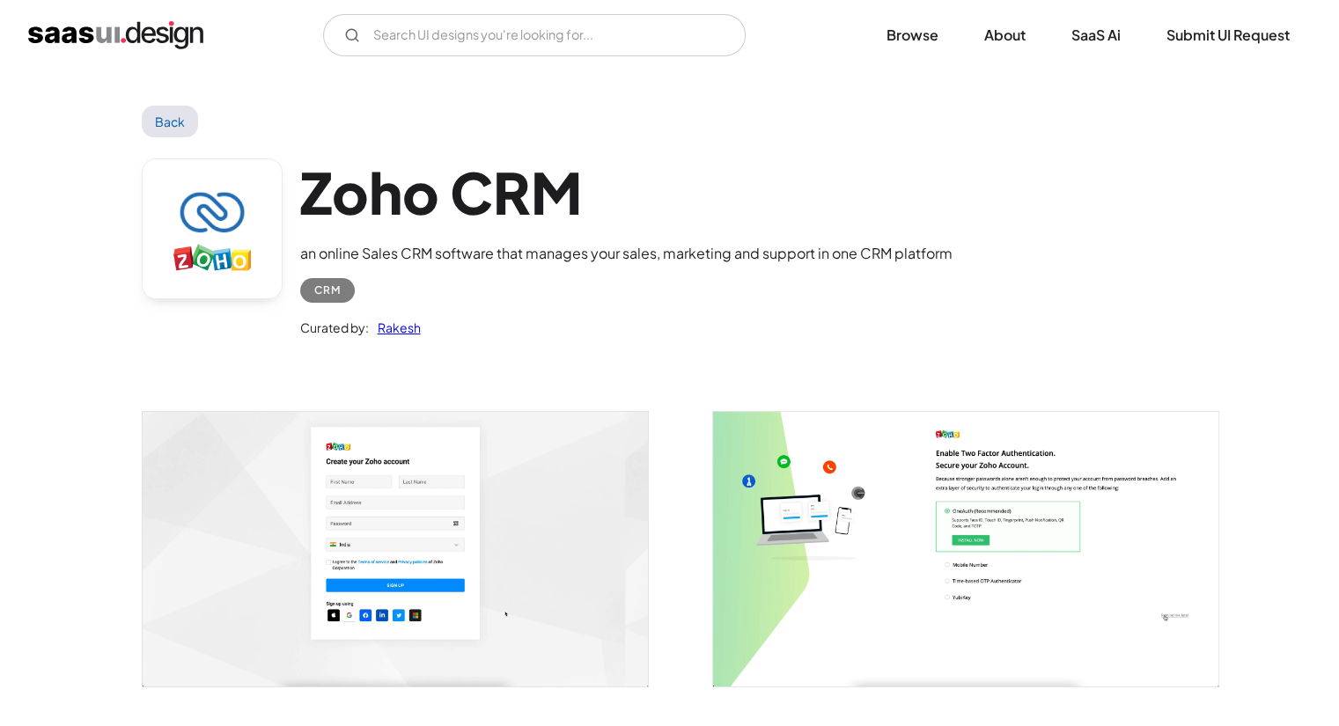
click at [486, 538] on img "open lightbox" at bounding box center [395, 549] width 505 height 274
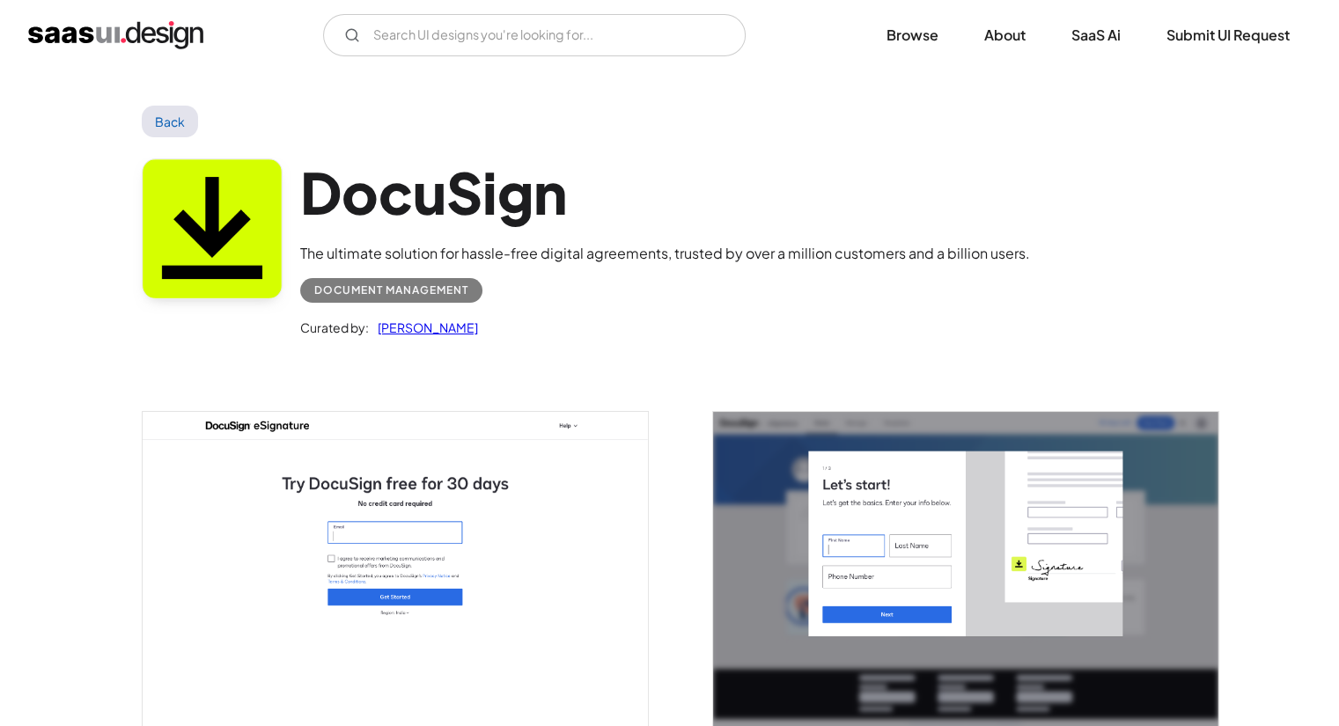
click at [449, 497] on img "open lightbox" at bounding box center [395, 570] width 505 height 316
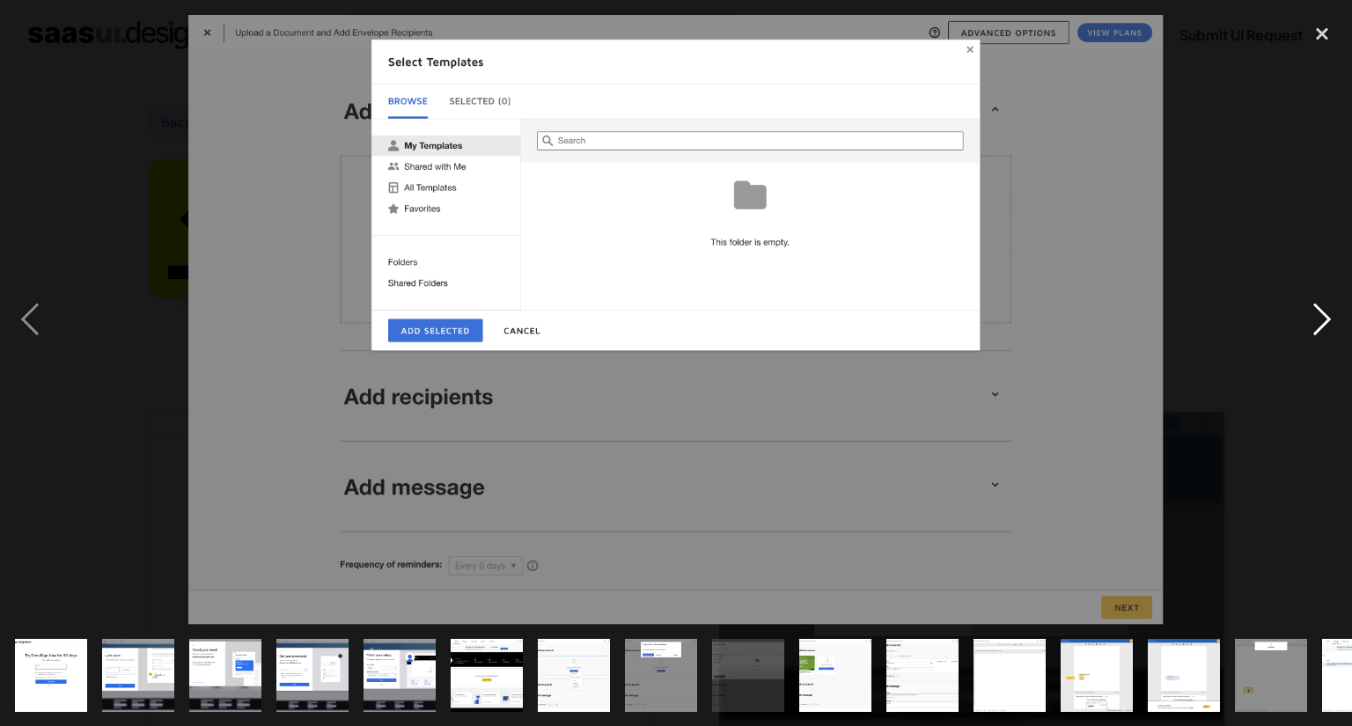
click at [1320, 317] on div "next image" at bounding box center [1322, 320] width 60 height 610
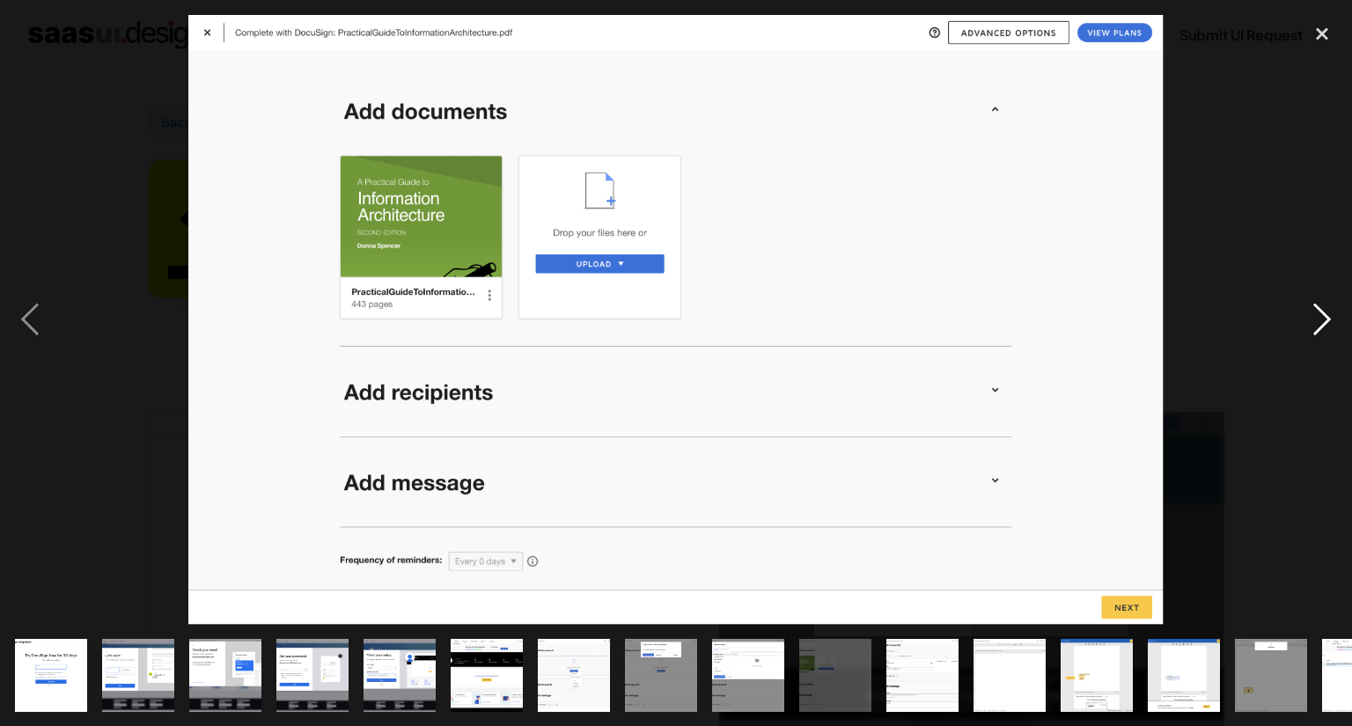
click at [1319, 318] on div "next image" at bounding box center [1322, 320] width 60 height 610
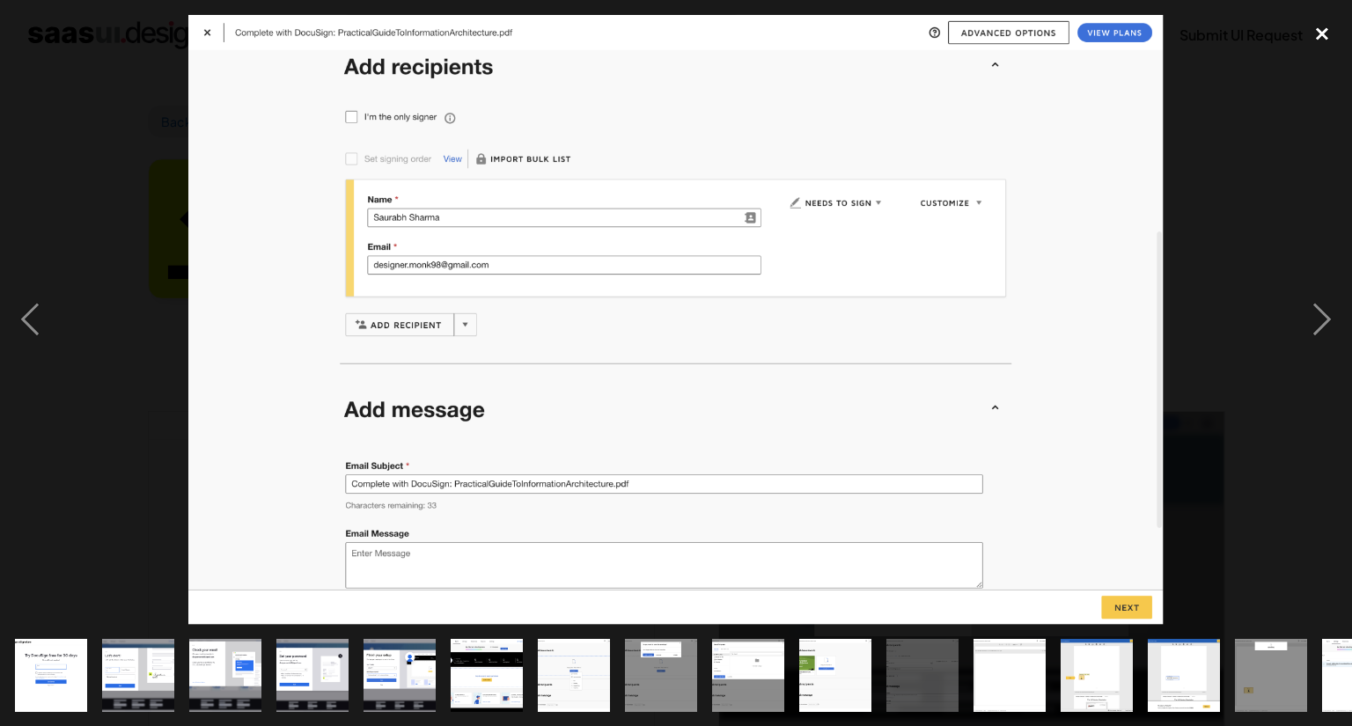
click at [1323, 33] on div "close lightbox" at bounding box center [1322, 34] width 60 height 39
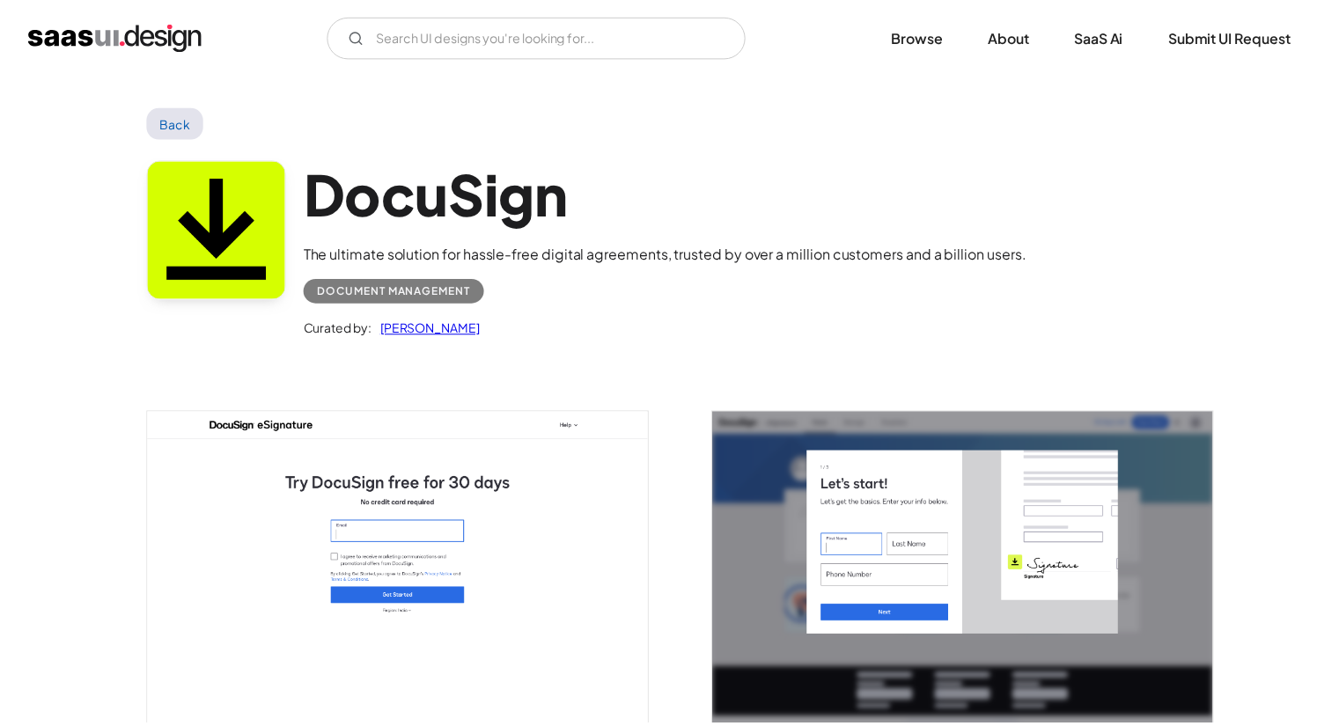
scroll to position [2, 0]
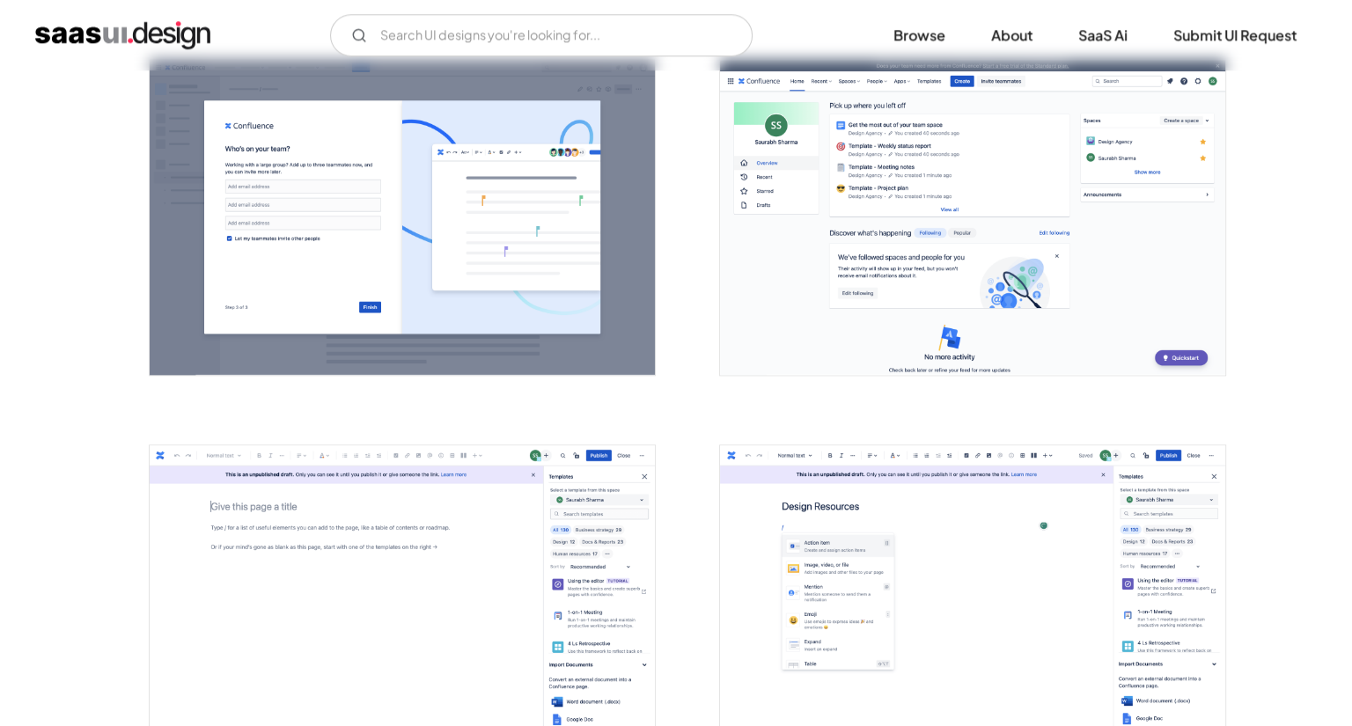
scroll to position [1937, 0]
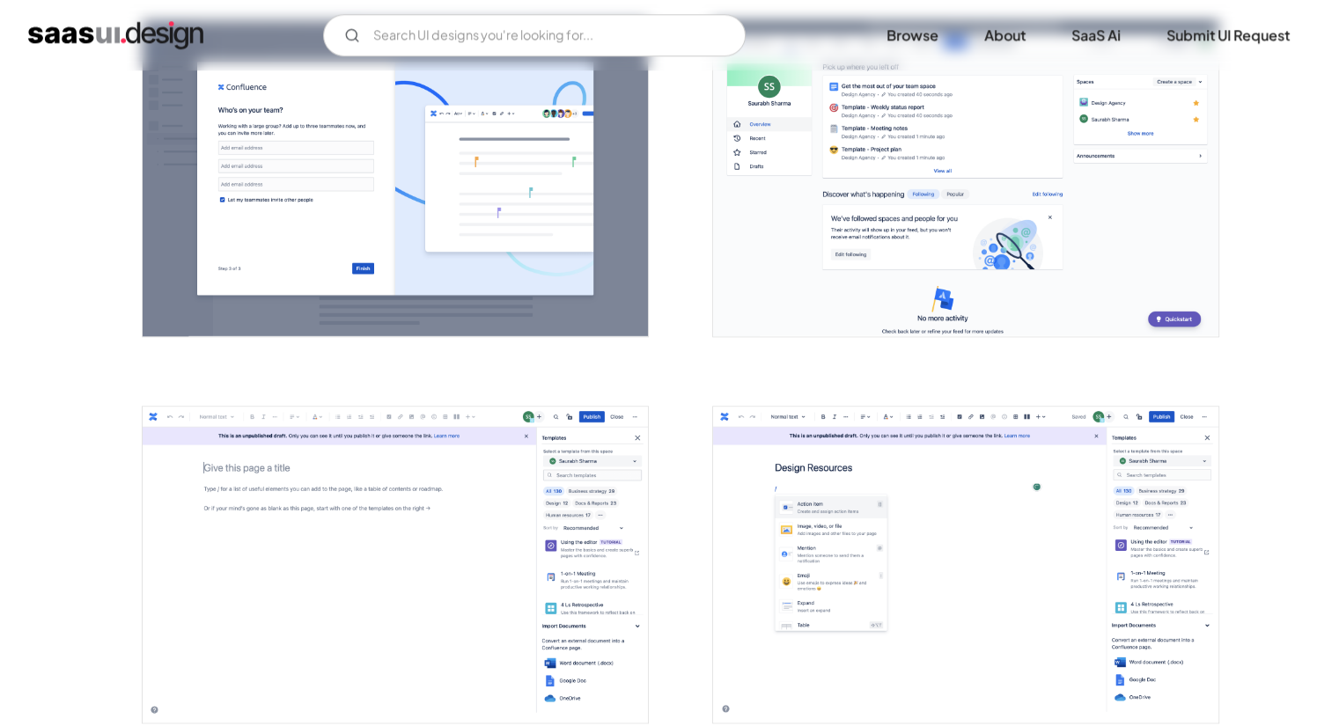
click at [937, 134] on img "open lightbox" at bounding box center [965, 178] width 505 height 316
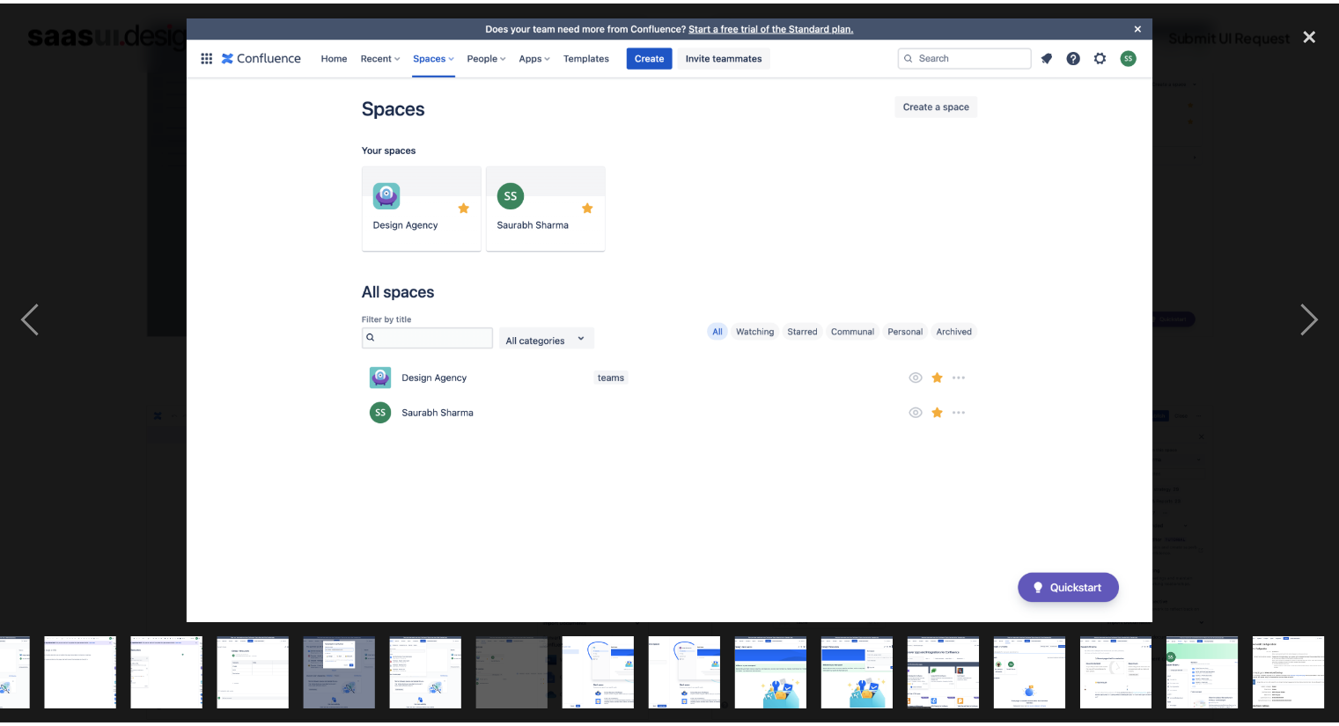
scroll to position [0, 842]
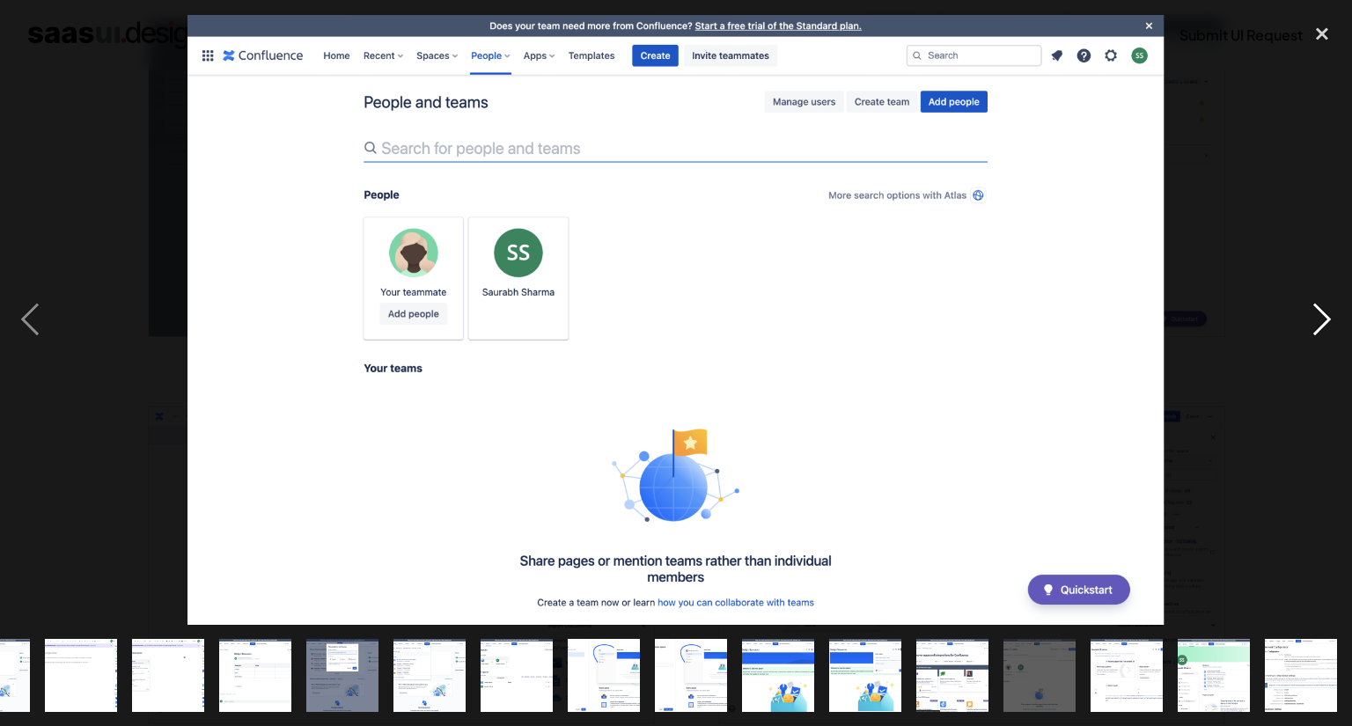
click at [1337, 315] on div "next image" at bounding box center [1322, 320] width 60 height 610
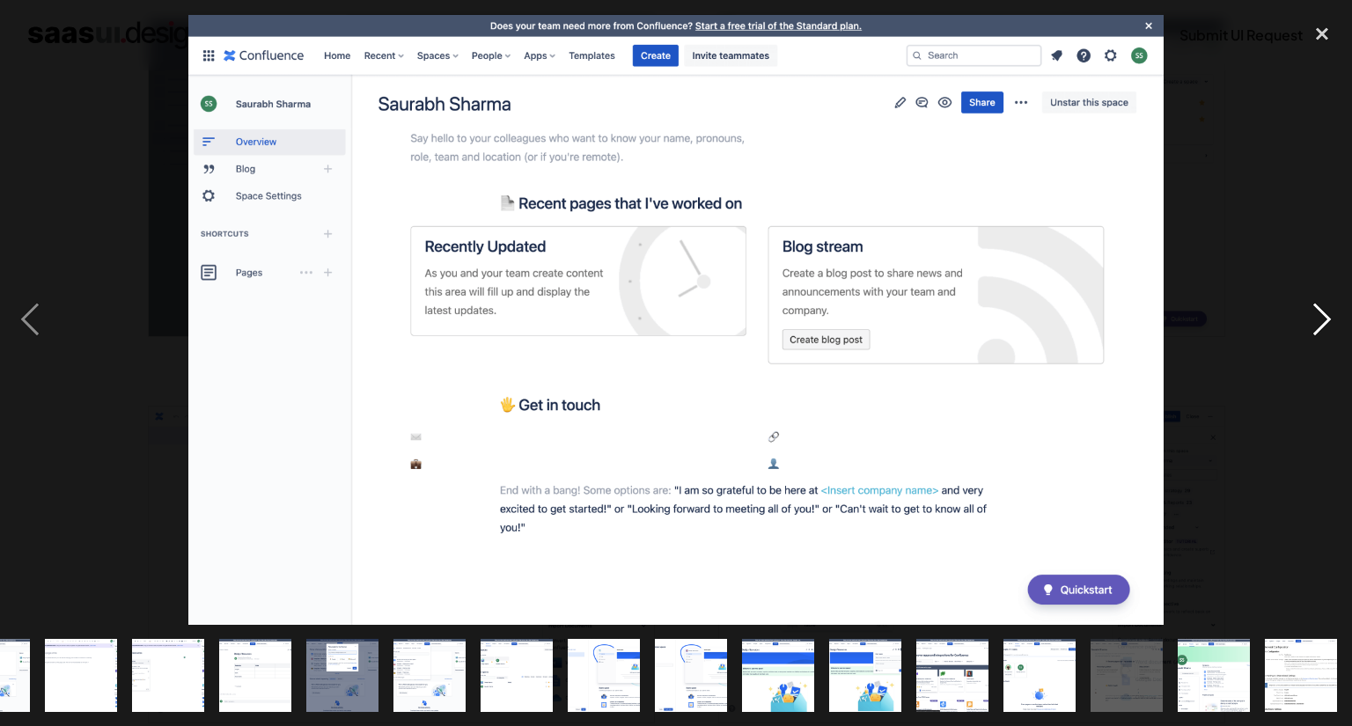
click at [1337, 315] on div "next image" at bounding box center [1322, 320] width 60 height 610
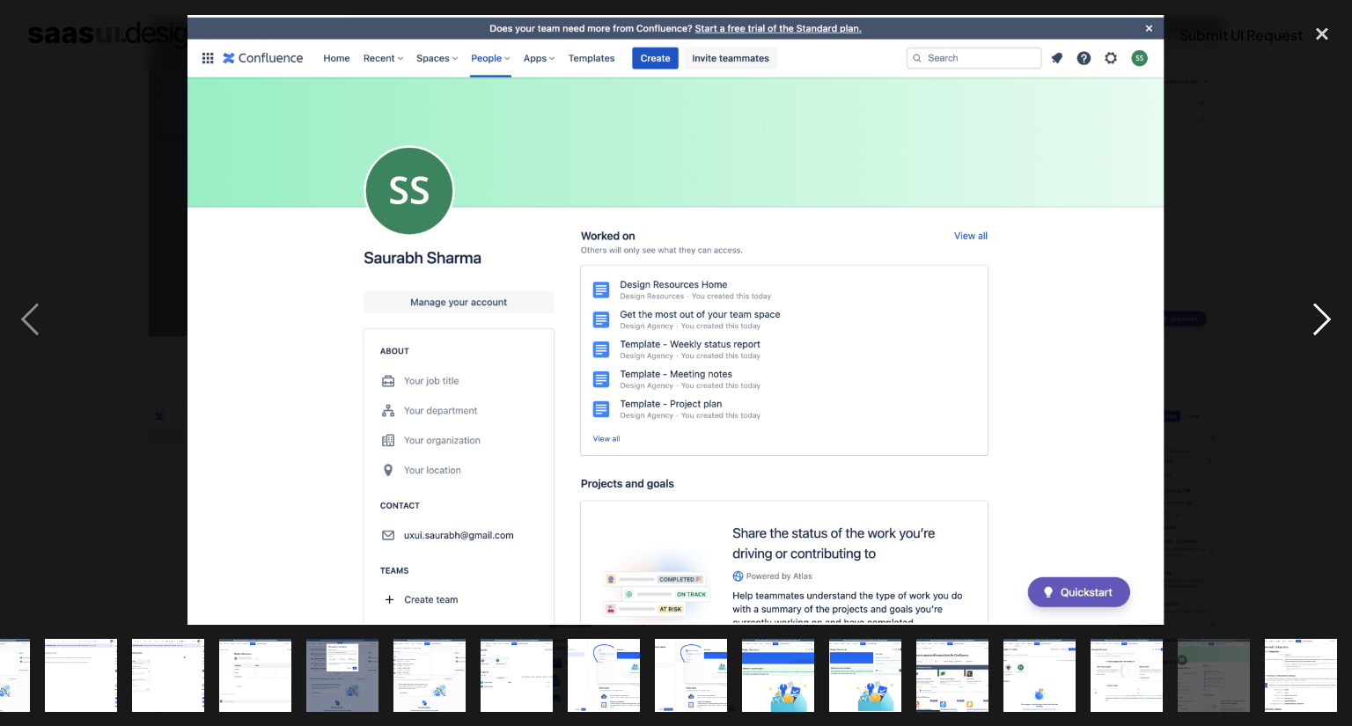
click at [1337, 315] on div "next image" at bounding box center [1322, 320] width 60 height 610
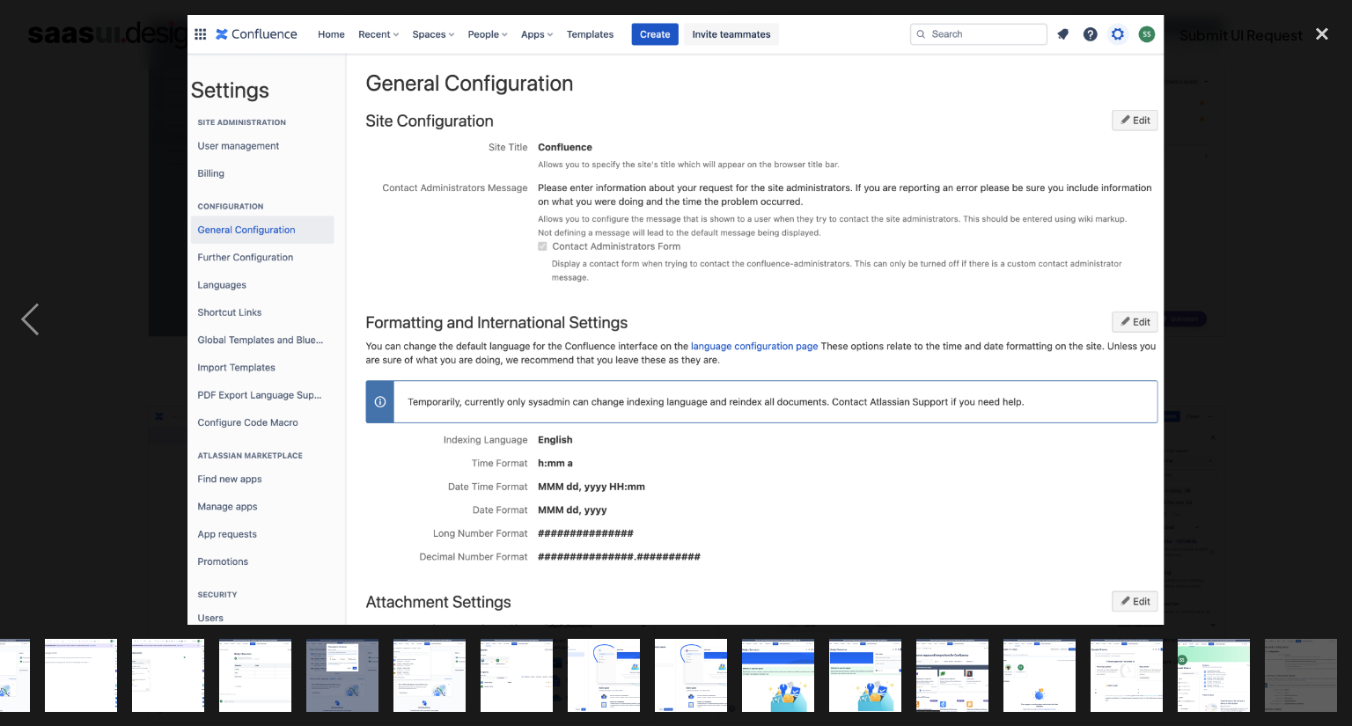
click at [1337, 315] on div "next image" at bounding box center [1322, 320] width 60 height 610
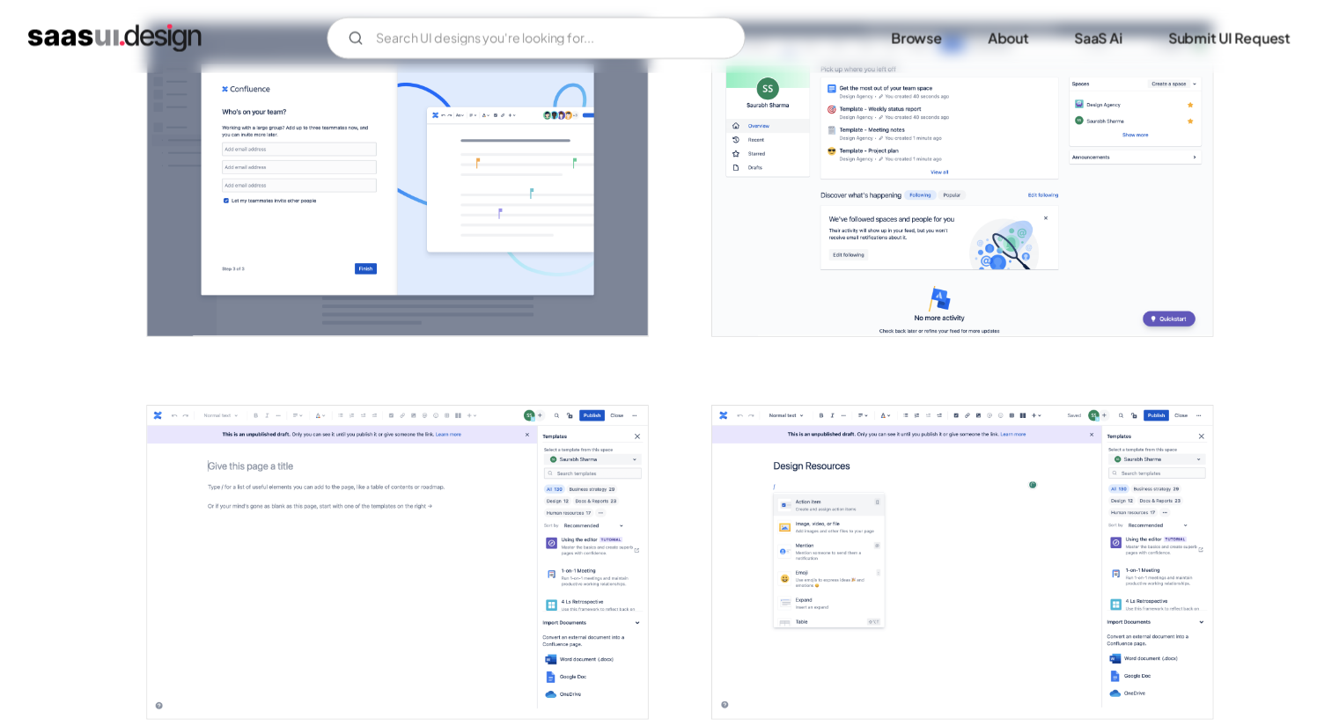
scroll to position [0, 0]
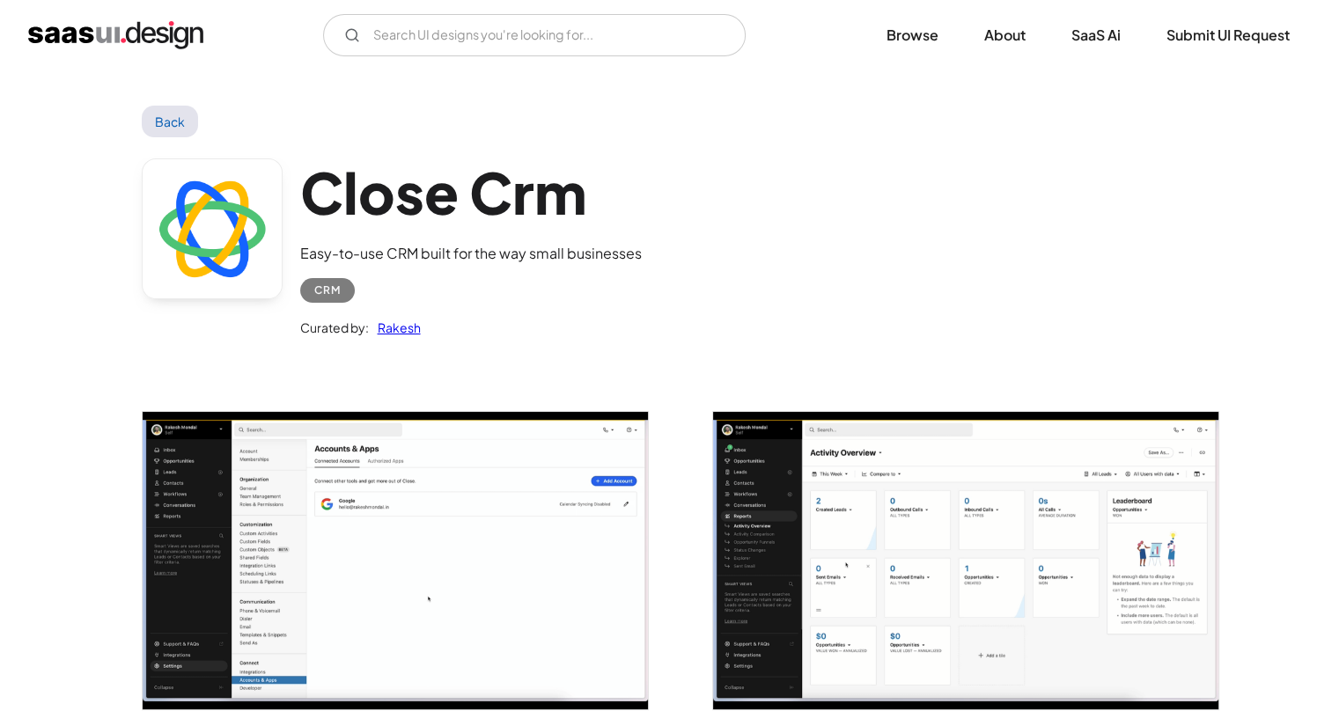
click at [430, 481] on img "open lightbox" at bounding box center [395, 561] width 505 height 298
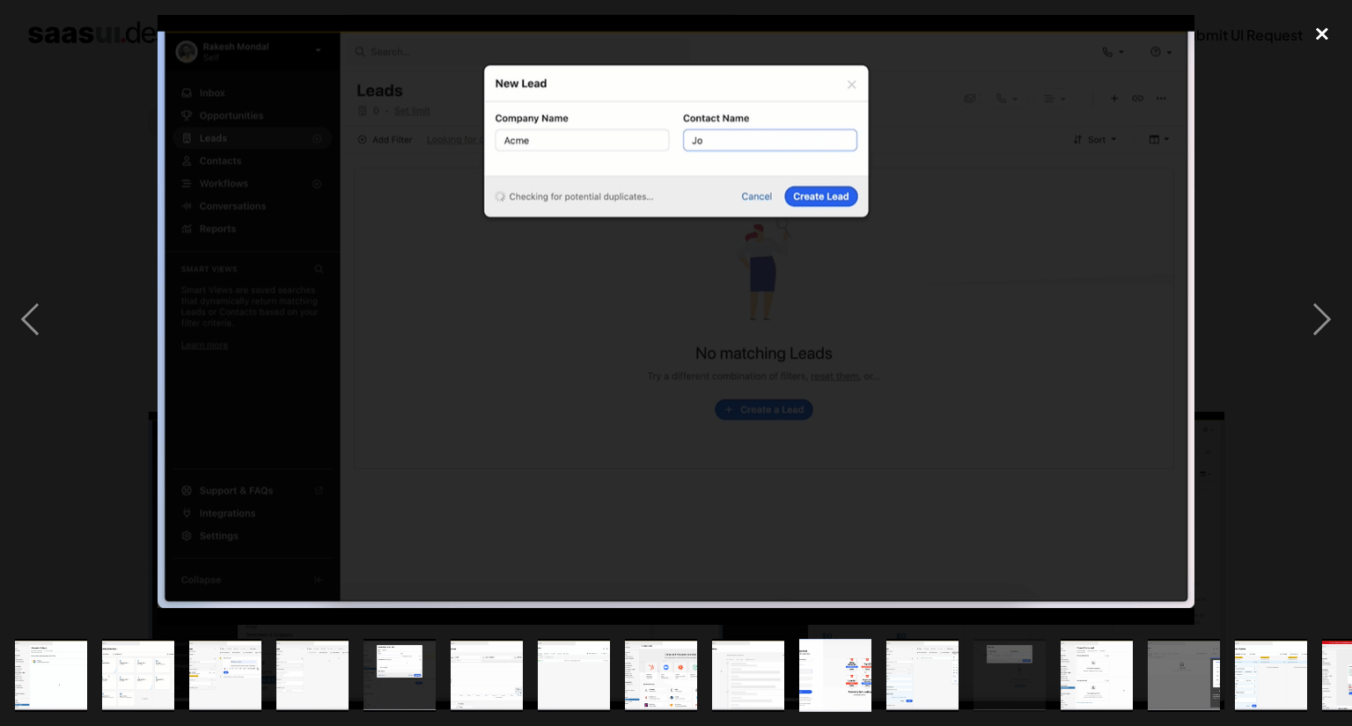
click at [1319, 46] on div "close lightbox" at bounding box center [1322, 34] width 60 height 39
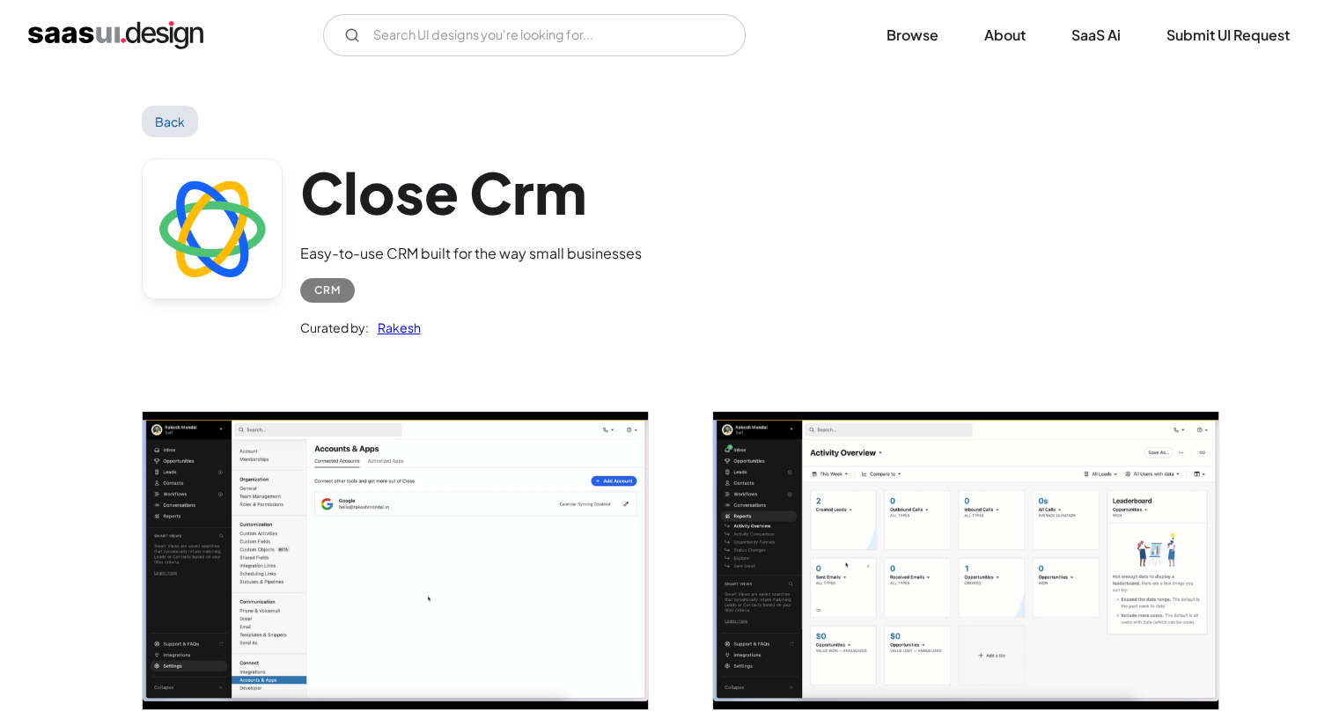
click at [454, 587] on img "open lightbox" at bounding box center [395, 561] width 505 height 298
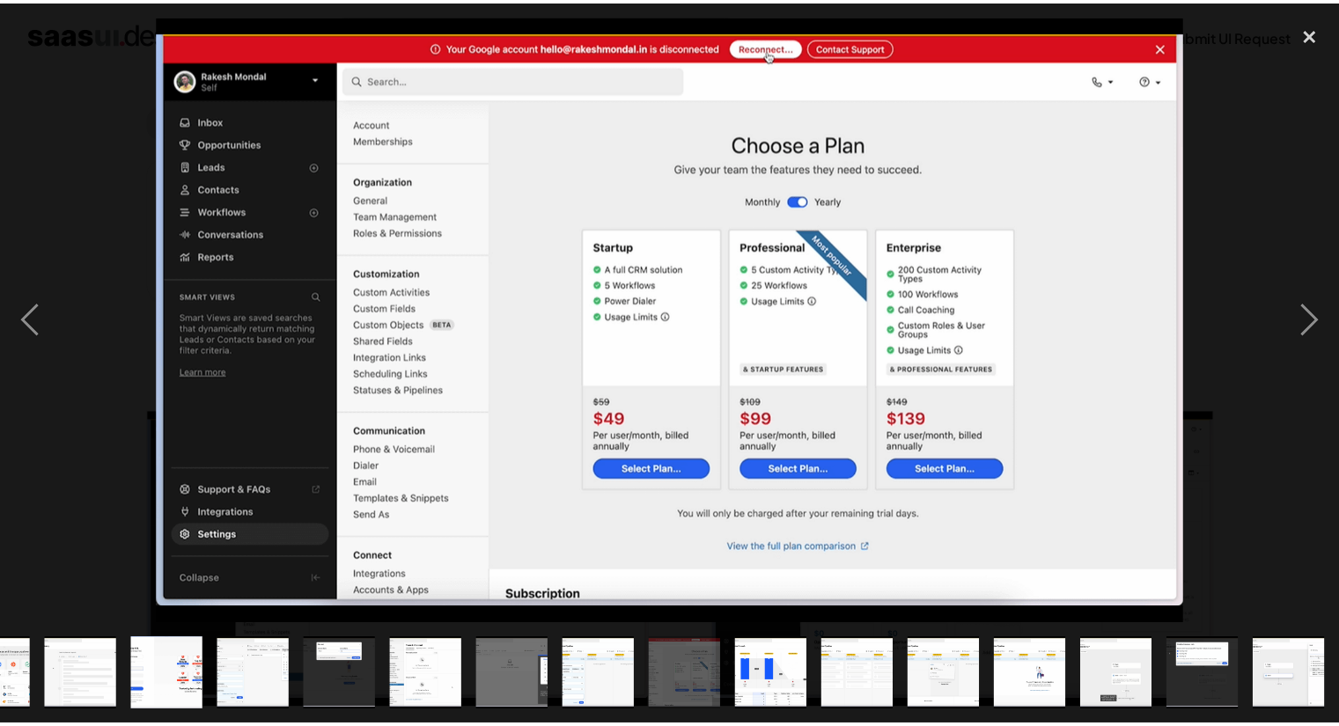
scroll to position [0, 667]
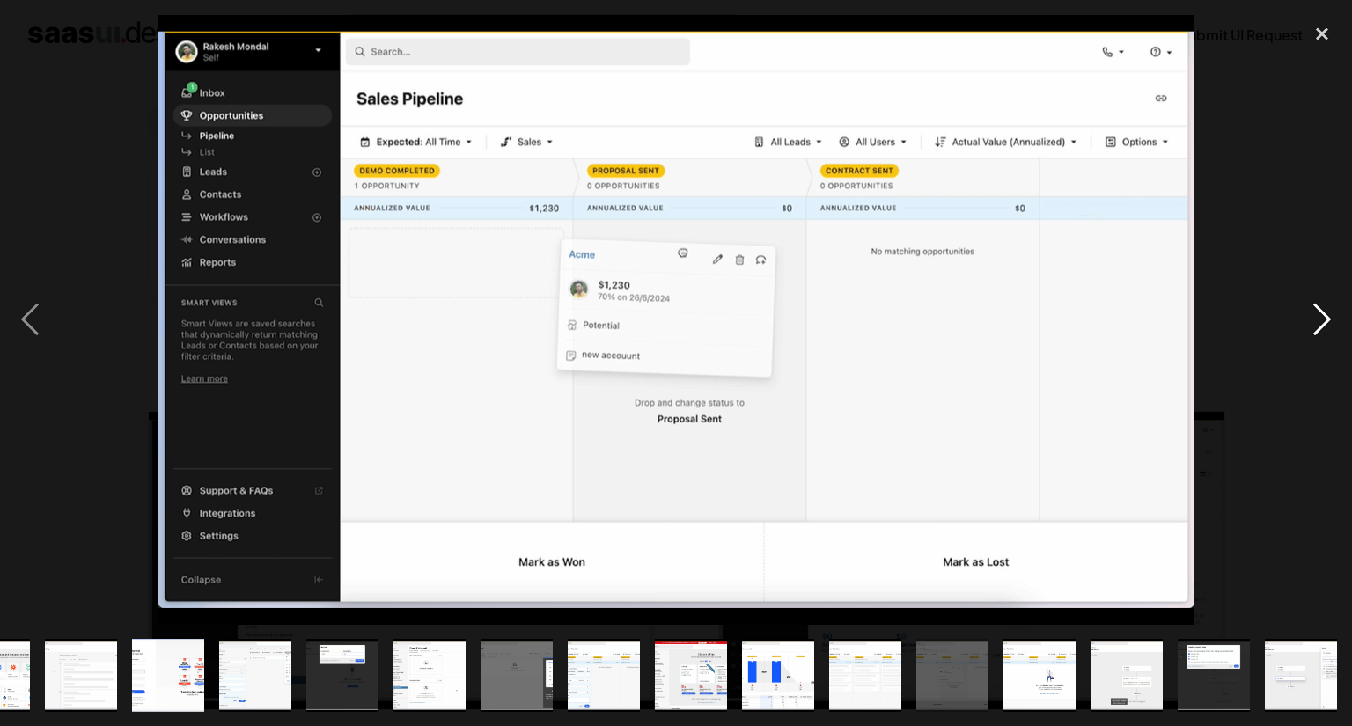
click at [1328, 313] on div "next image" at bounding box center [1322, 320] width 60 height 610
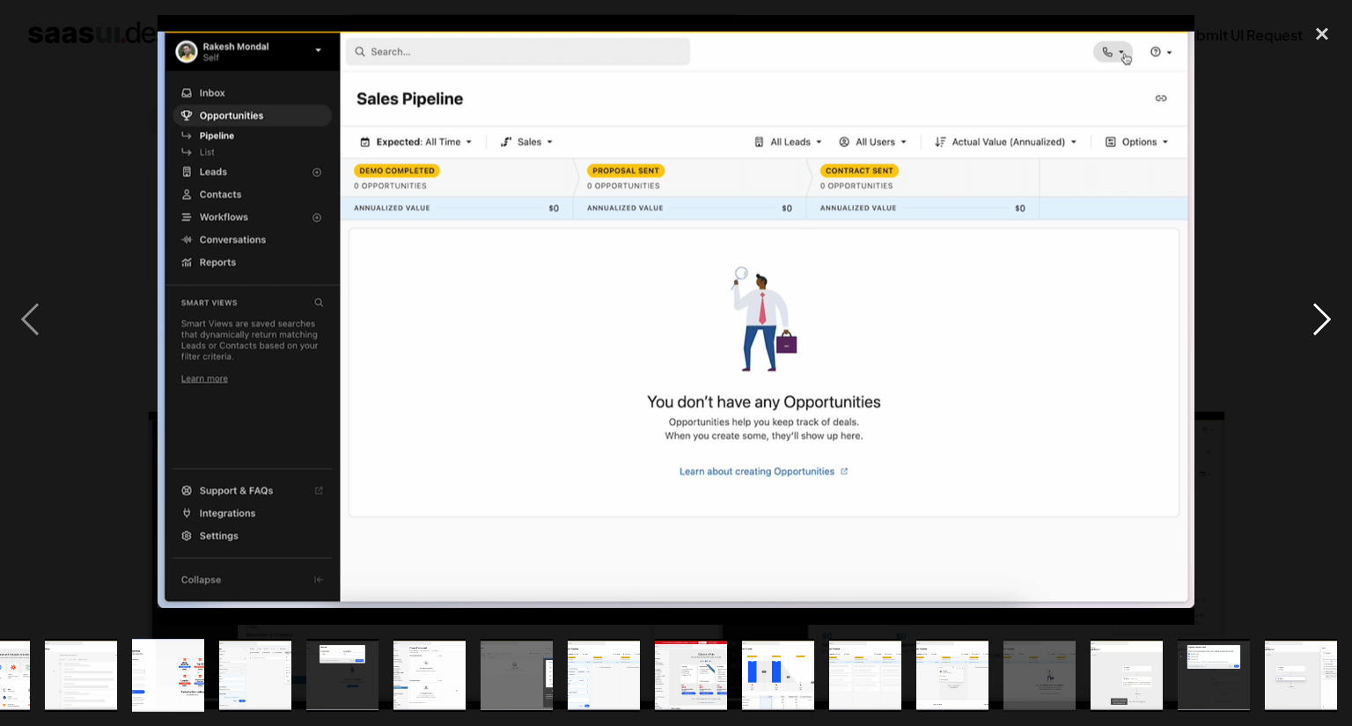
click at [1332, 305] on div "next image" at bounding box center [1322, 320] width 60 height 610
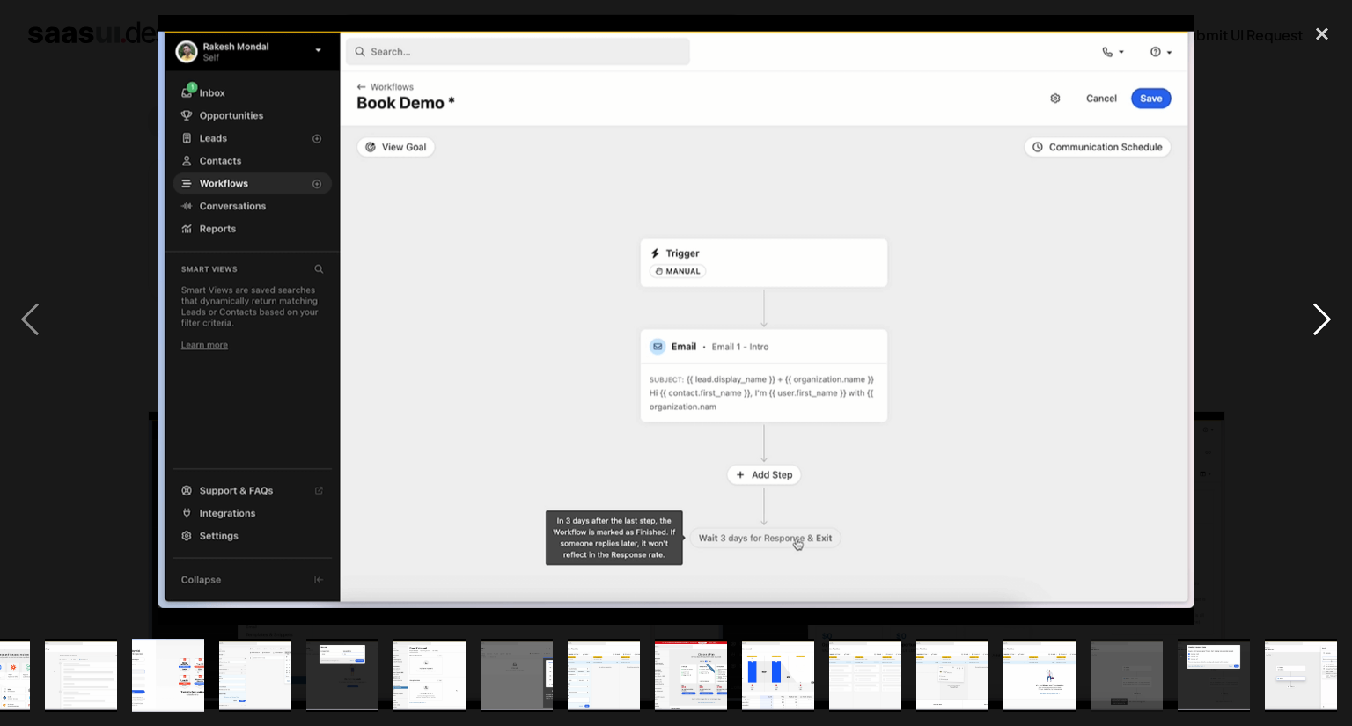
click at [1332, 305] on div "next image" at bounding box center [1322, 320] width 60 height 610
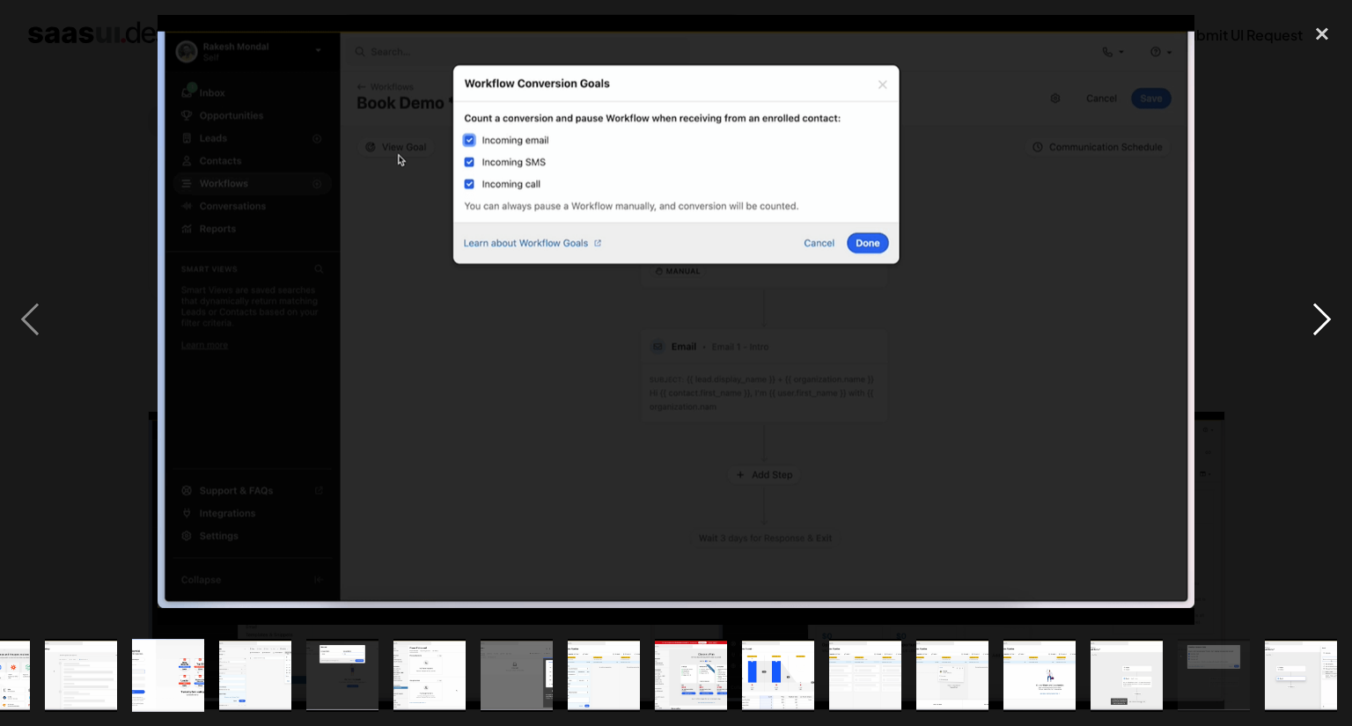
click at [1332, 305] on div "next image" at bounding box center [1322, 320] width 60 height 610
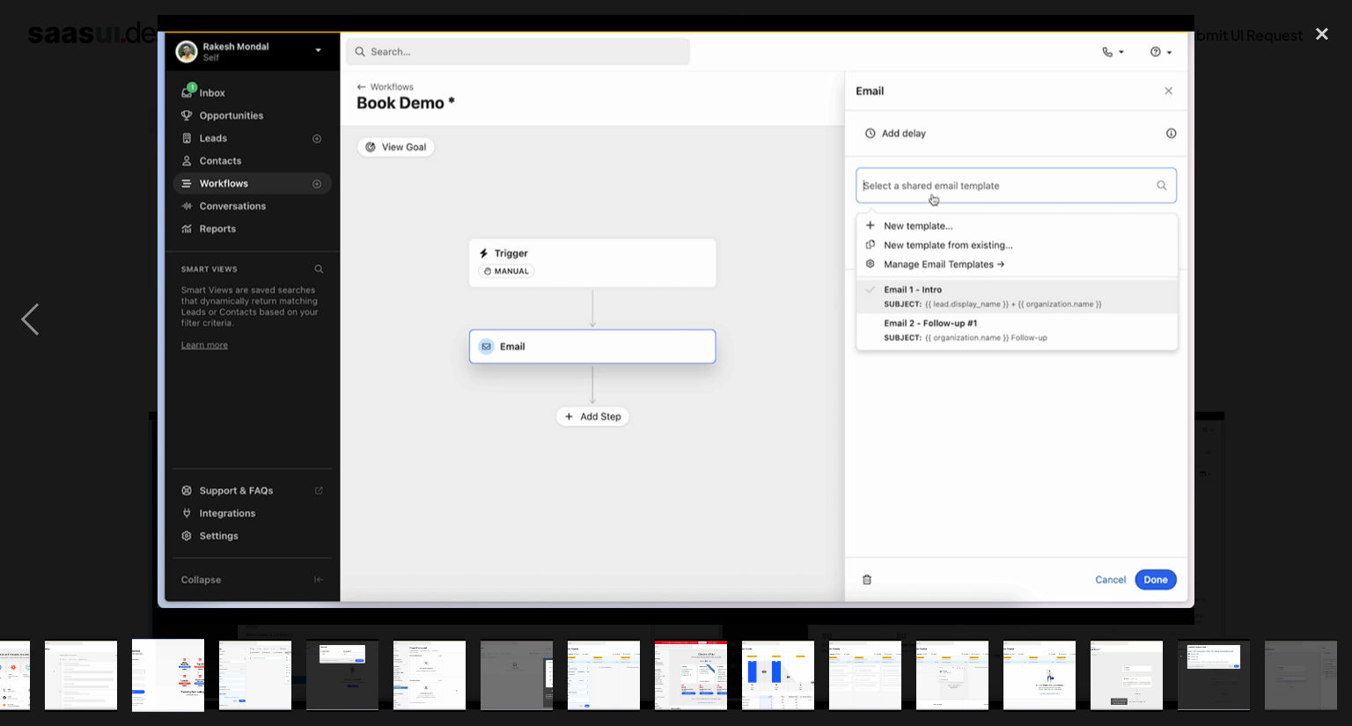
click at [1332, 305] on div "next image" at bounding box center [1322, 320] width 60 height 610
click at [1331, 40] on div "close lightbox" at bounding box center [1322, 34] width 60 height 39
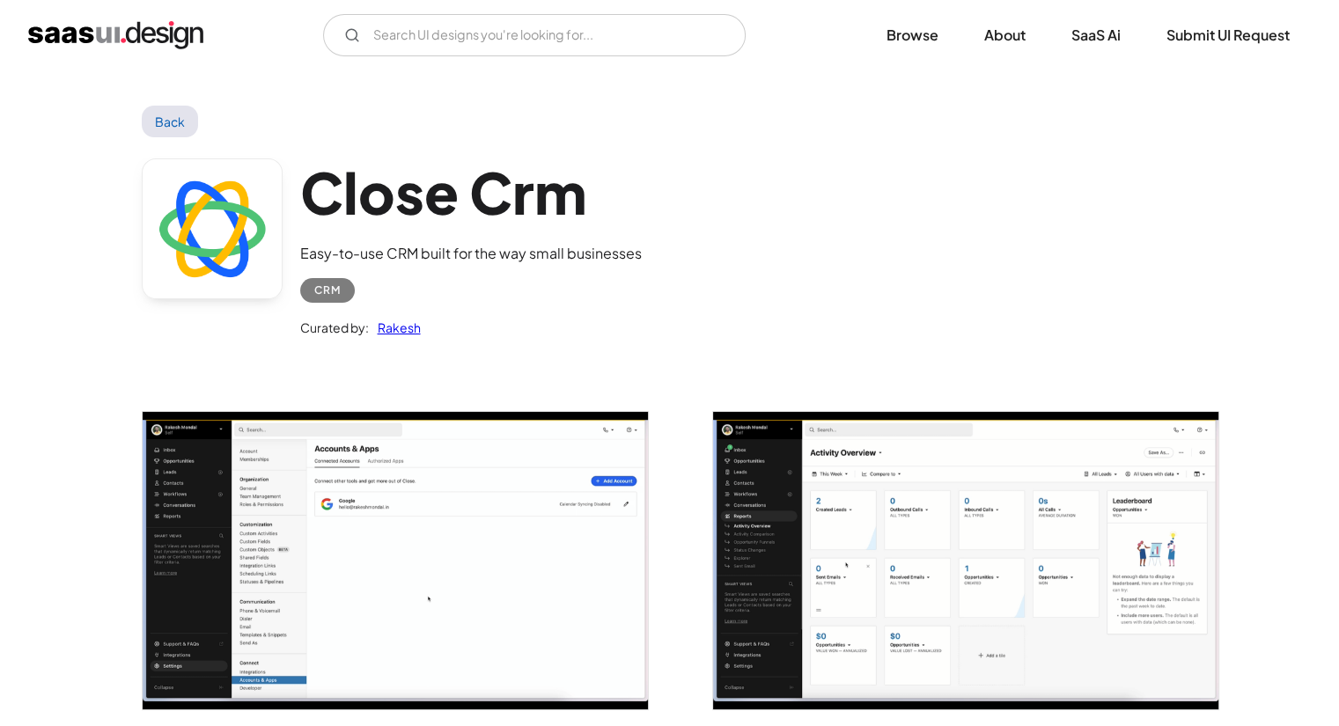
scroll to position [0, 0]
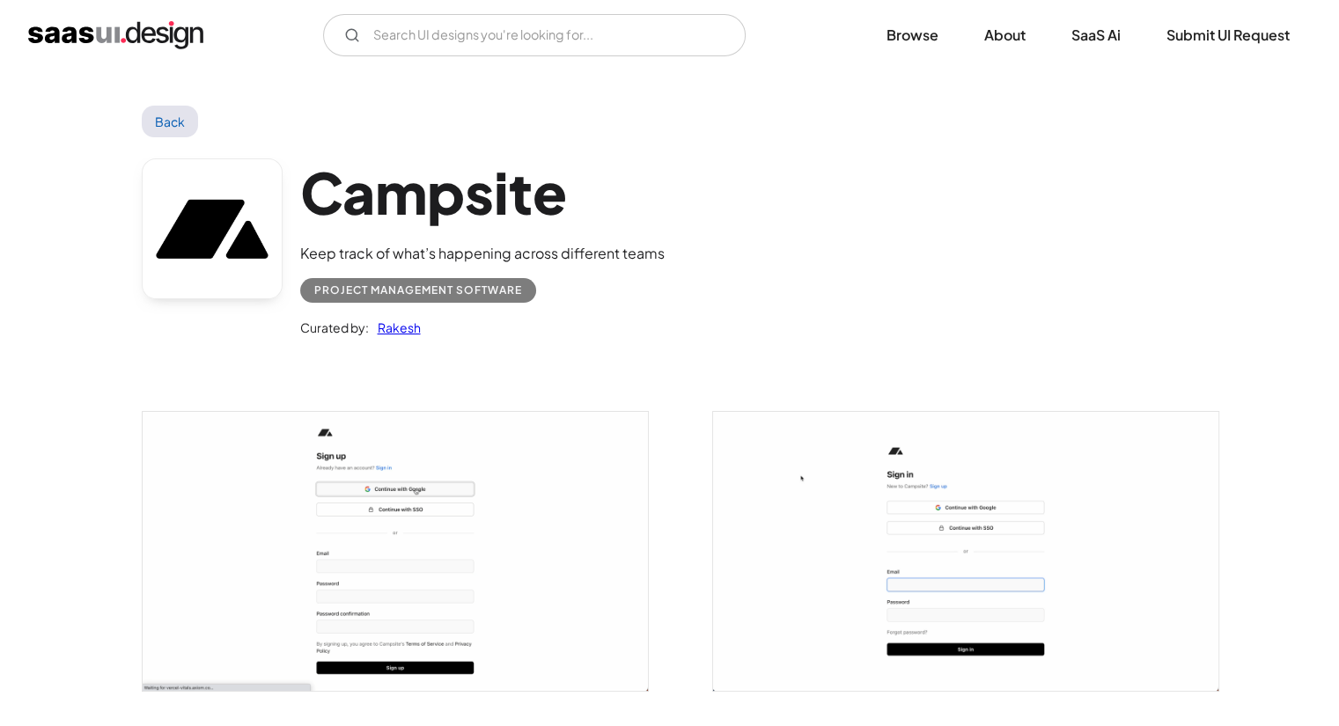
click at [431, 476] on img "open lightbox" at bounding box center [395, 551] width 505 height 279
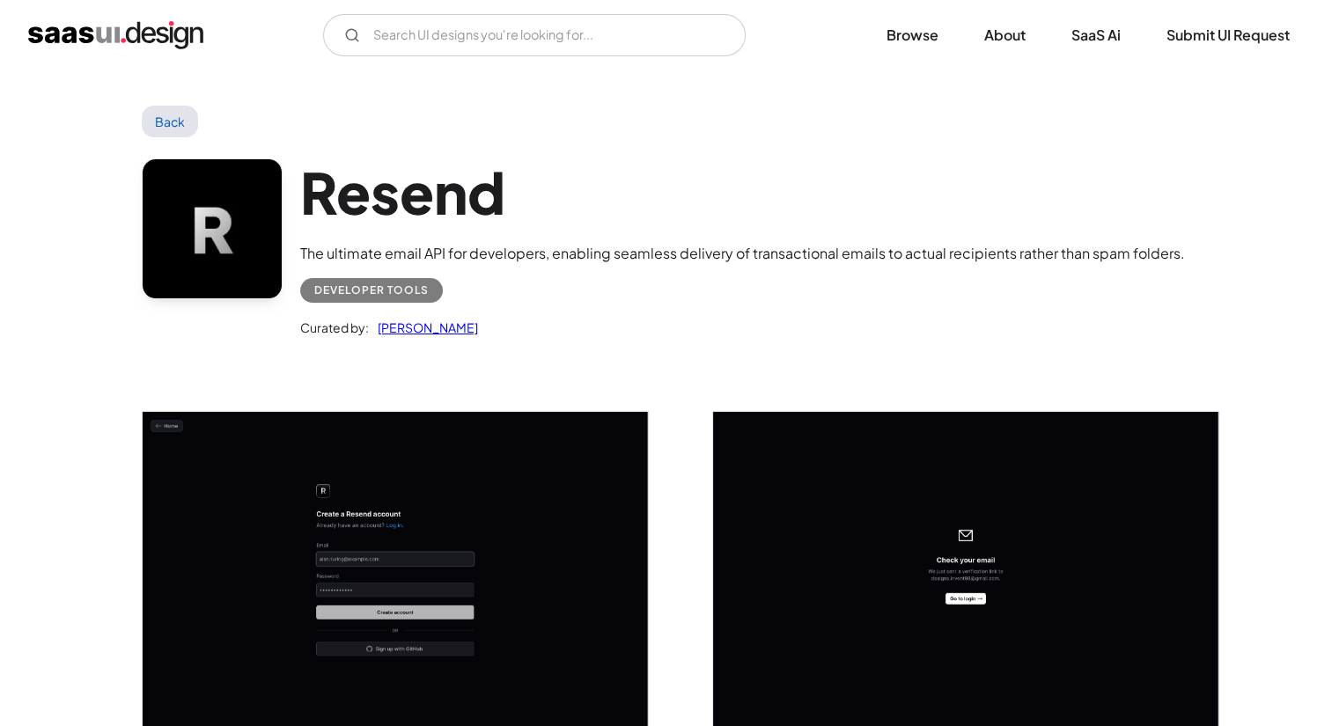
click at [368, 471] on img "open lightbox" at bounding box center [395, 570] width 505 height 316
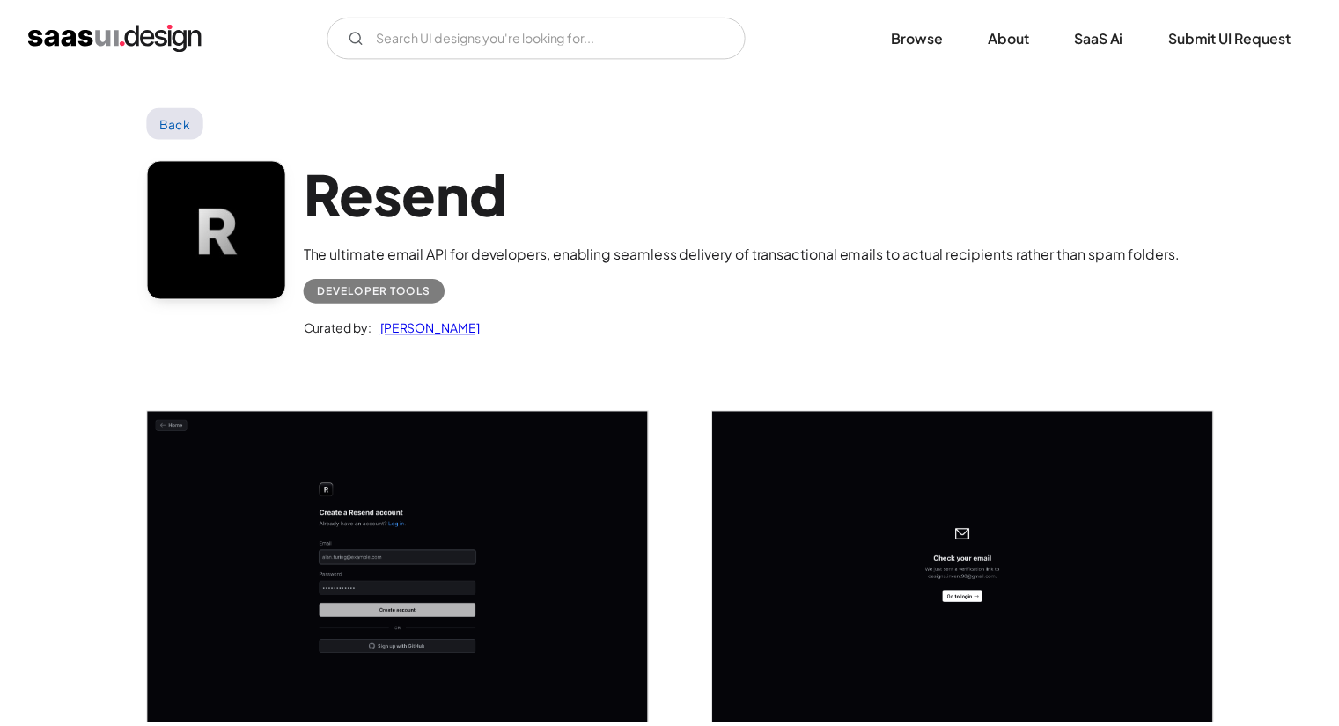
scroll to position [1, 0]
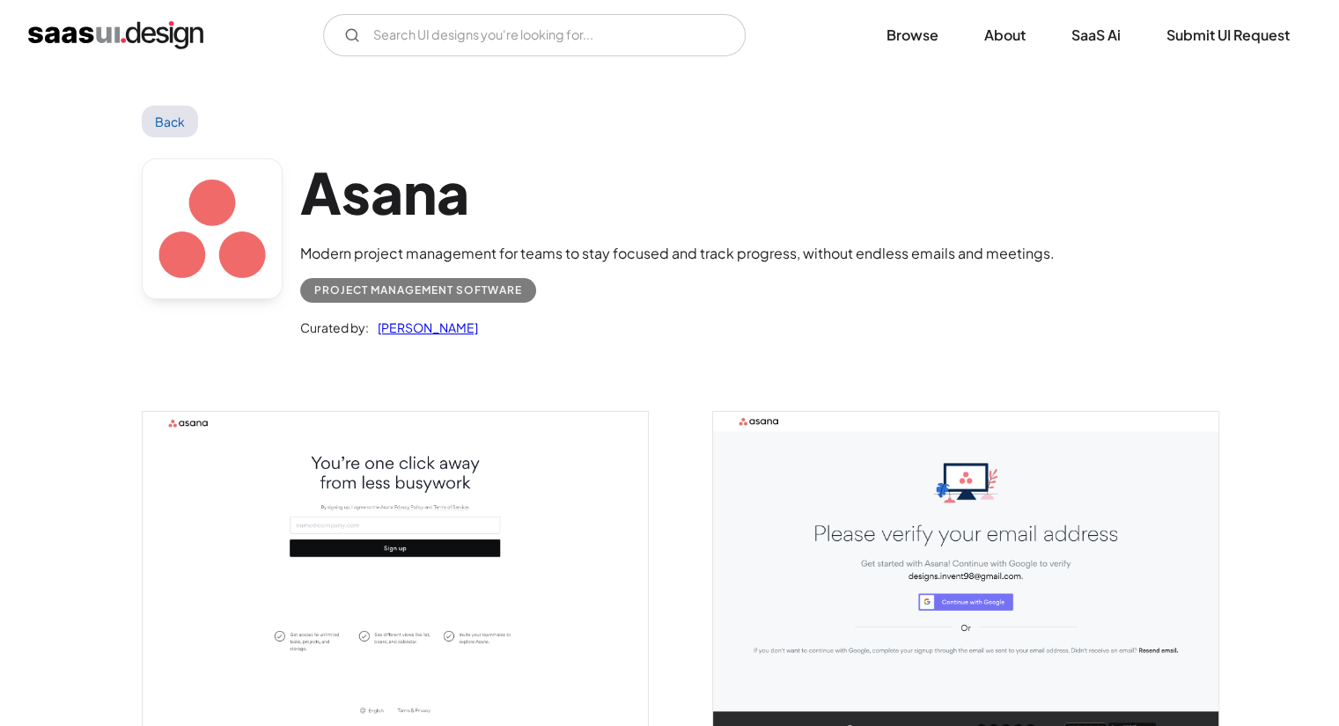
click at [497, 566] on img "open lightbox" at bounding box center [395, 570] width 505 height 316
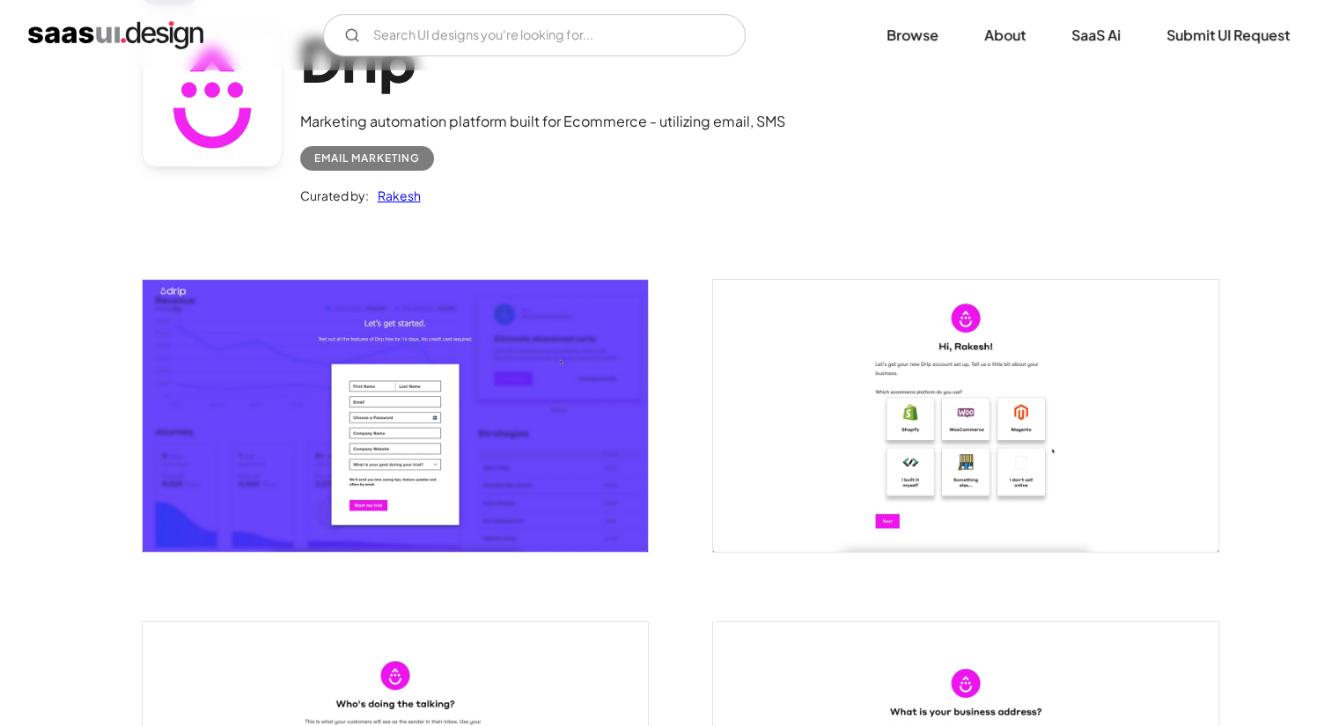
scroll to position [153, 0]
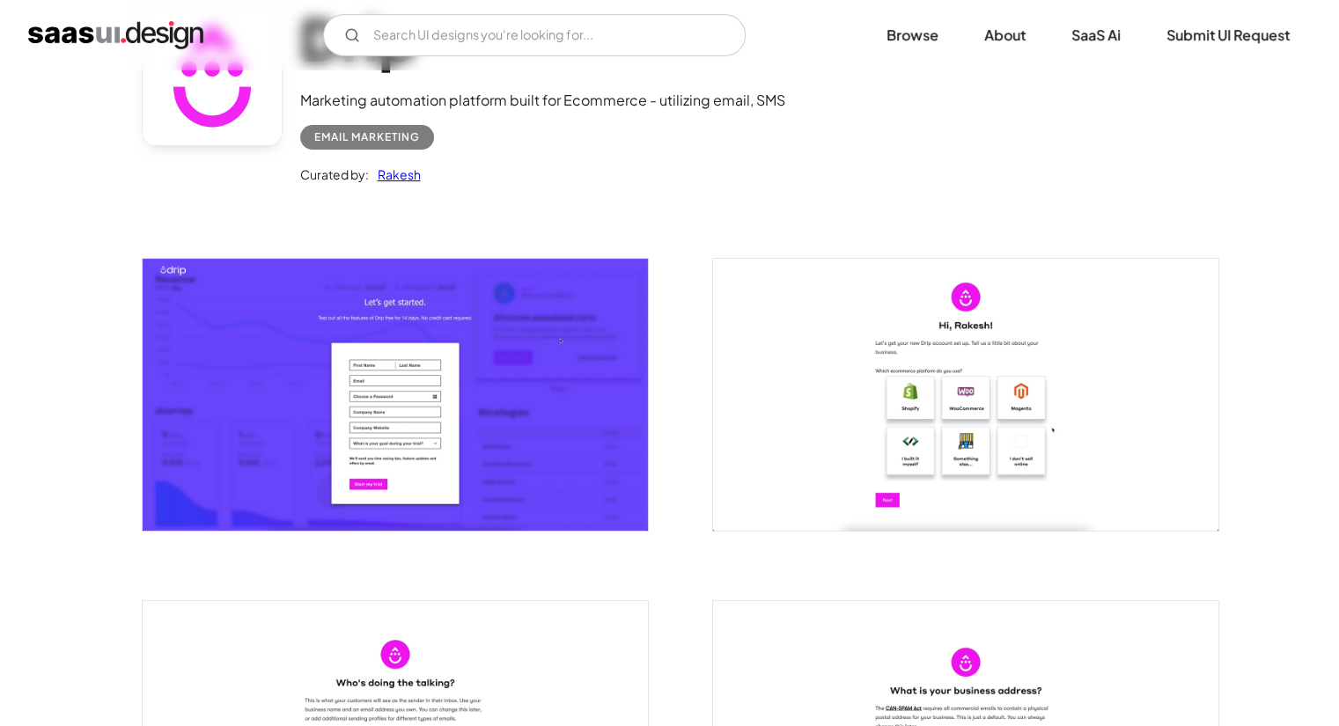
click at [500, 469] on img "open lightbox" at bounding box center [395, 395] width 505 height 272
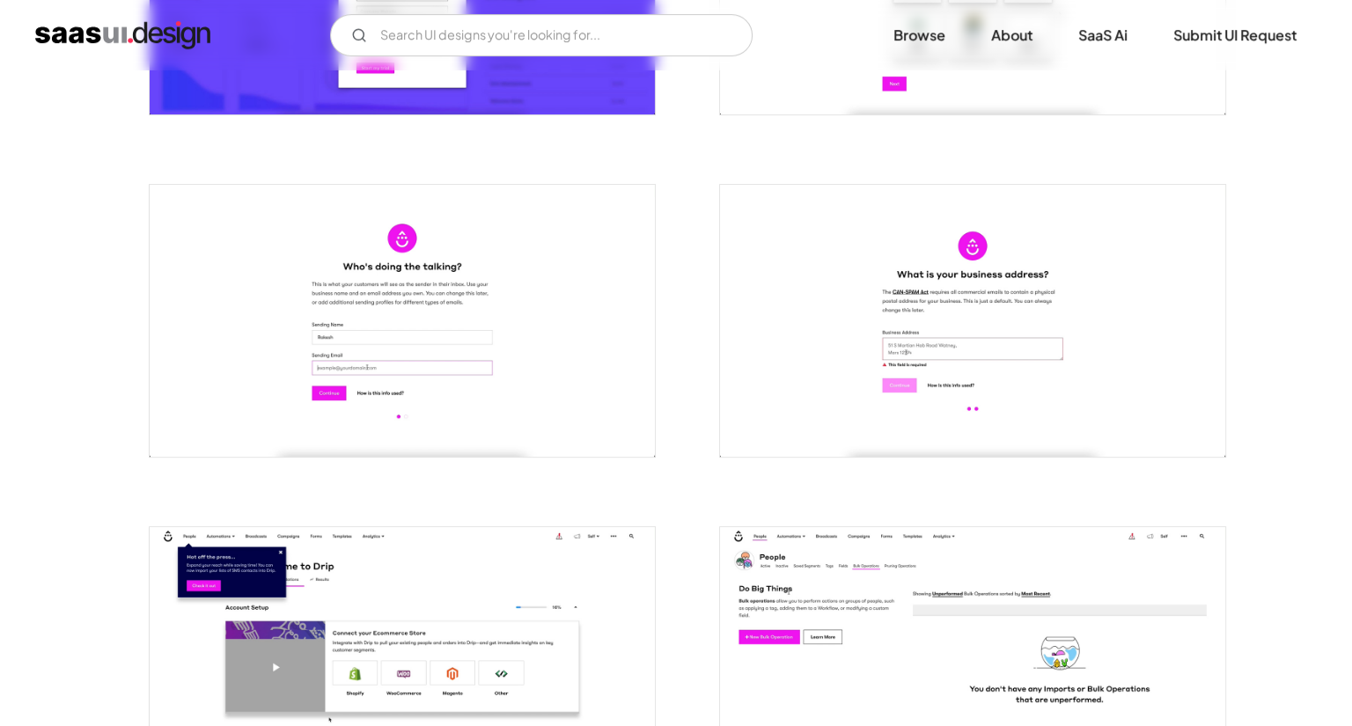
scroll to position [545, 0]
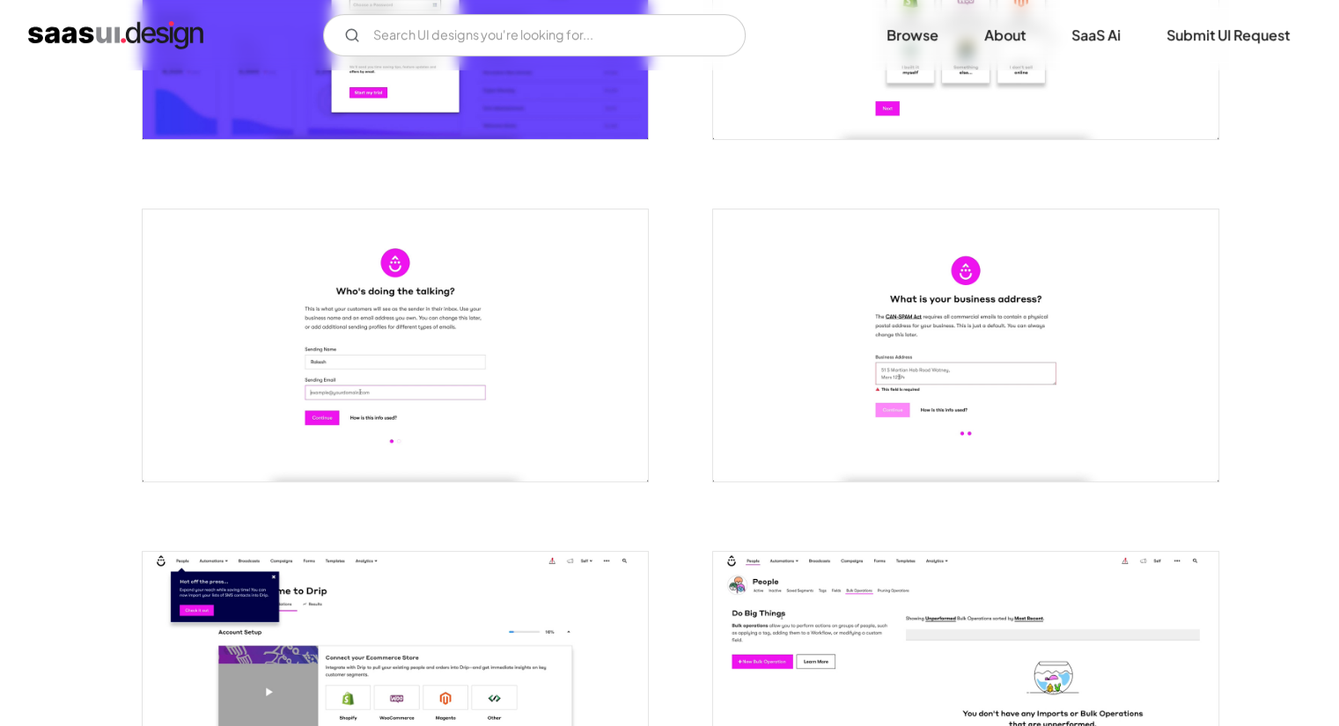
click at [927, 379] on img "open lightbox" at bounding box center [965, 346] width 505 height 272
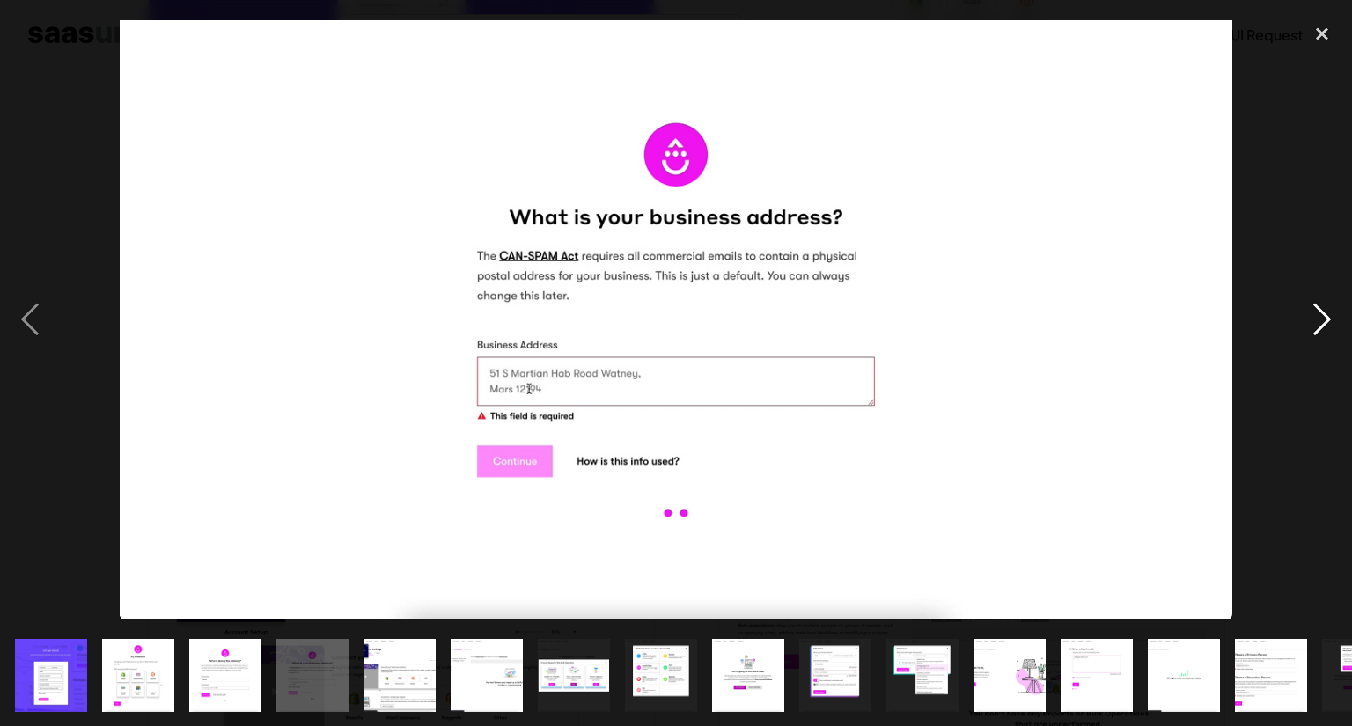
click at [1328, 316] on div "next image" at bounding box center [1322, 320] width 60 height 610
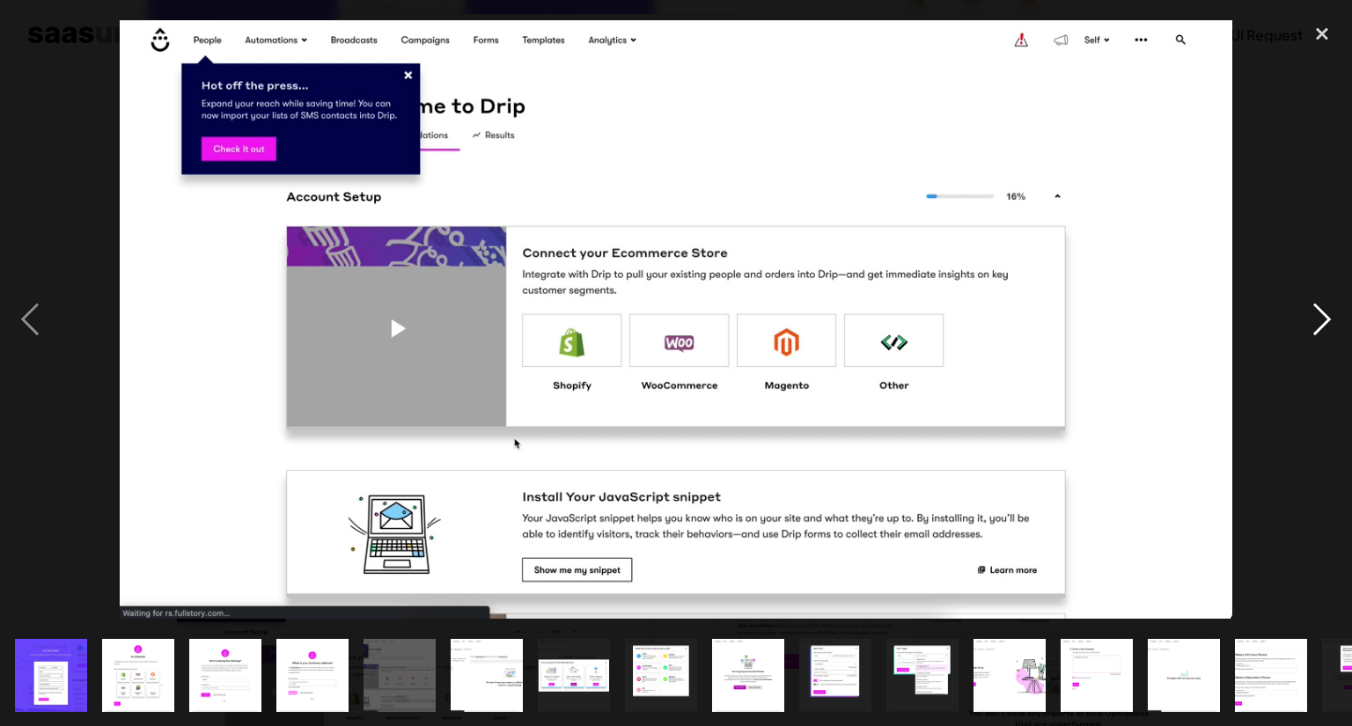
click at [1328, 316] on div "next image" at bounding box center [1322, 320] width 60 height 610
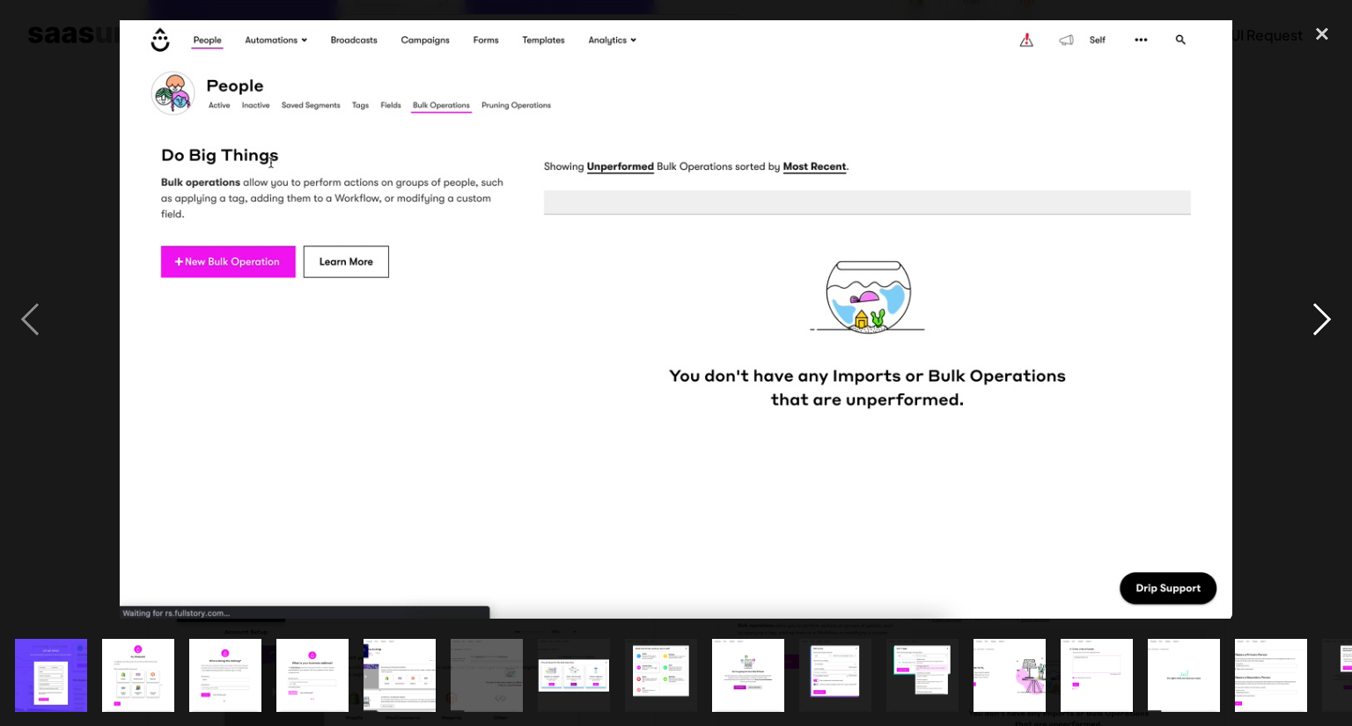
click at [1328, 316] on div "next image" at bounding box center [1322, 320] width 60 height 610
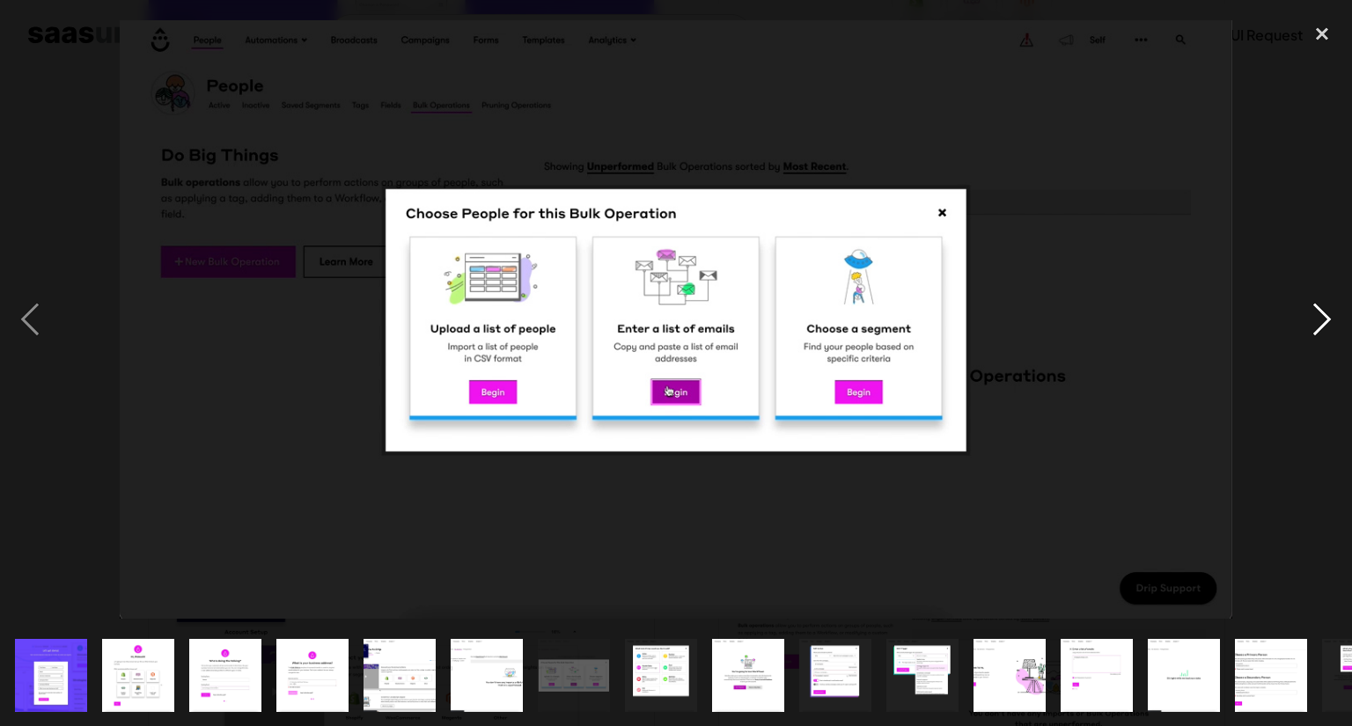
click at [1328, 316] on div "next image" at bounding box center [1322, 320] width 60 height 610
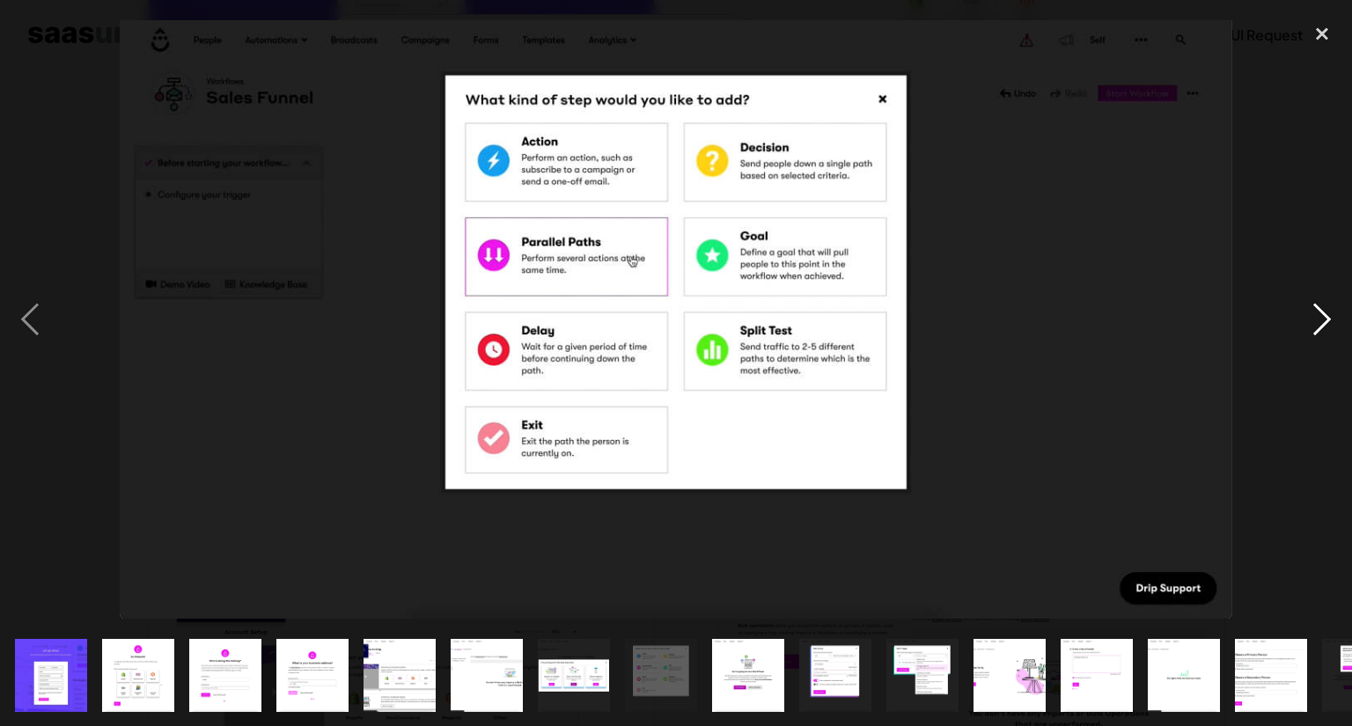
click at [1328, 316] on div "next image" at bounding box center [1322, 320] width 60 height 610
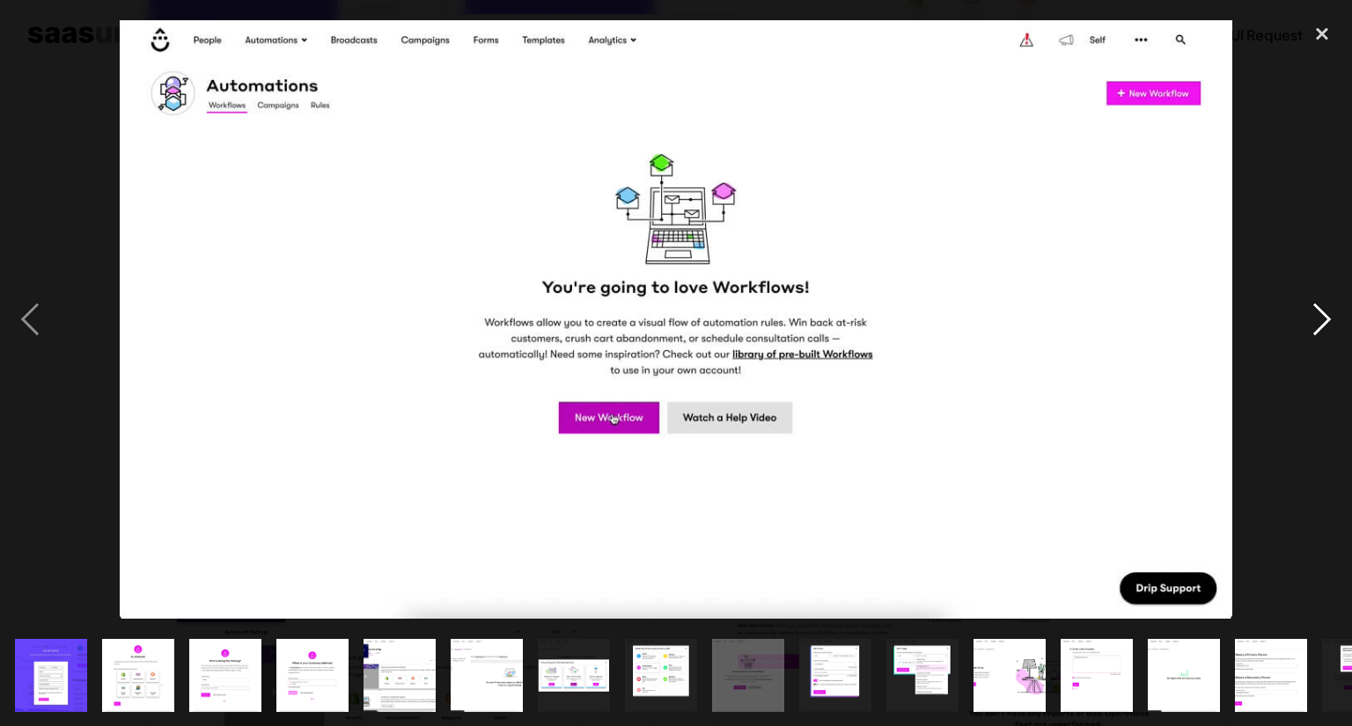
click at [1328, 316] on div "next image" at bounding box center [1322, 320] width 60 height 610
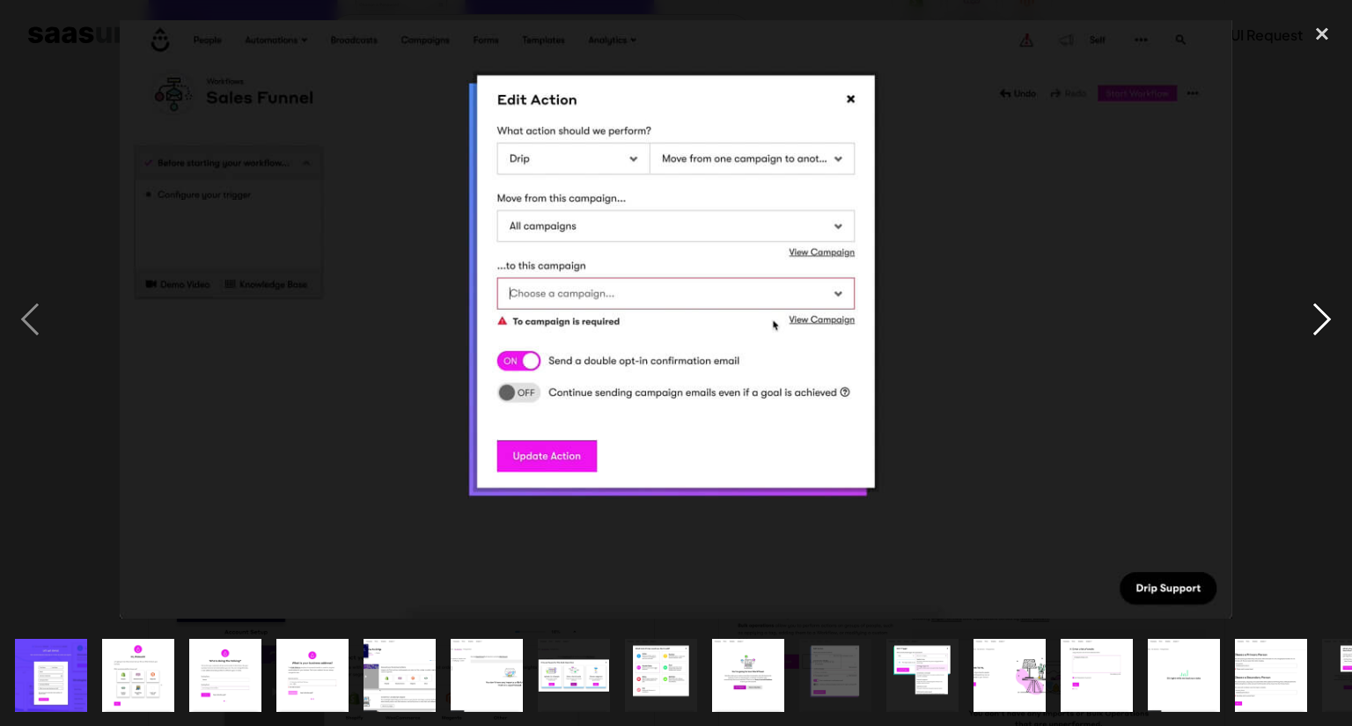
click at [1328, 316] on div "next image" at bounding box center [1322, 320] width 60 height 610
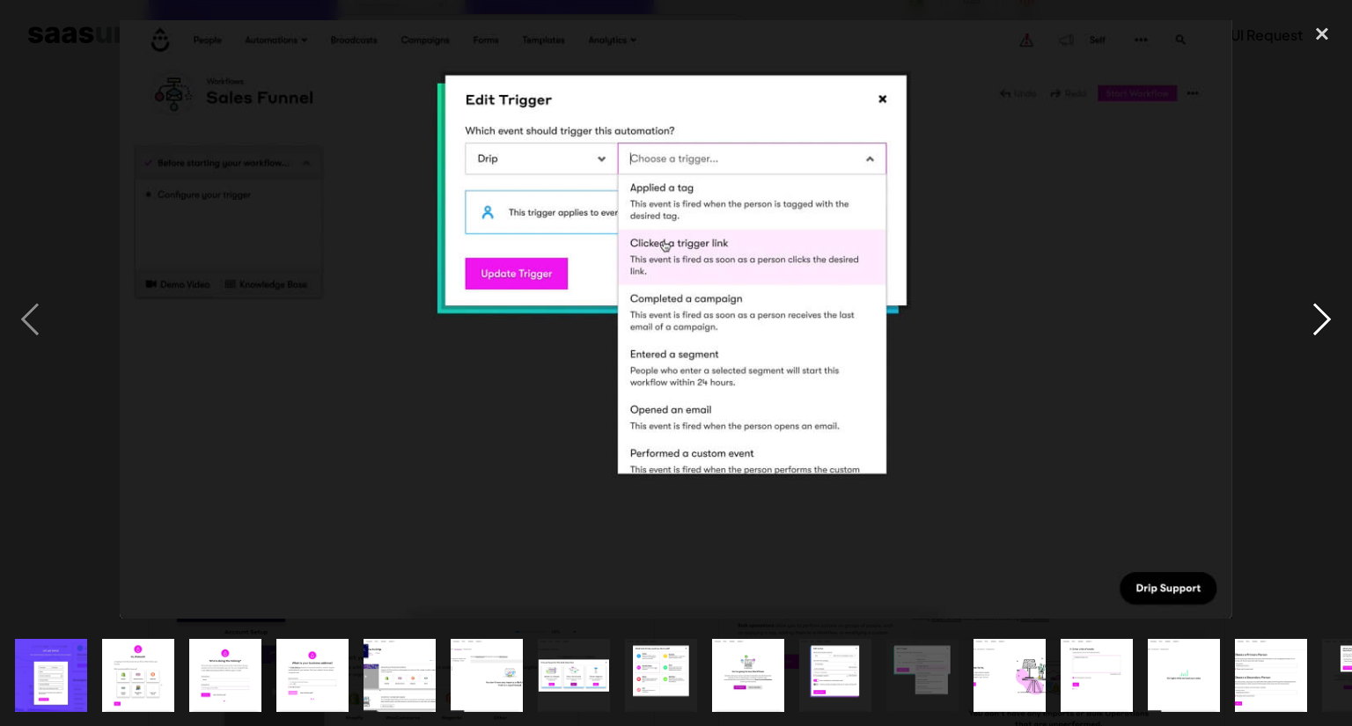
click at [1328, 316] on div "next image" at bounding box center [1322, 320] width 60 height 610
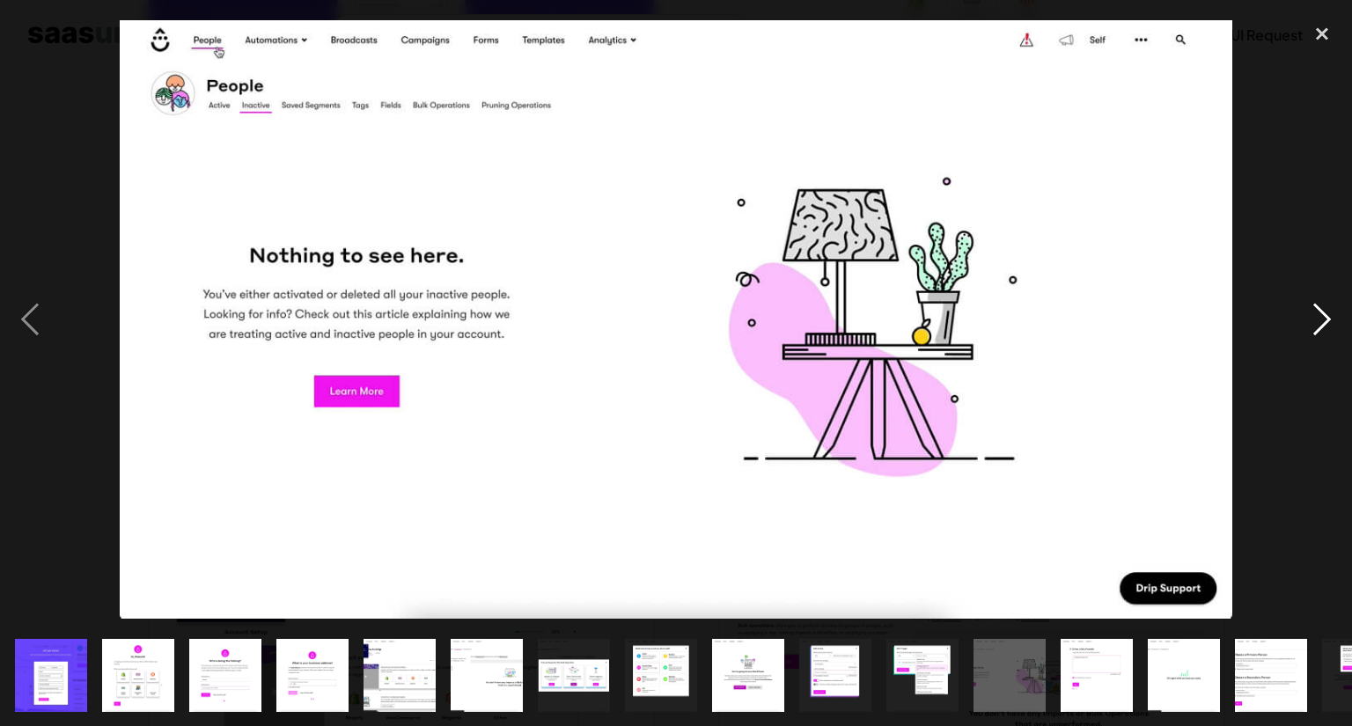
click at [1328, 316] on div "next image" at bounding box center [1322, 320] width 60 height 610
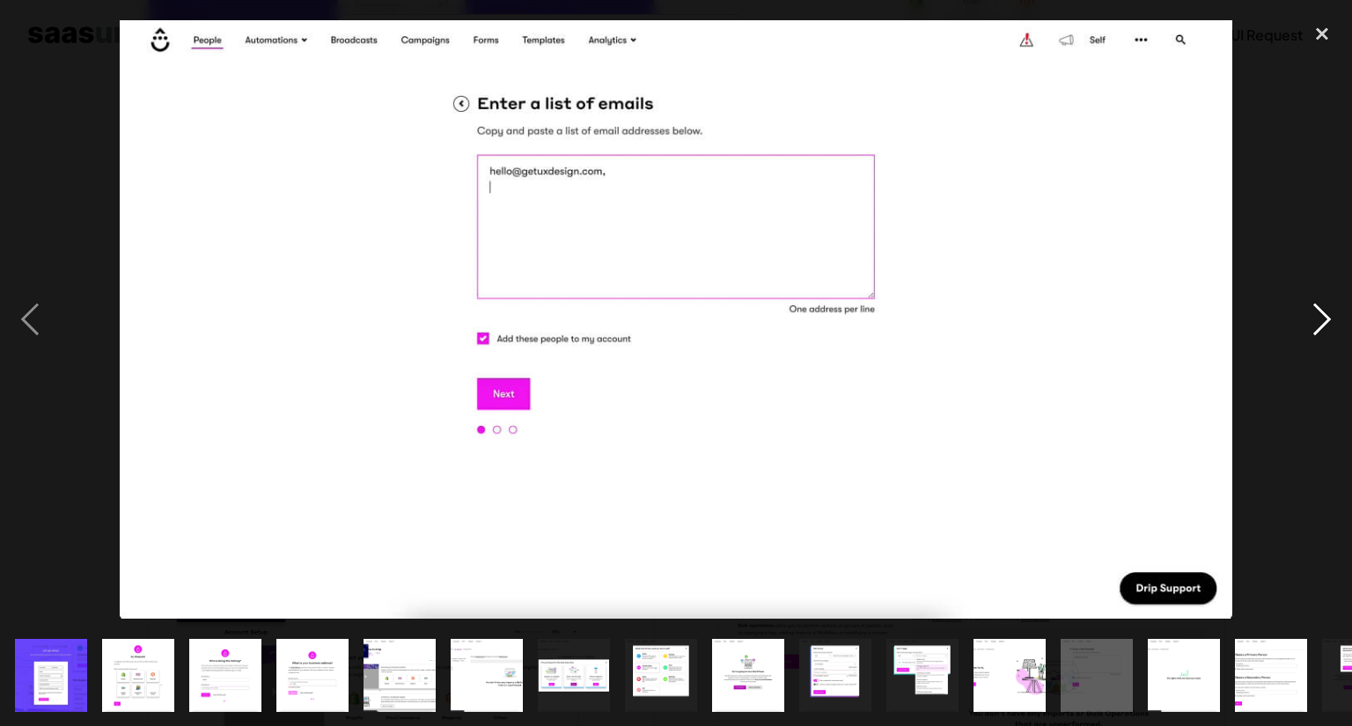
click at [1328, 316] on div "next image" at bounding box center [1322, 320] width 60 height 610
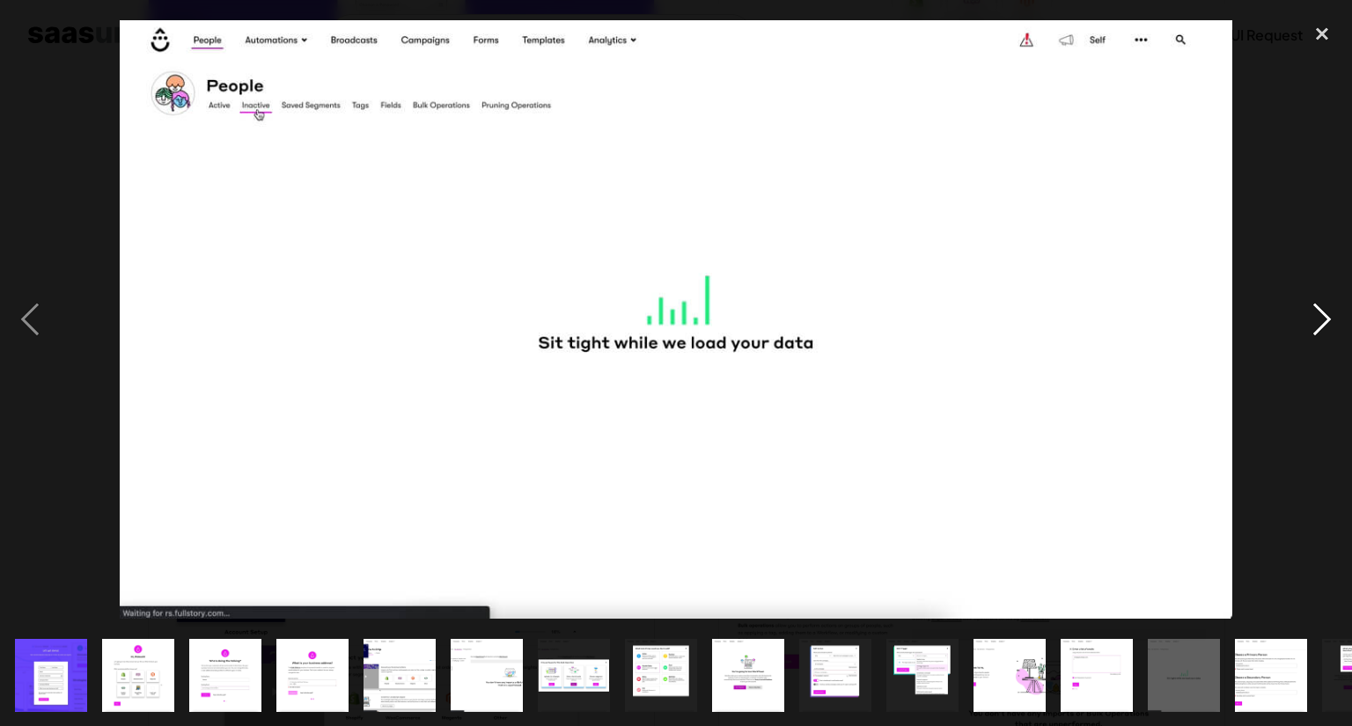
click at [1328, 316] on div "next image" at bounding box center [1322, 320] width 60 height 610
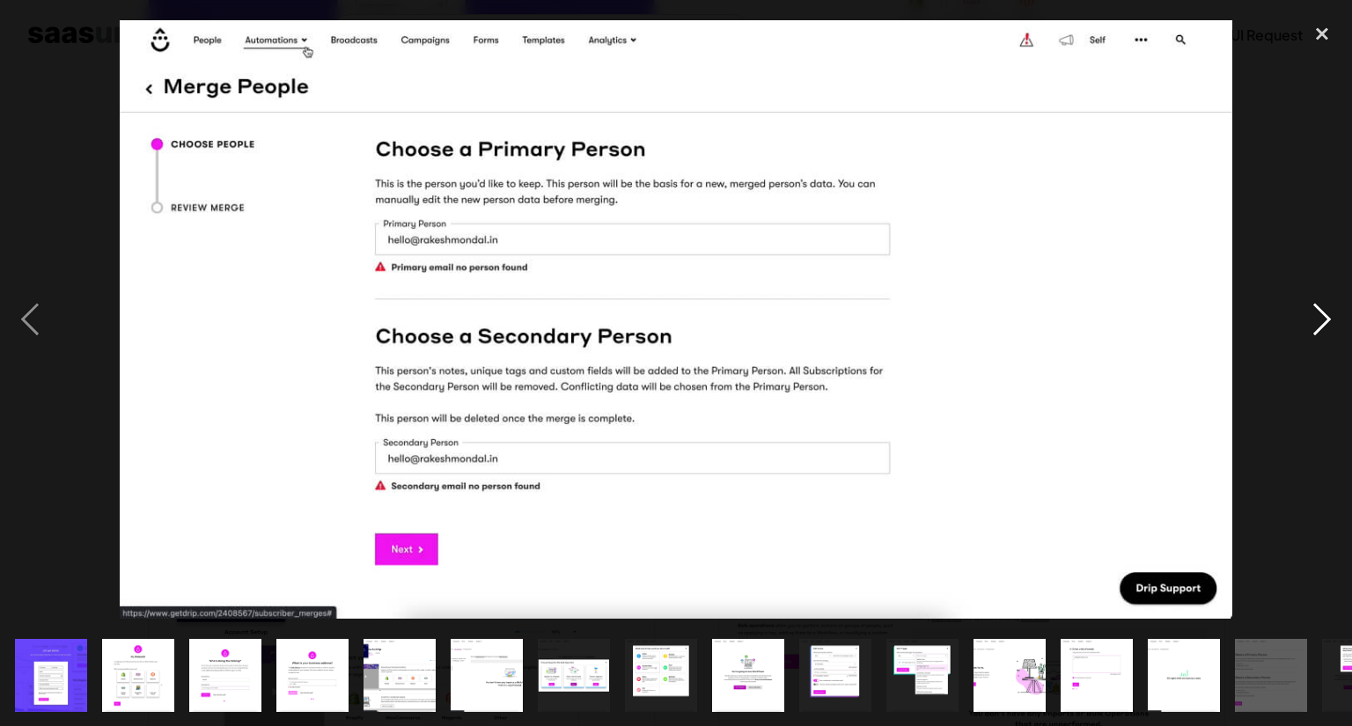
click at [1328, 316] on div "next image" at bounding box center [1322, 320] width 60 height 610
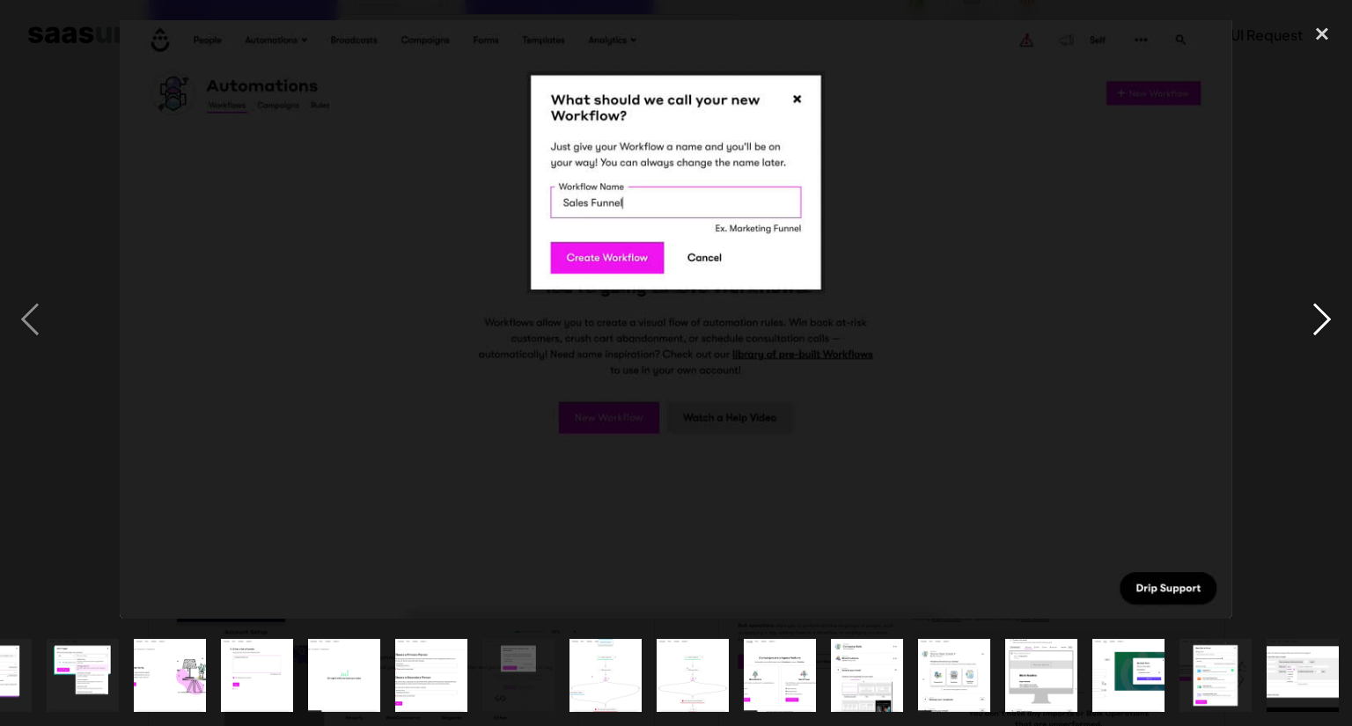
scroll to position [0, 842]
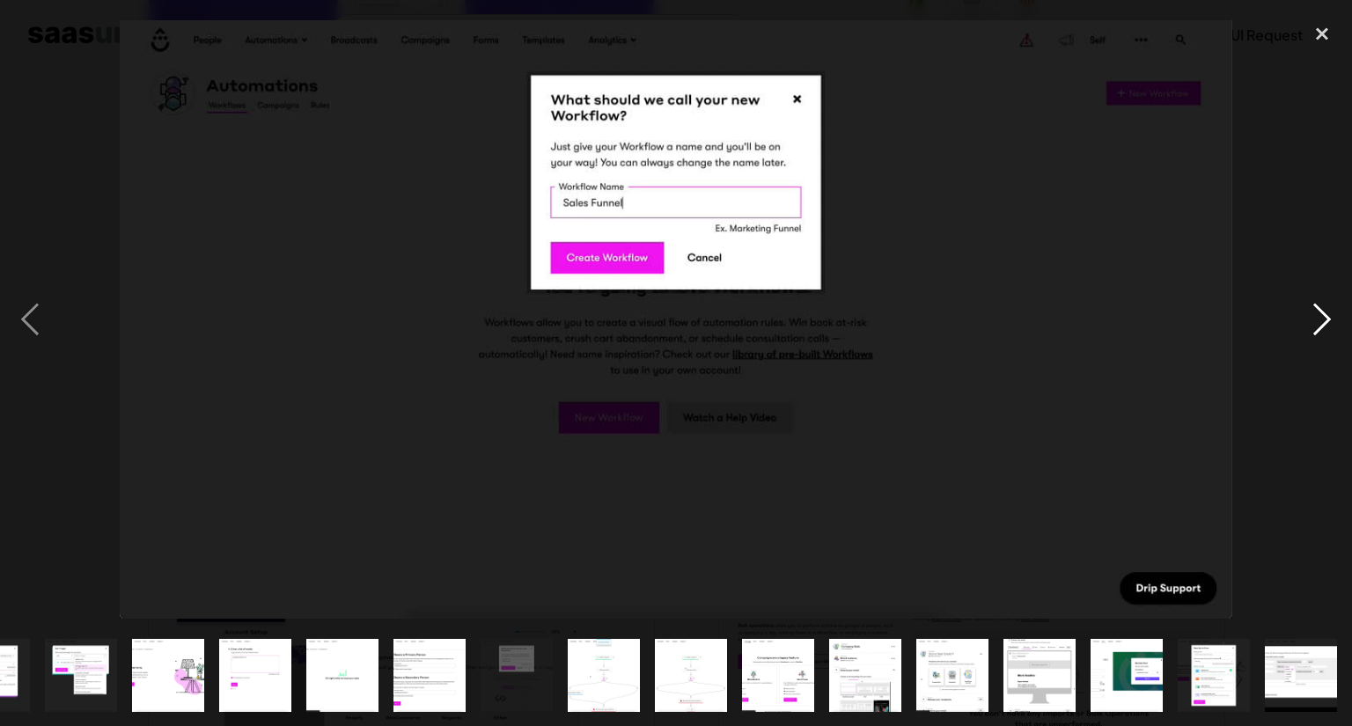
click at [1328, 316] on div "next image" at bounding box center [1322, 320] width 60 height 610
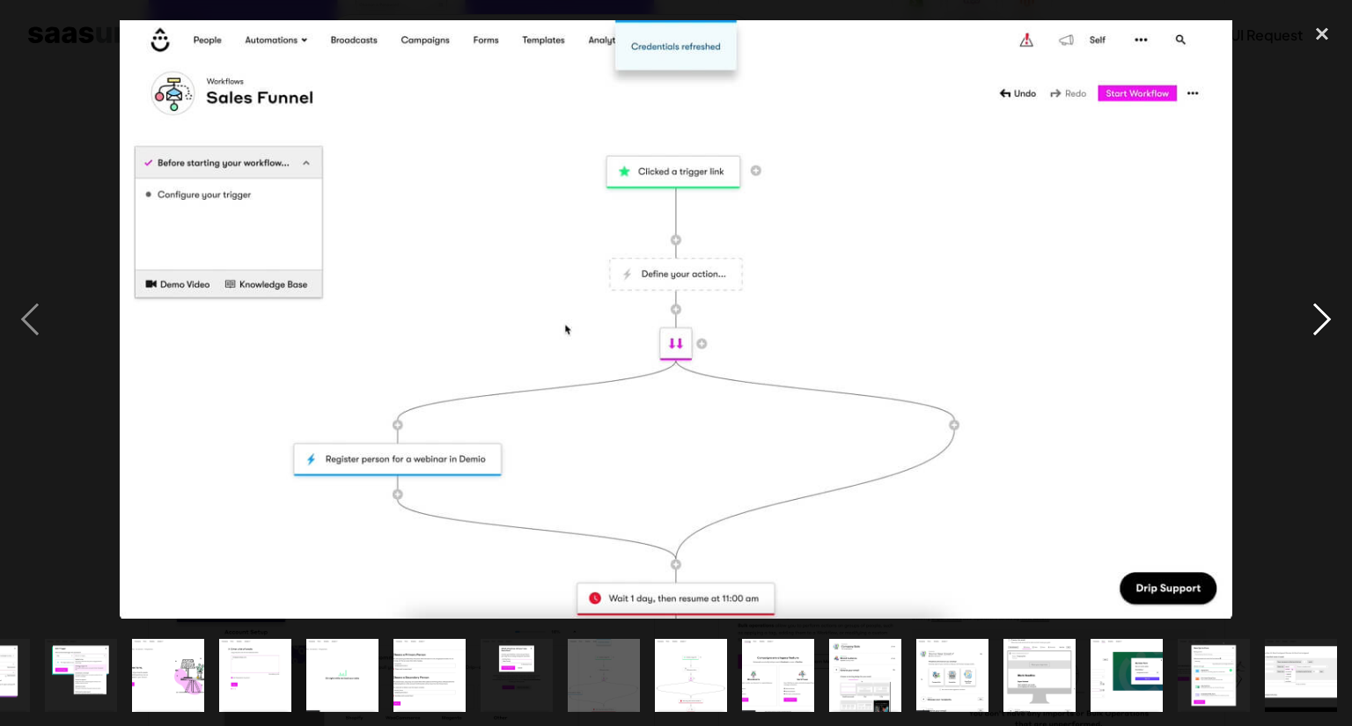
click at [1328, 316] on div "next image" at bounding box center [1322, 320] width 60 height 610
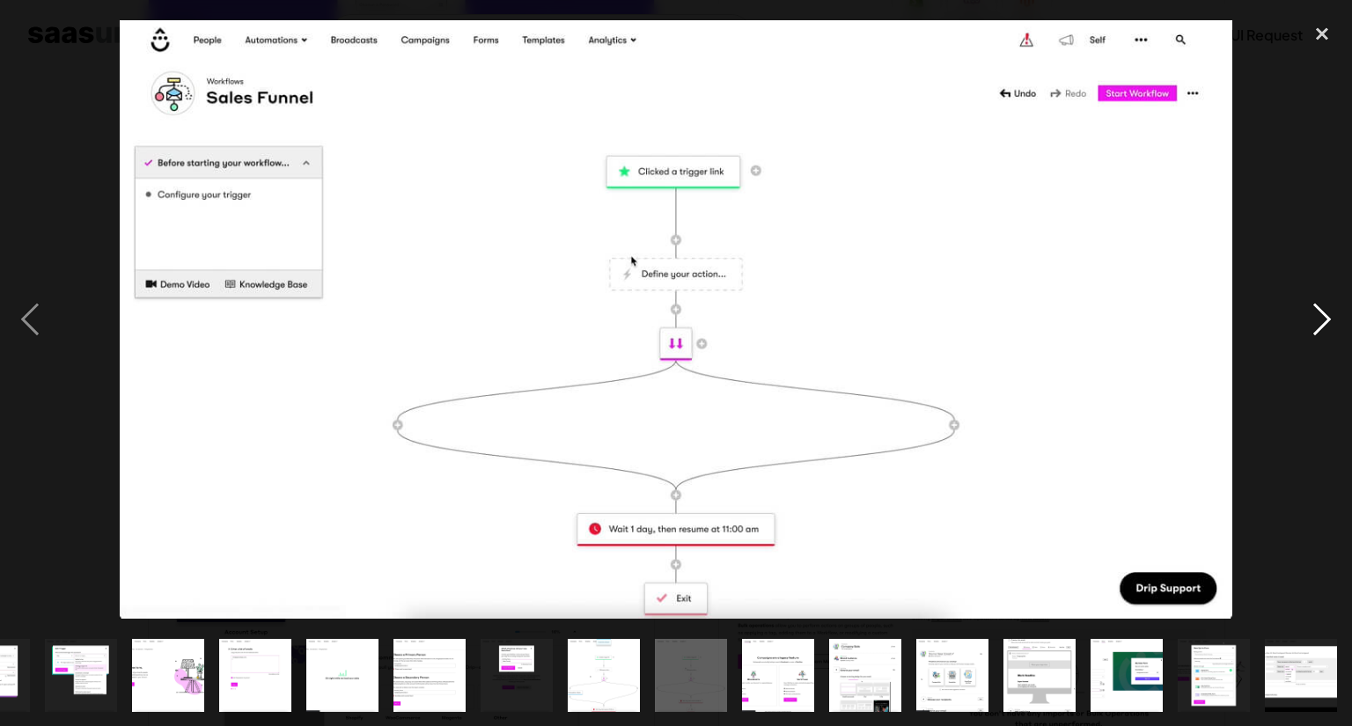
click at [1328, 316] on div "next image" at bounding box center [1322, 320] width 60 height 610
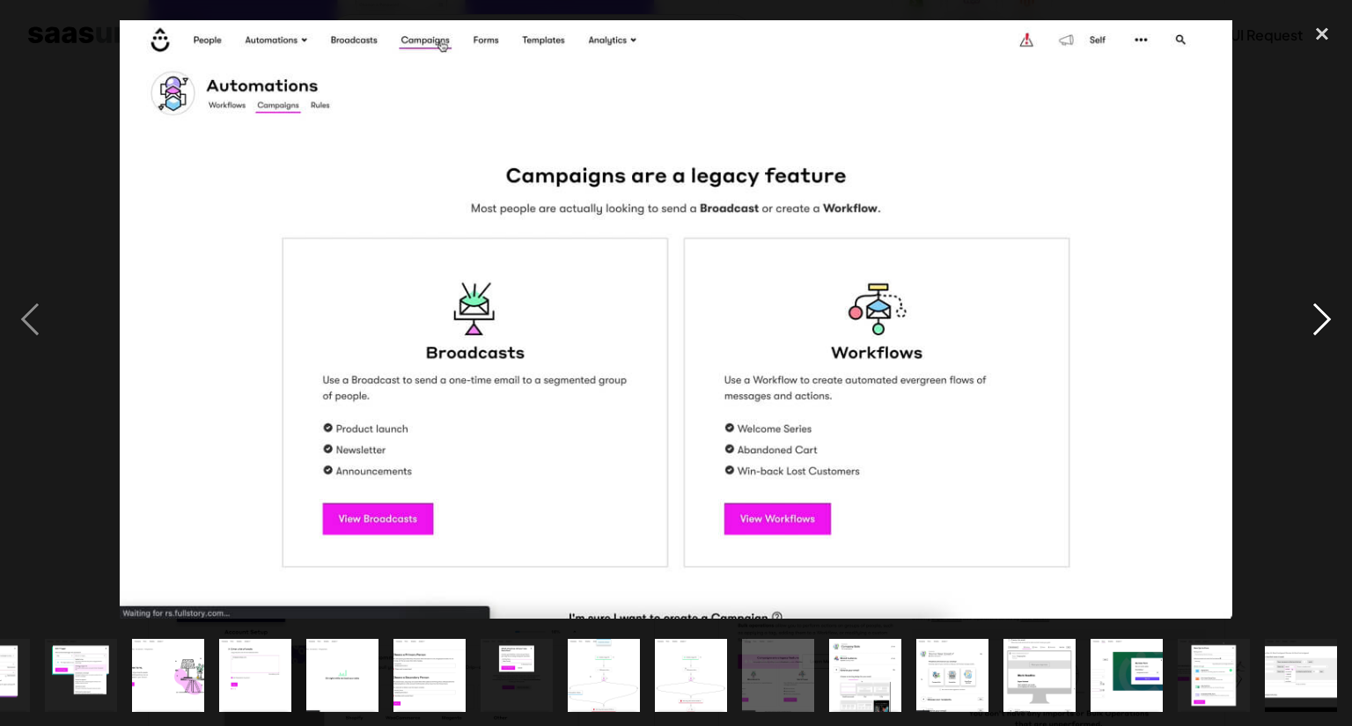
click at [1328, 316] on div "next image" at bounding box center [1322, 320] width 60 height 610
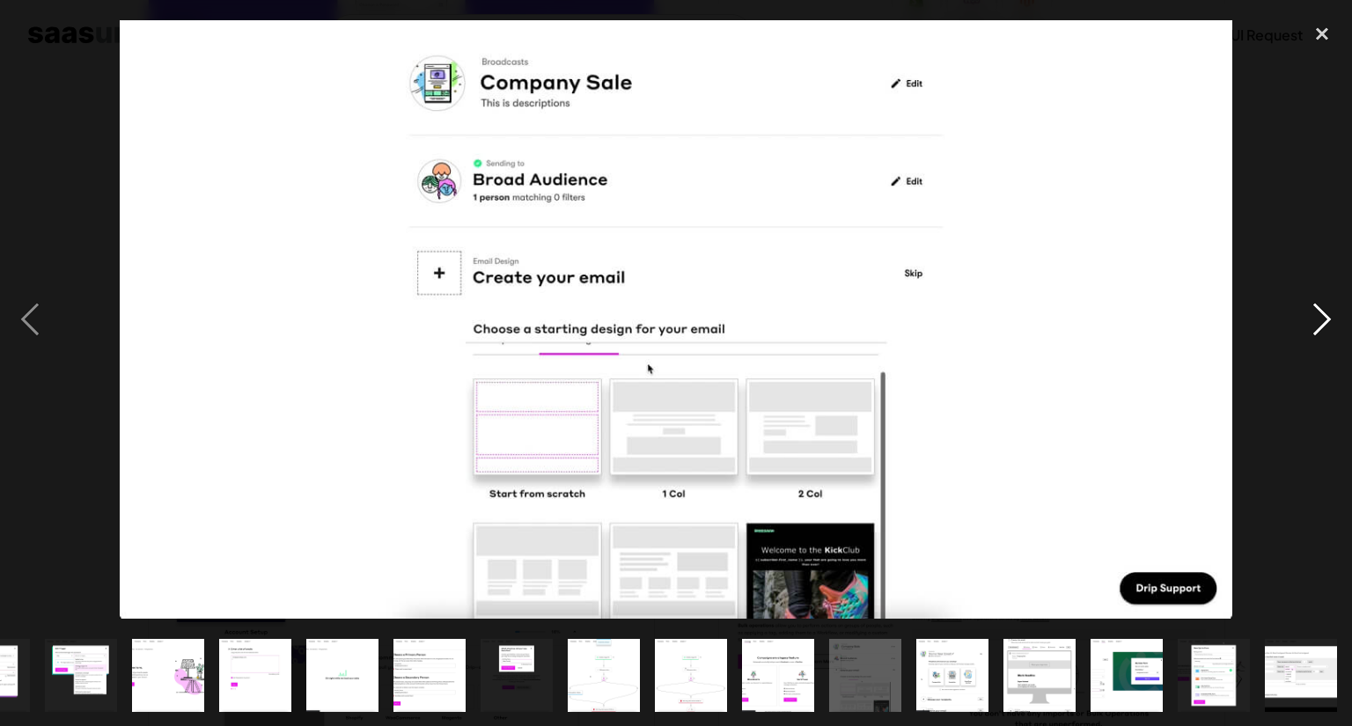
click at [1328, 316] on div "next image" at bounding box center [1322, 320] width 60 height 610
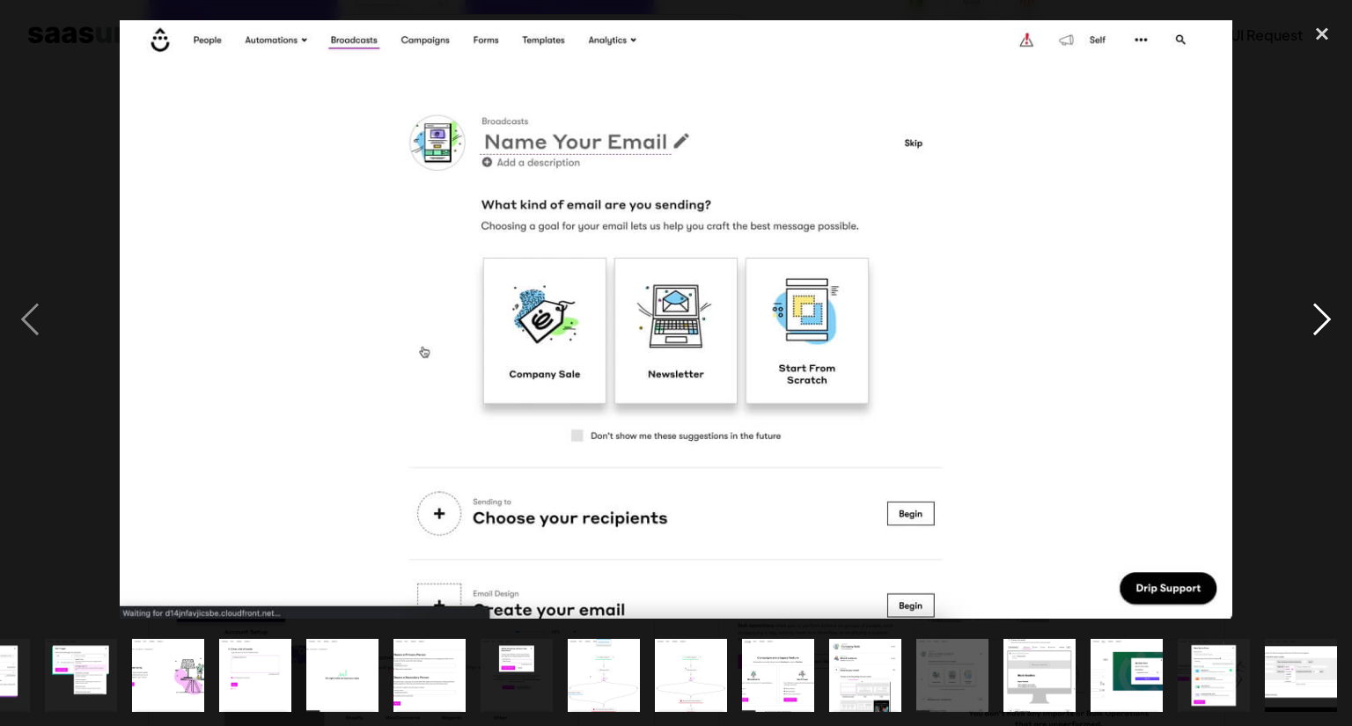
click at [1306, 307] on div "next image" at bounding box center [1322, 320] width 60 height 610
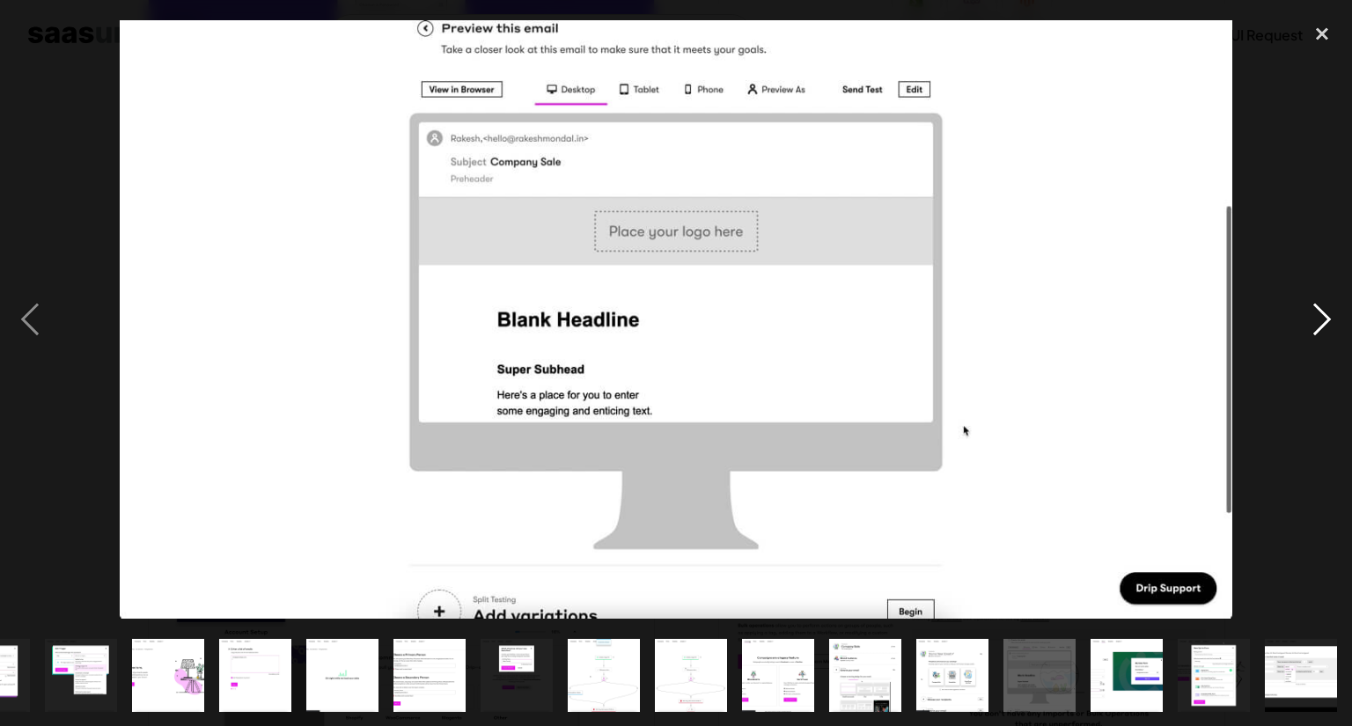
click at [1306, 307] on div "next image" at bounding box center [1322, 320] width 60 height 610
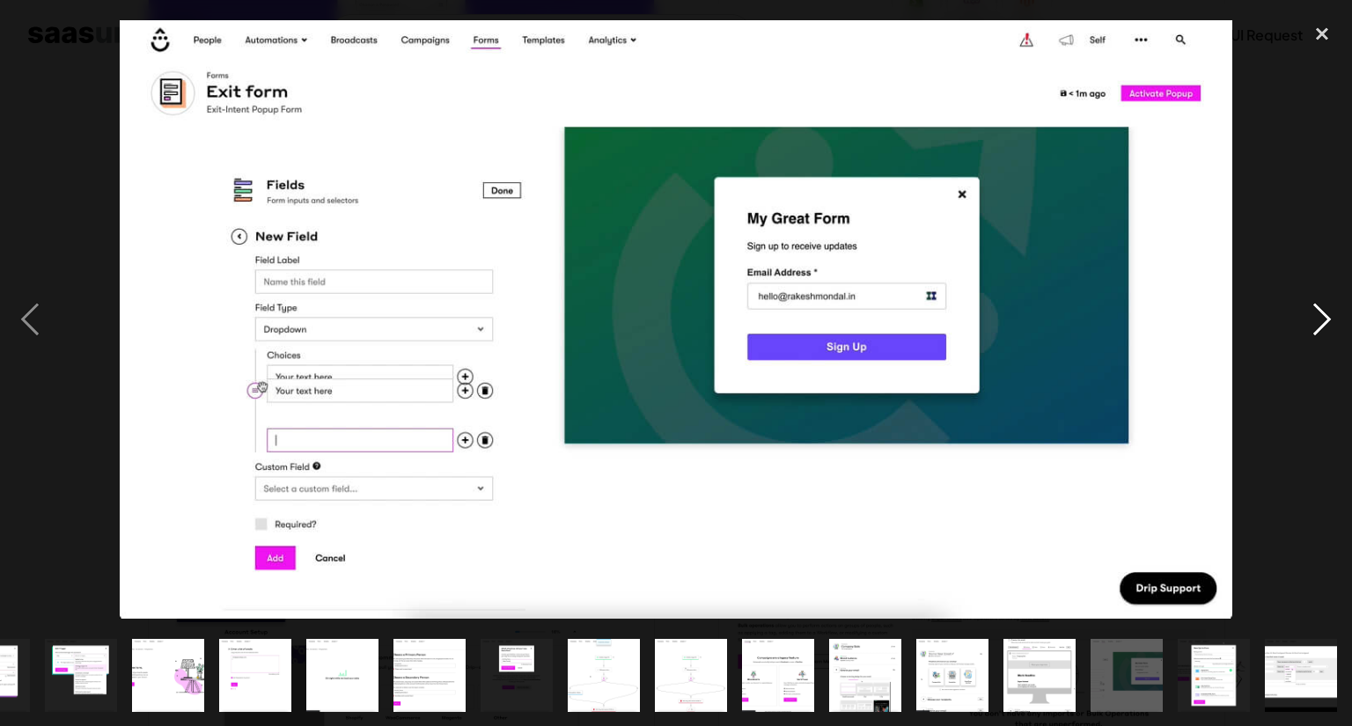
click at [1306, 307] on div "next image" at bounding box center [1322, 320] width 60 height 610
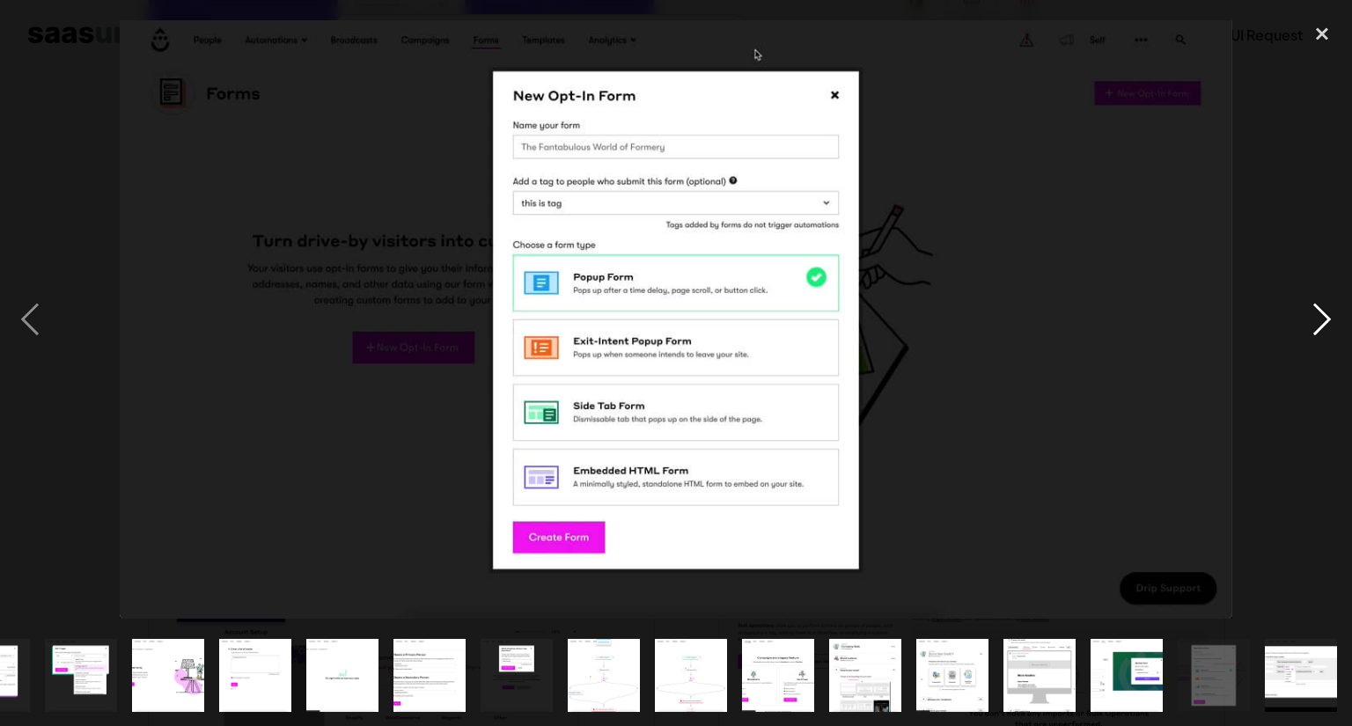
click at [1306, 307] on div "next image" at bounding box center [1322, 320] width 60 height 610
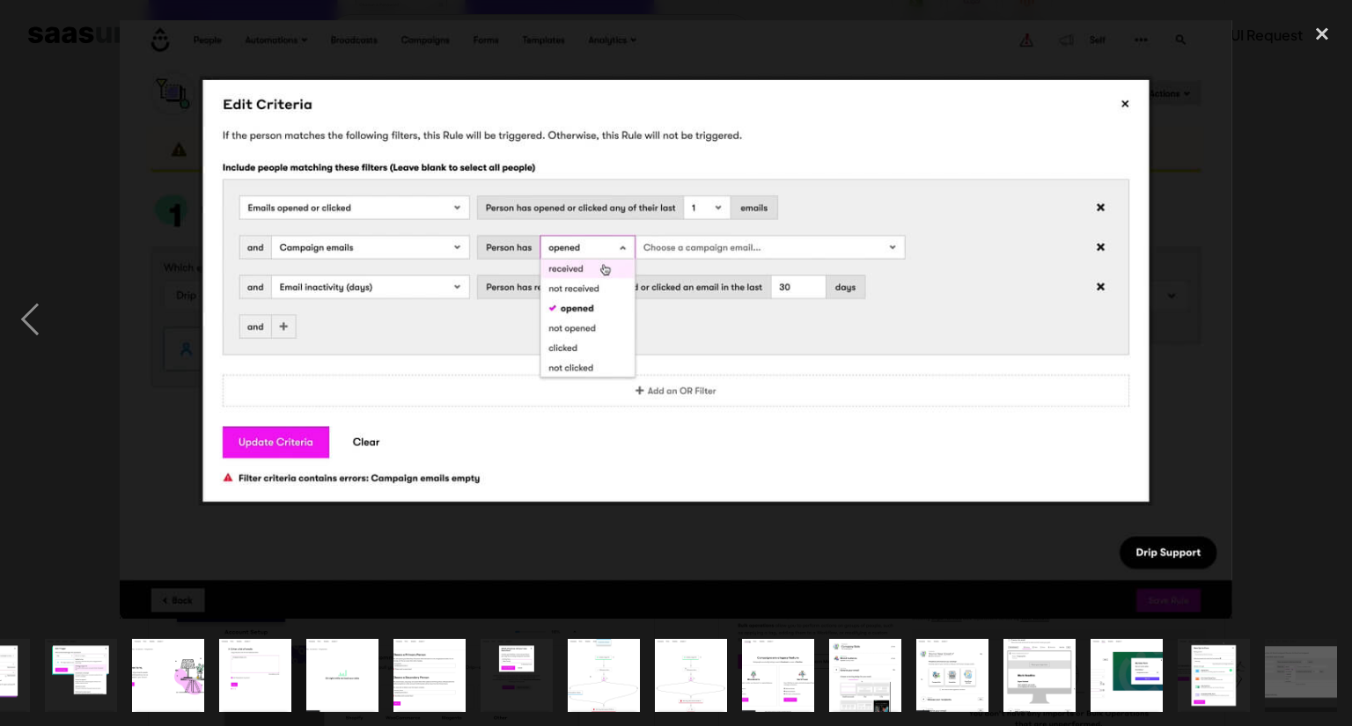
click at [1306, 307] on div "next image" at bounding box center [1322, 320] width 60 height 610
click at [960, 61] on img at bounding box center [676, 319] width 1113 height 599
